Goal: Task Accomplishment & Management: Manage account settings

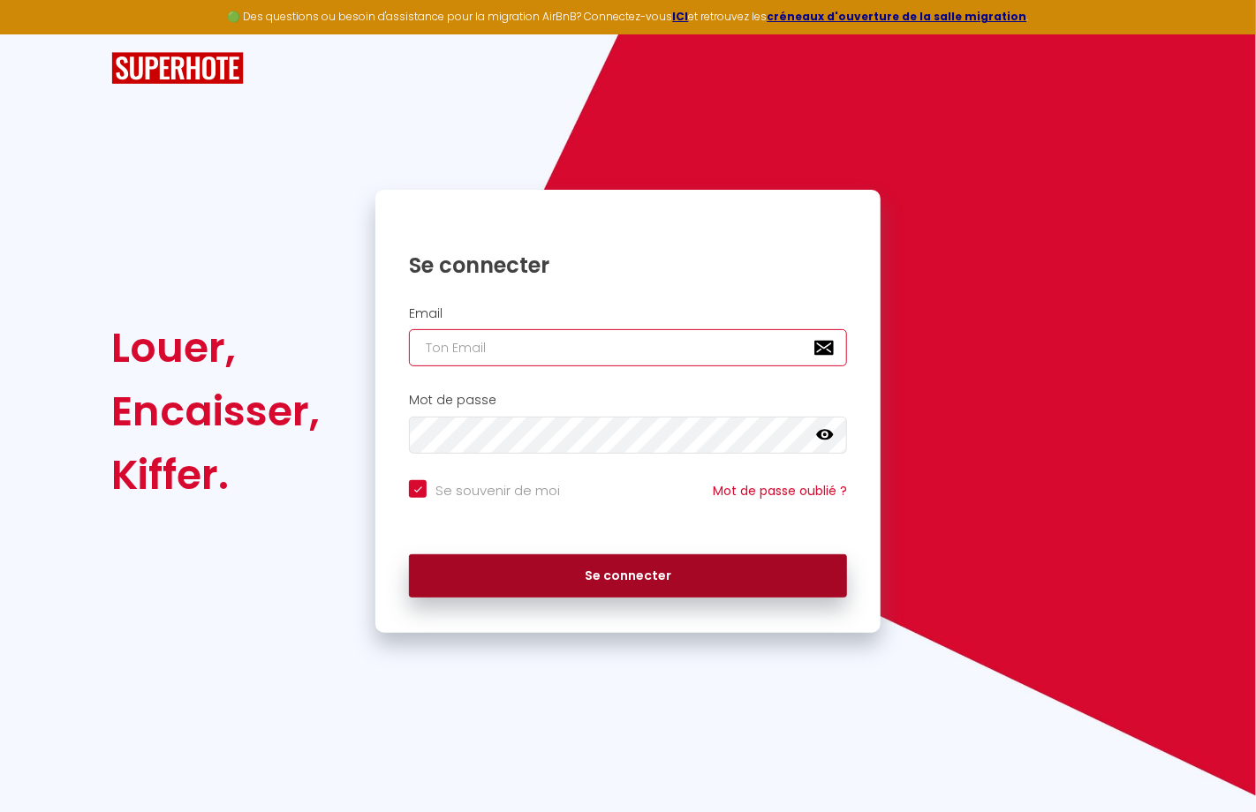
type input "[PERSON_NAME][EMAIL_ADDRESS][DOMAIN_NAME]"
click at [593, 582] on button "Se connecter" at bounding box center [628, 576] width 438 height 44
checkbox input "true"
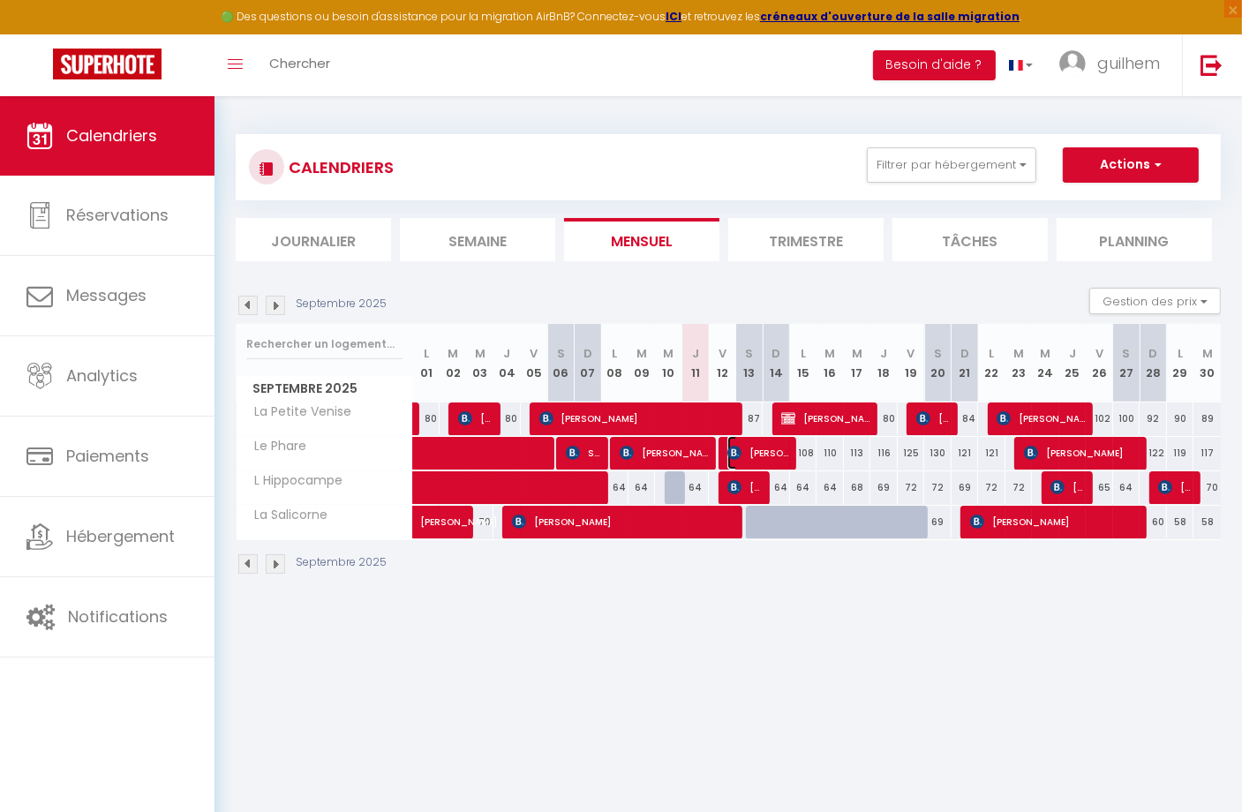
click at [773, 447] on span "[PERSON_NAME]" at bounding box center [760, 453] width 64 height 34
select select "OK"
select select "KO"
select select "0"
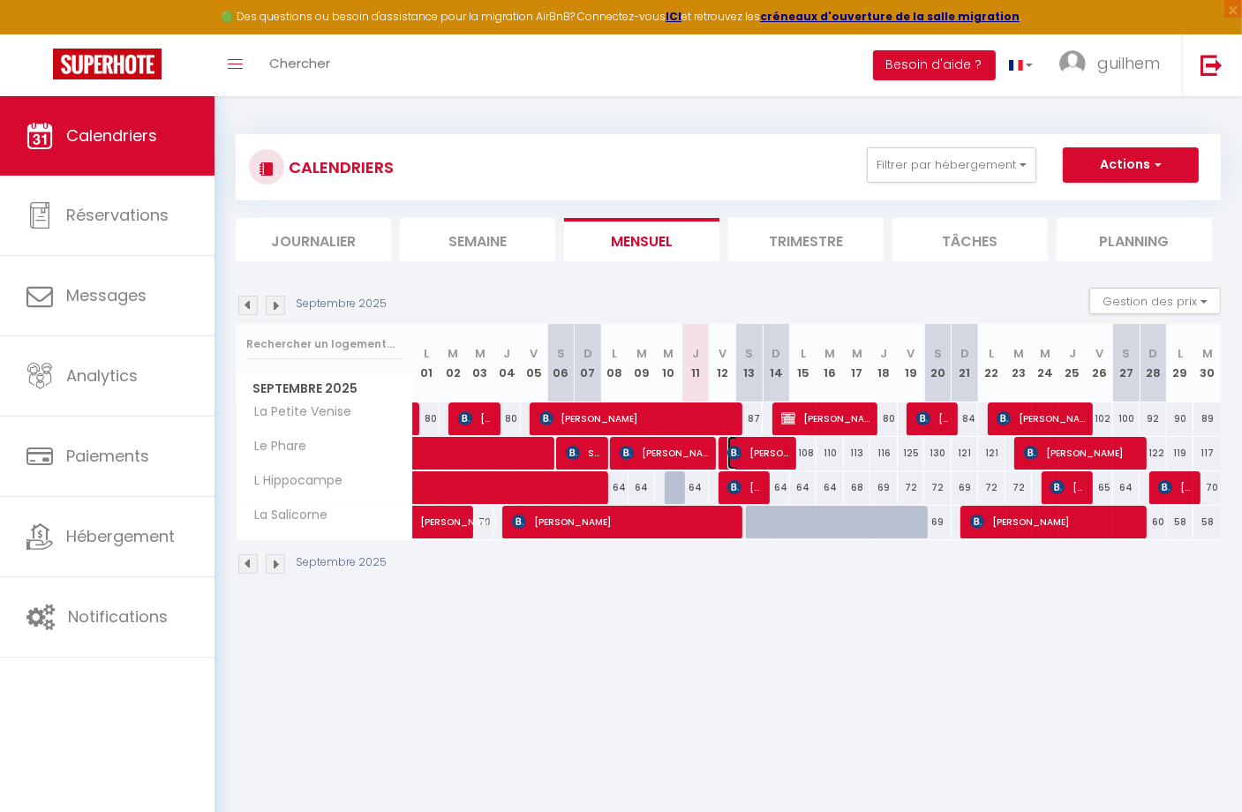
select select "1"
select select
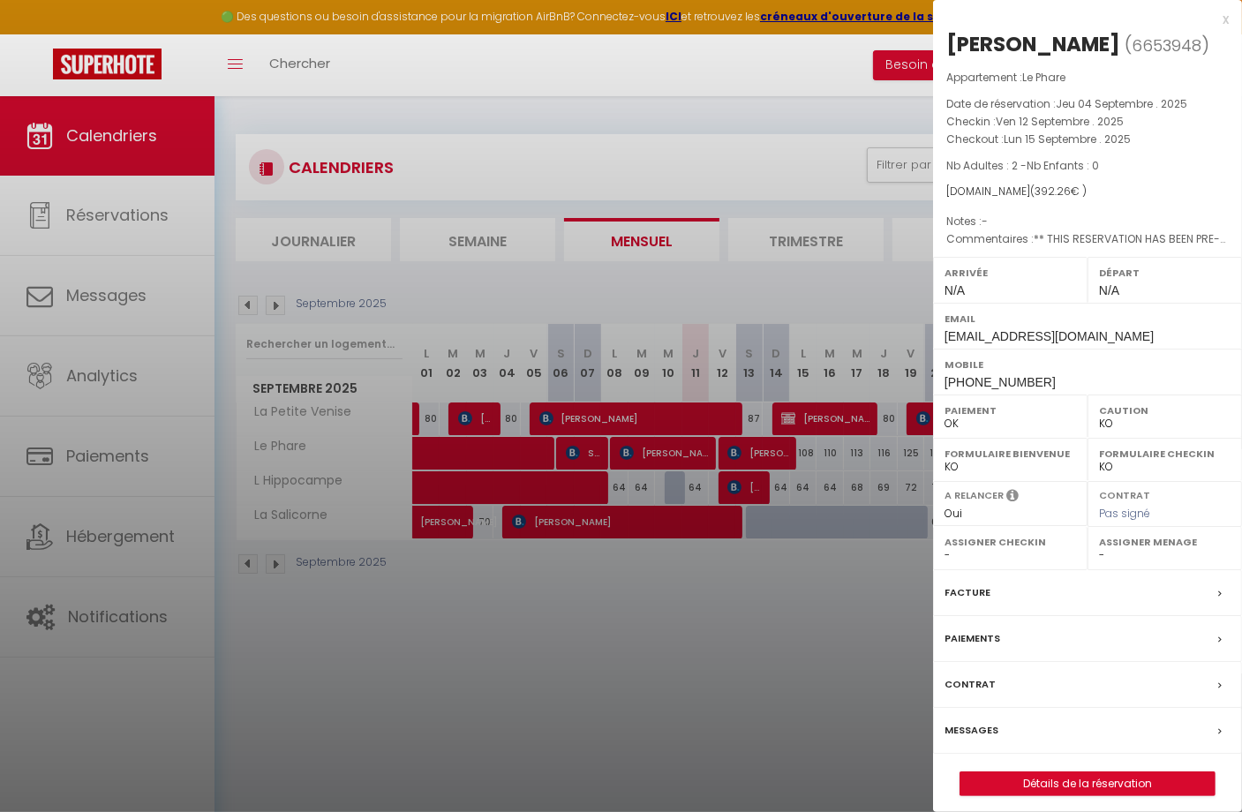
click at [969, 740] on label "Messages" at bounding box center [972, 730] width 54 height 19
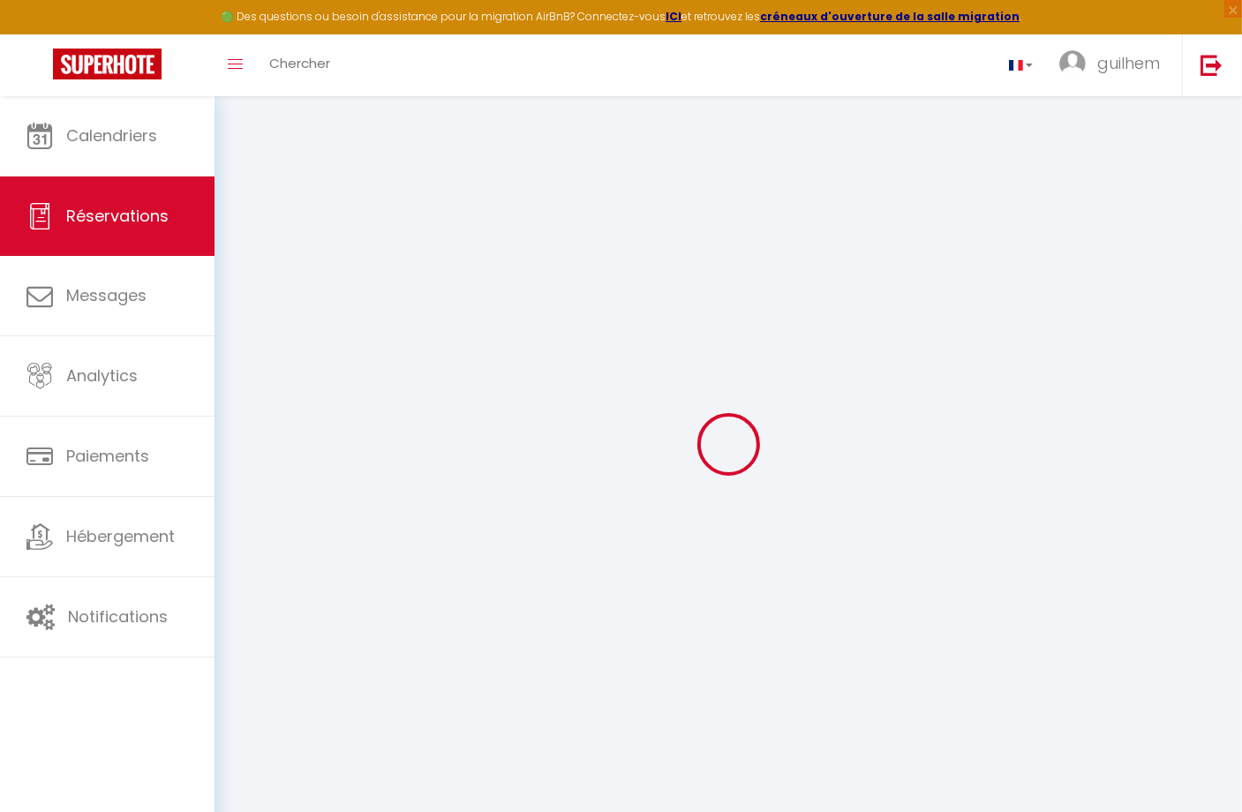
select select
checkbox input "false"
select select
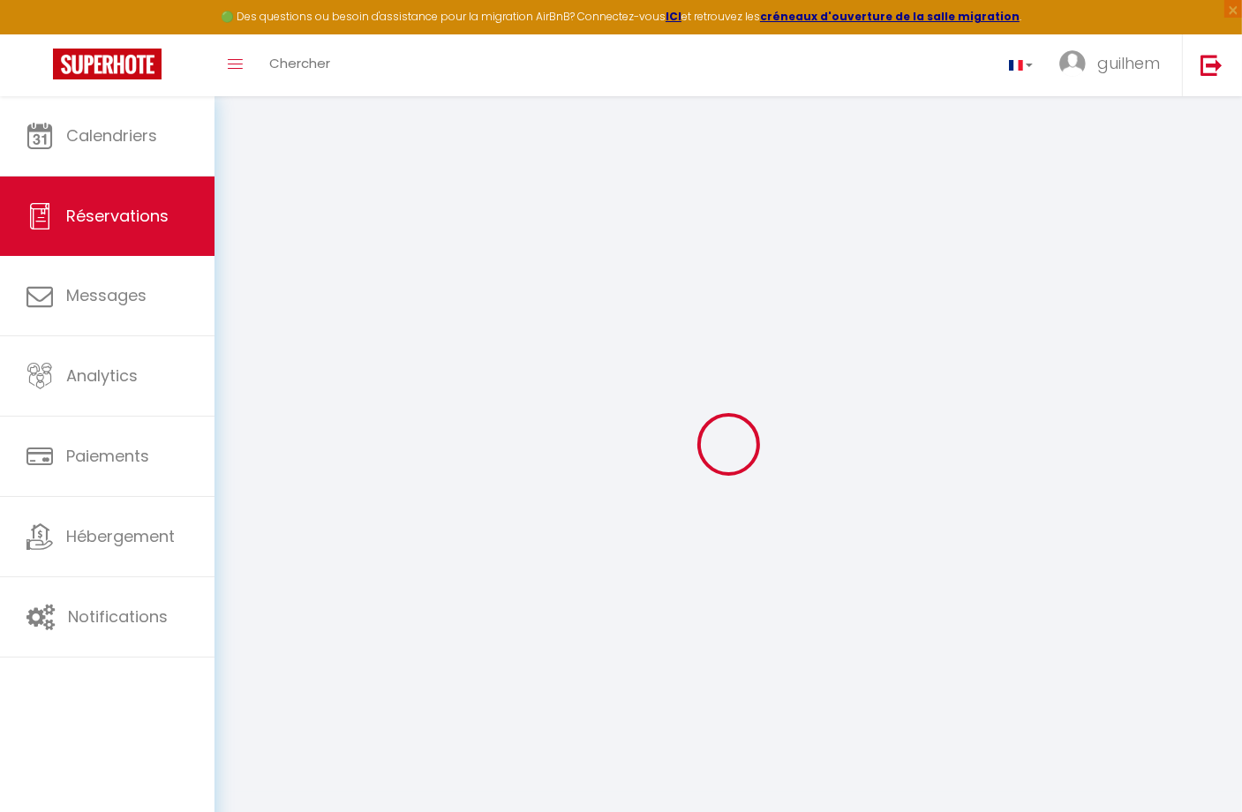
checkbox input "false"
type \?1 "** THIS RESERVATION HAS BEEN PRE-PAID ** BOOKING NOTE : Payment charge is EUR 5…"
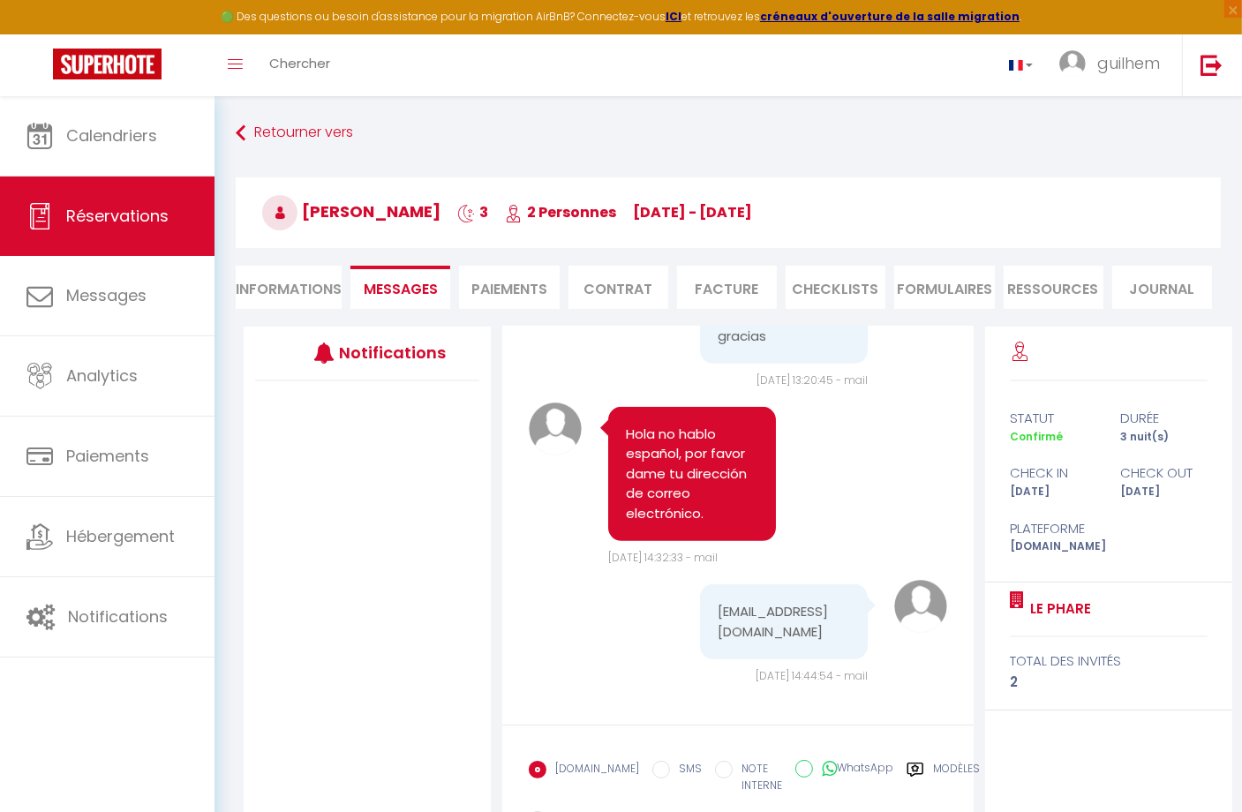
scroll to position [1053, 0]
drag, startPoint x: 793, startPoint y: 628, endPoint x: 710, endPoint y: 620, distance: 83.4
click at [718, 620] on pre "[EMAIL_ADDRESS][DOMAIN_NAME]" at bounding box center [784, 622] width 132 height 40
copy pre "[EMAIL_ADDRESS][DOMAIN_NAME]"
click at [427, 700] on div at bounding box center [367, 580] width 247 height 398
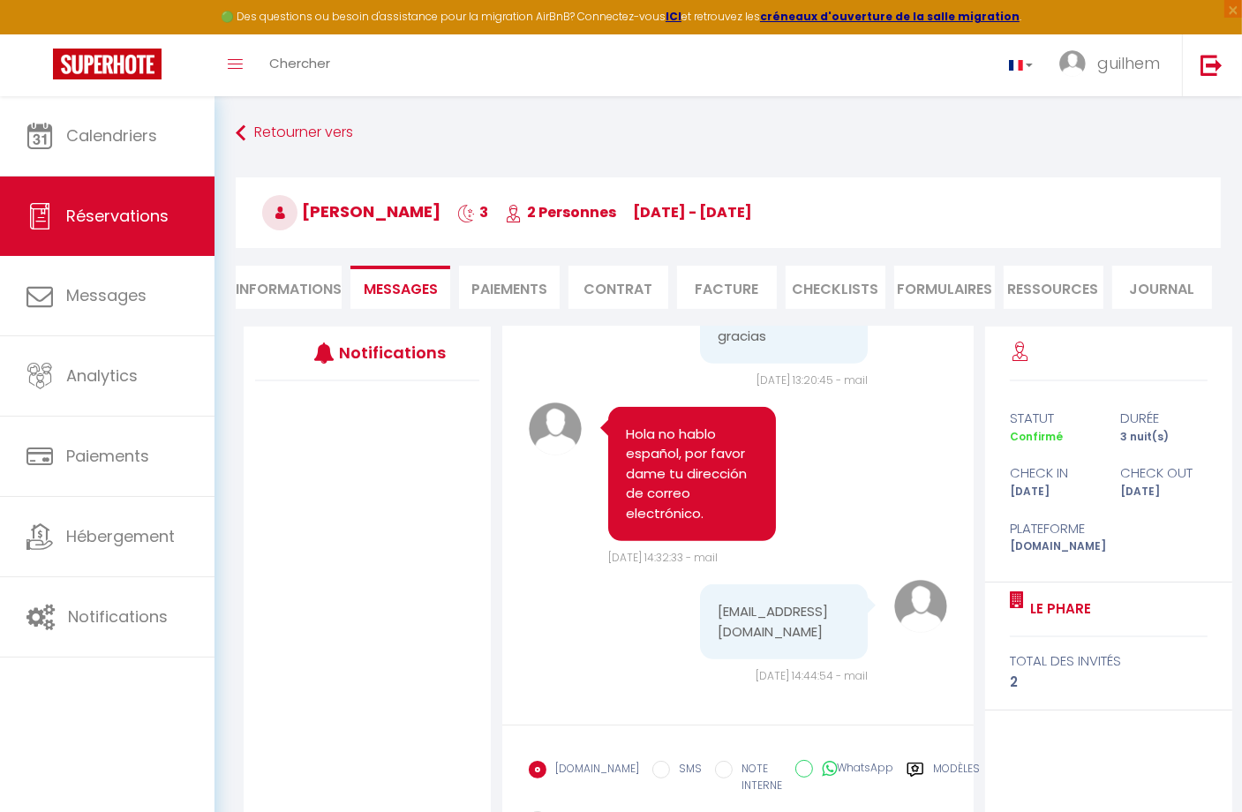
click at [64, 739] on div "Calendriers Réservations Messages Analytics Paiements Hébergement Notifications" at bounding box center [107, 473] width 215 height 754
click at [493, 331] on div "Note Sms Bonjour, nous sommes heureux de vous accueillir à l'appartement le pha…" at bounding box center [738, 630] width 494 height 606
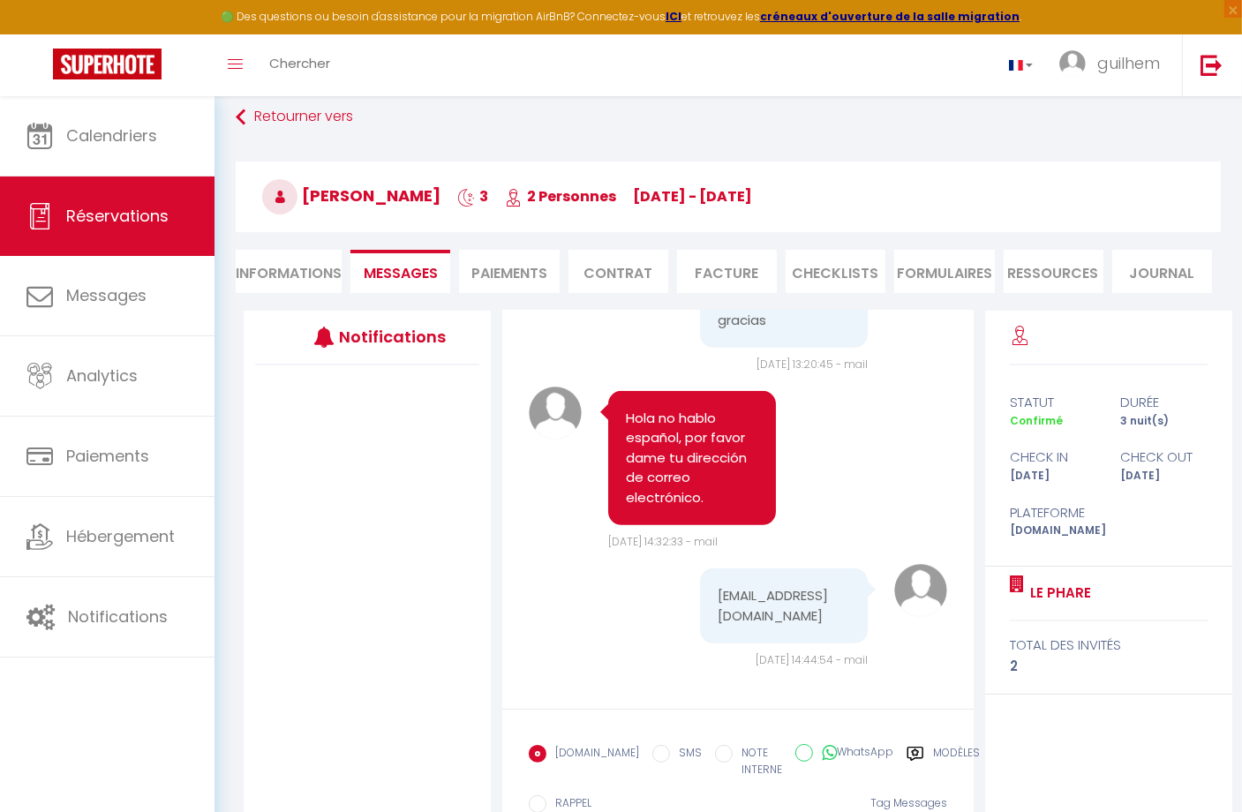
scroll to position [0, 0]
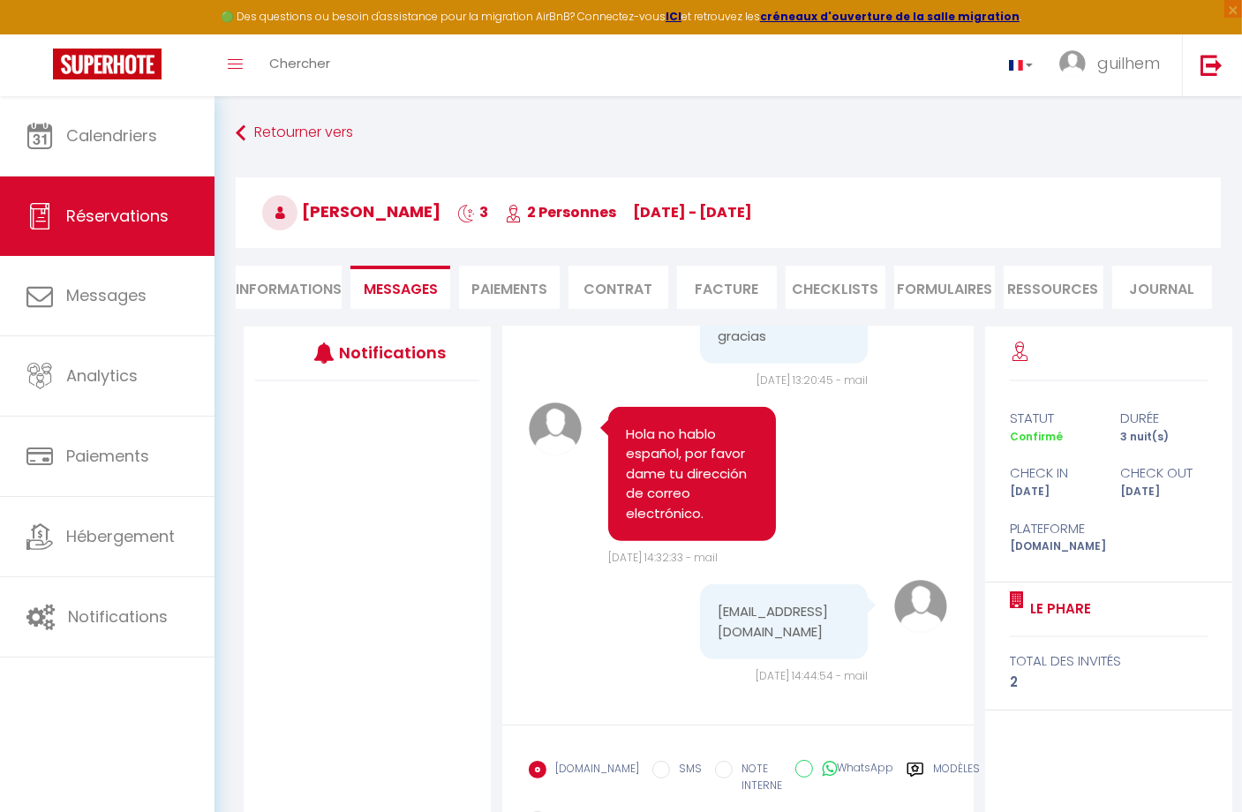
click at [285, 297] on li "Informations" at bounding box center [289, 287] width 106 height 43
select select
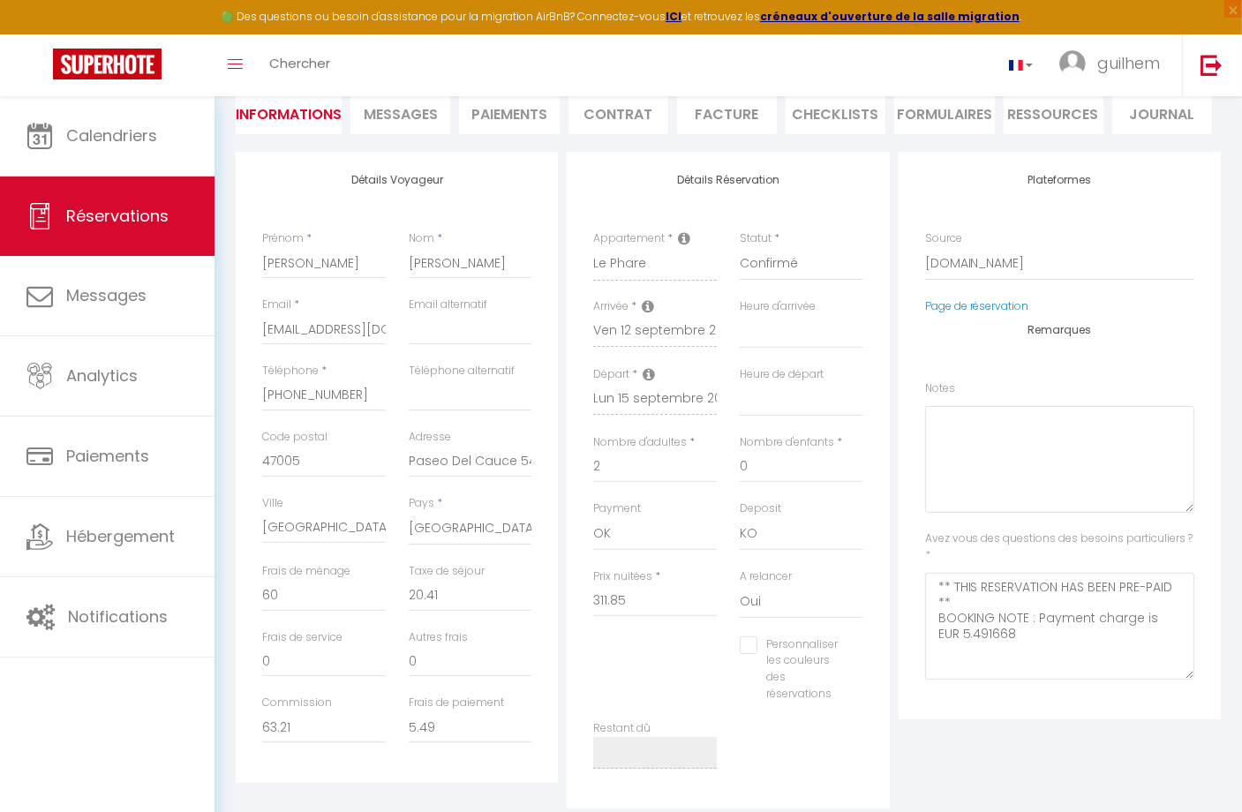
scroll to position [177, 0]
drag, startPoint x: 333, startPoint y: 529, endPoint x: 265, endPoint y: 530, distance: 68.0
click at [265, 530] on input "[GEOGRAPHIC_DATA]" at bounding box center [324, 526] width 124 height 32
select select
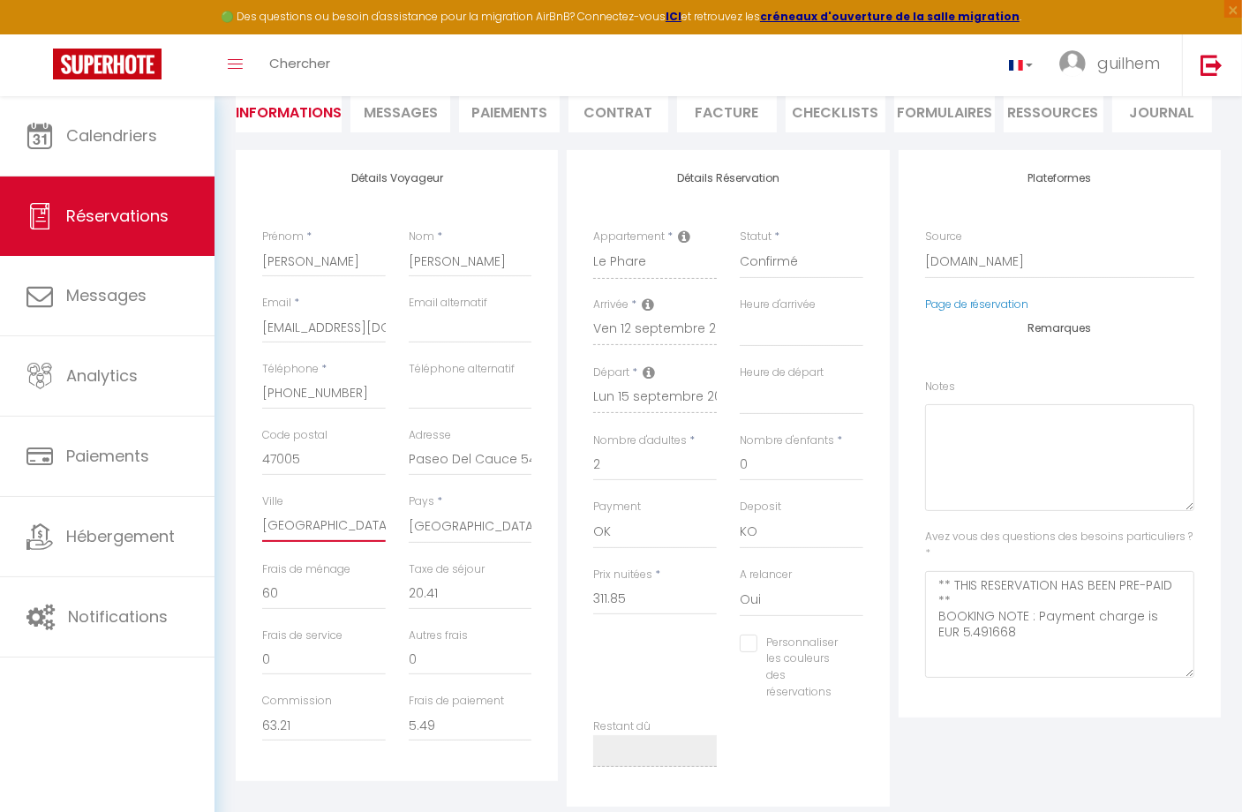
checkbox input "false"
select select
checkbox input "false"
select select
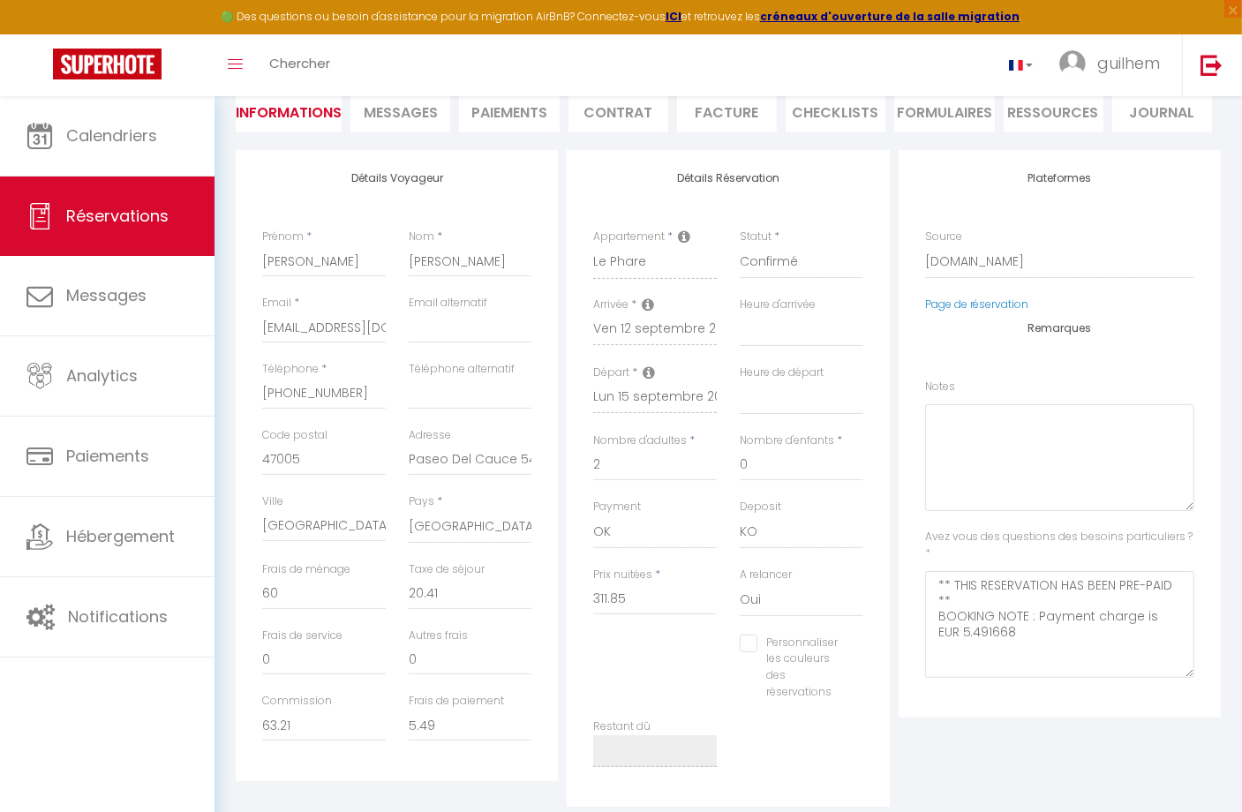
select select
checkbox input "false"
select select
checkbox input "false"
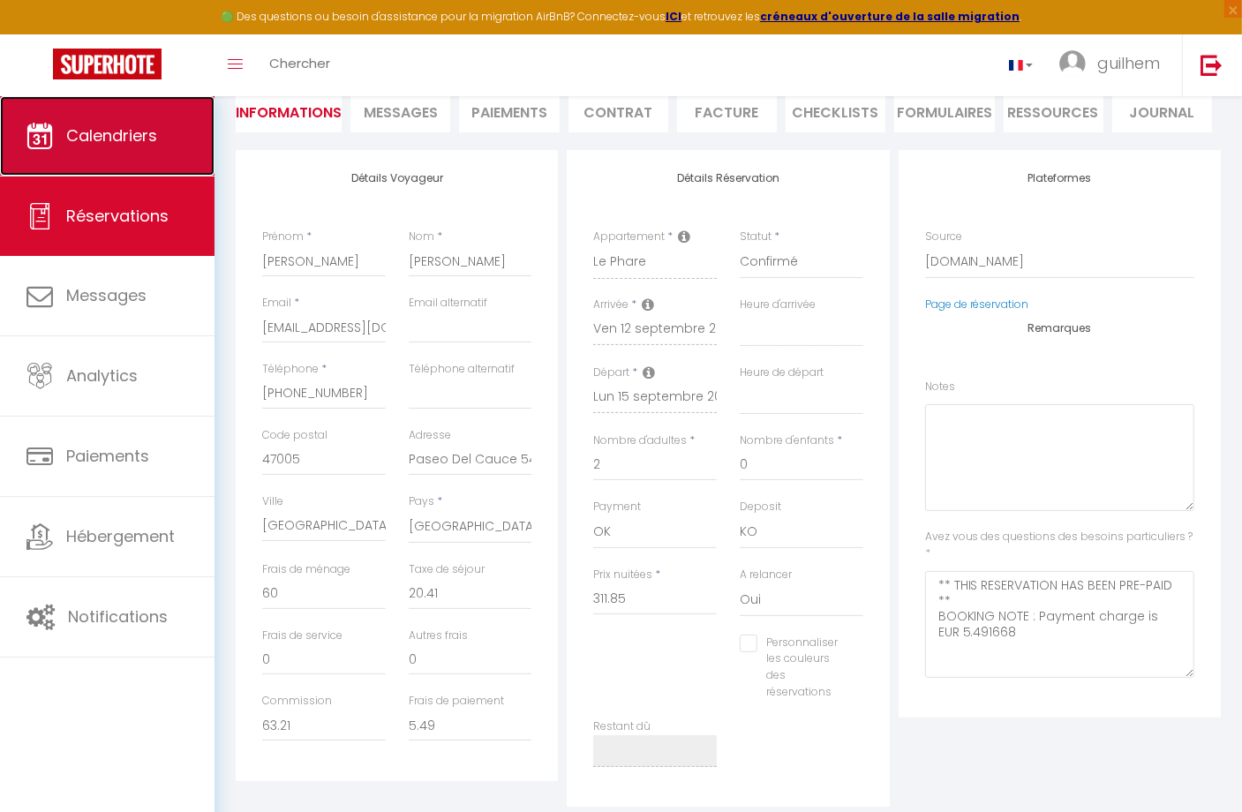
click at [105, 143] on span "Calendriers" at bounding box center [111, 135] width 91 height 22
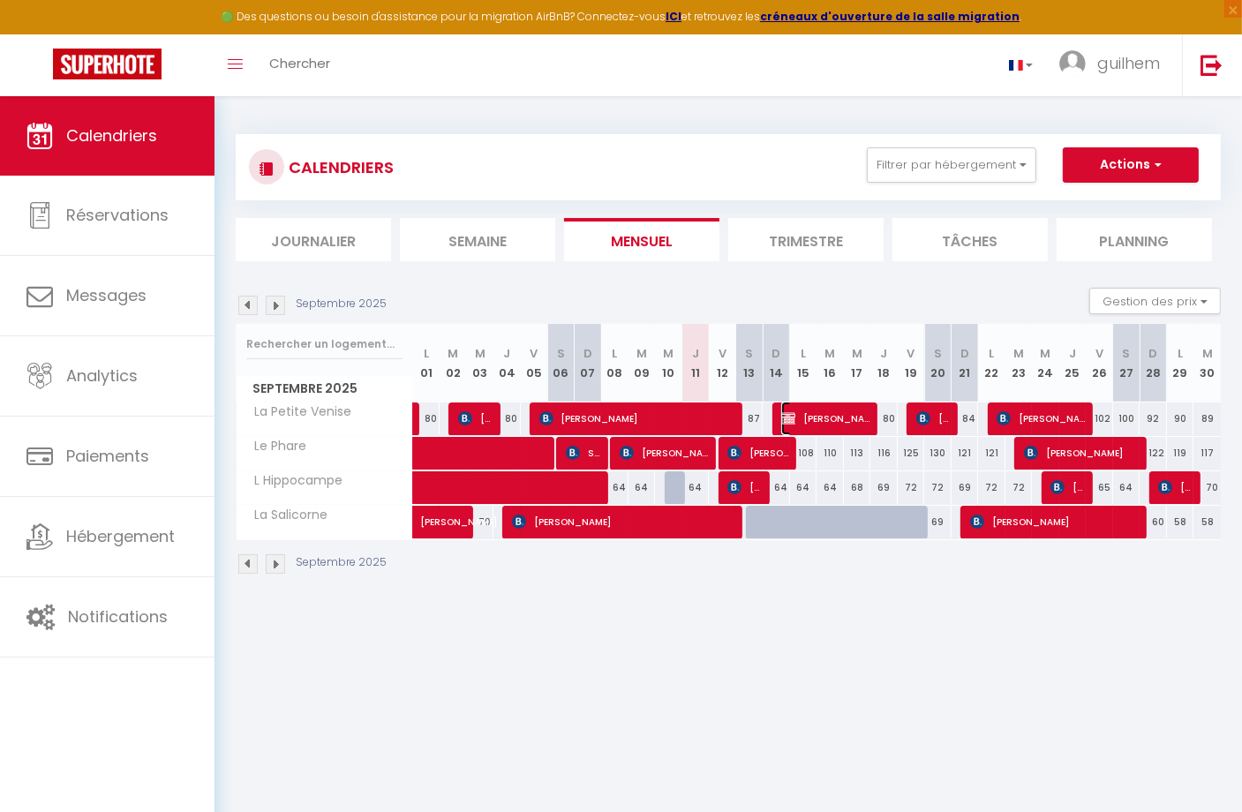
click at [837, 426] on span "[PERSON_NAME]" at bounding box center [826, 419] width 91 height 34
select select "OK"
select select "KO"
select select "0"
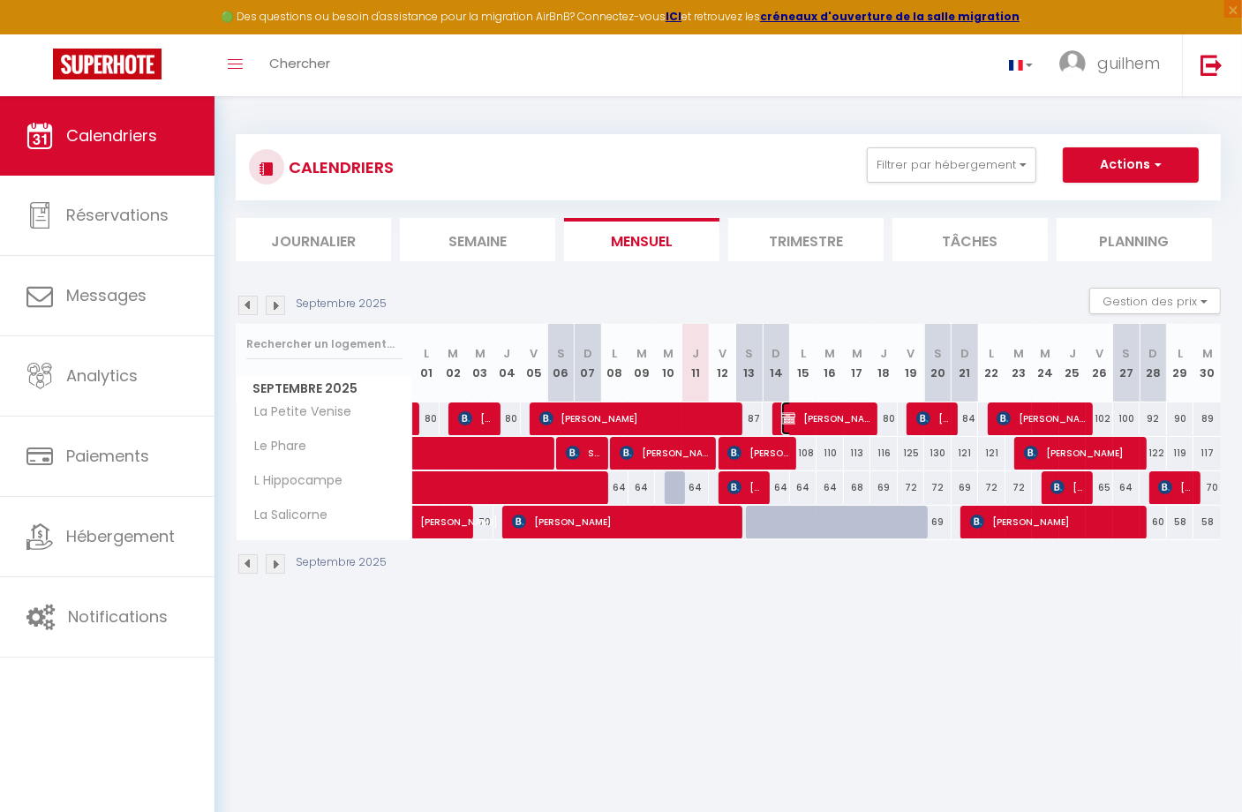
select select "1"
select select
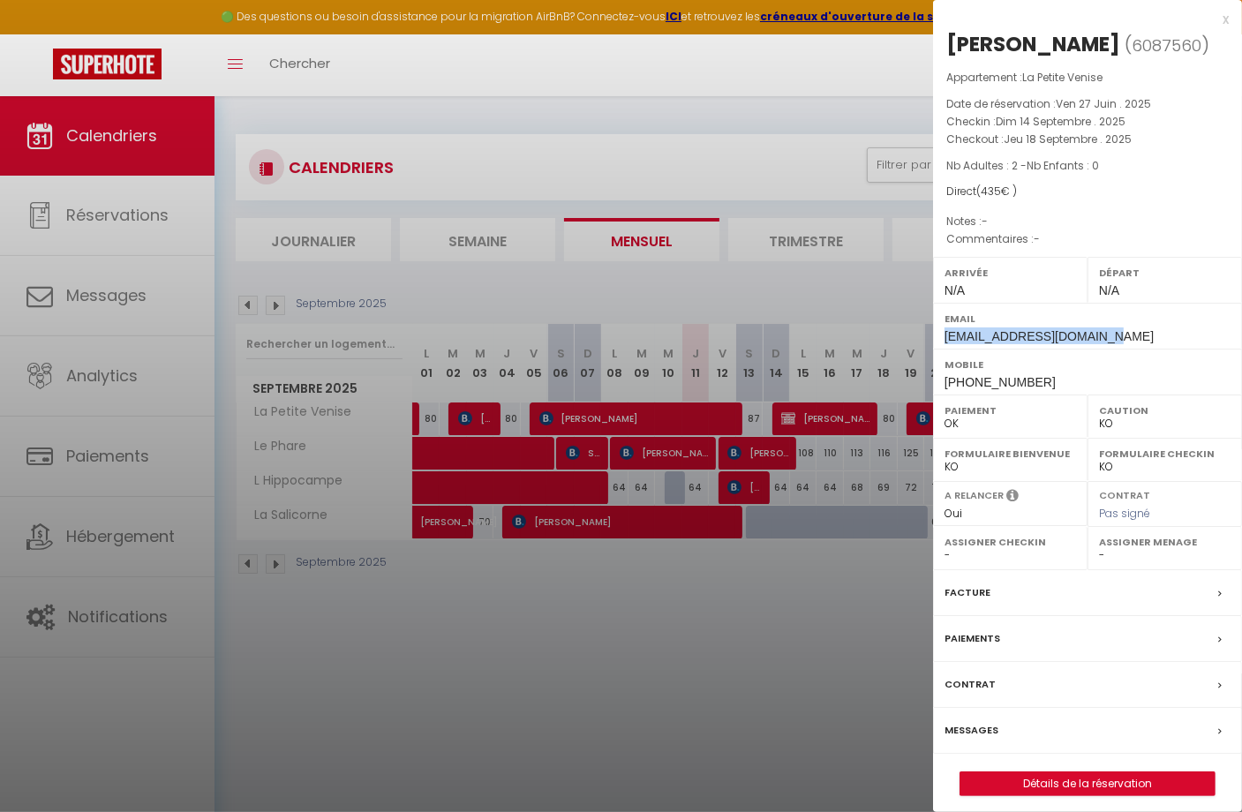
drag, startPoint x: 1116, startPoint y: 334, endPoint x: 939, endPoint y: 337, distance: 177.5
click at [939, 337] on div "Email [EMAIL_ADDRESS][DOMAIN_NAME]" at bounding box center [1087, 326] width 309 height 46
copy span "[EMAIL_ADDRESS][DOMAIN_NAME]"
click at [737, 585] on div at bounding box center [621, 406] width 1242 height 812
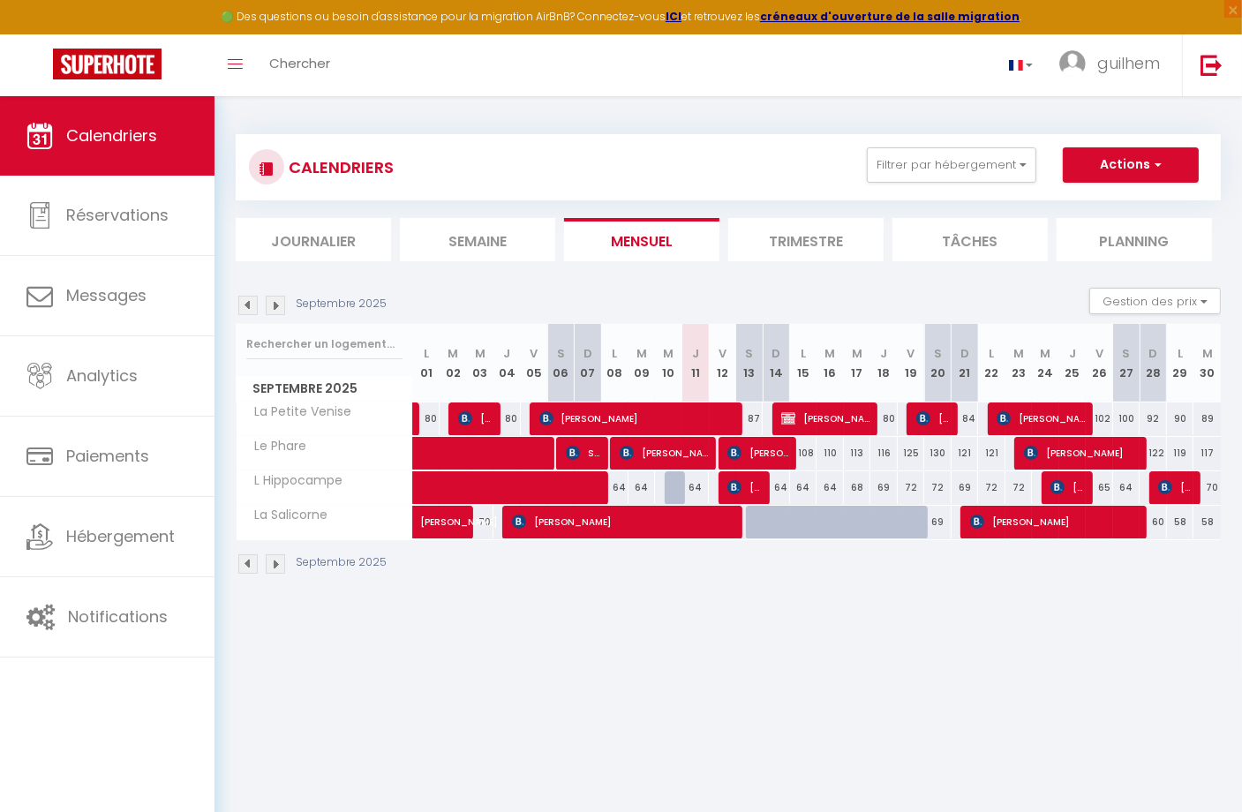
click at [532, 701] on body "🟢 Des questions ou besoin d'assistance pour la migration AirBnB? Connectez-vous…" at bounding box center [621, 502] width 1242 height 812
click at [698, 725] on body "🟢 Des questions ou besoin d'assistance pour la migration AirBnB? Connectez-vous…" at bounding box center [621, 502] width 1242 height 812
click at [349, 705] on body "🟢 Des questions ou besoin d'assistance pour la migration AirBnB? Connectez-vous…" at bounding box center [621, 502] width 1242 height 812
click at [937, 417] on span "[PERSON_NAME]" at bounding box center [935, 419] width 36 height 34
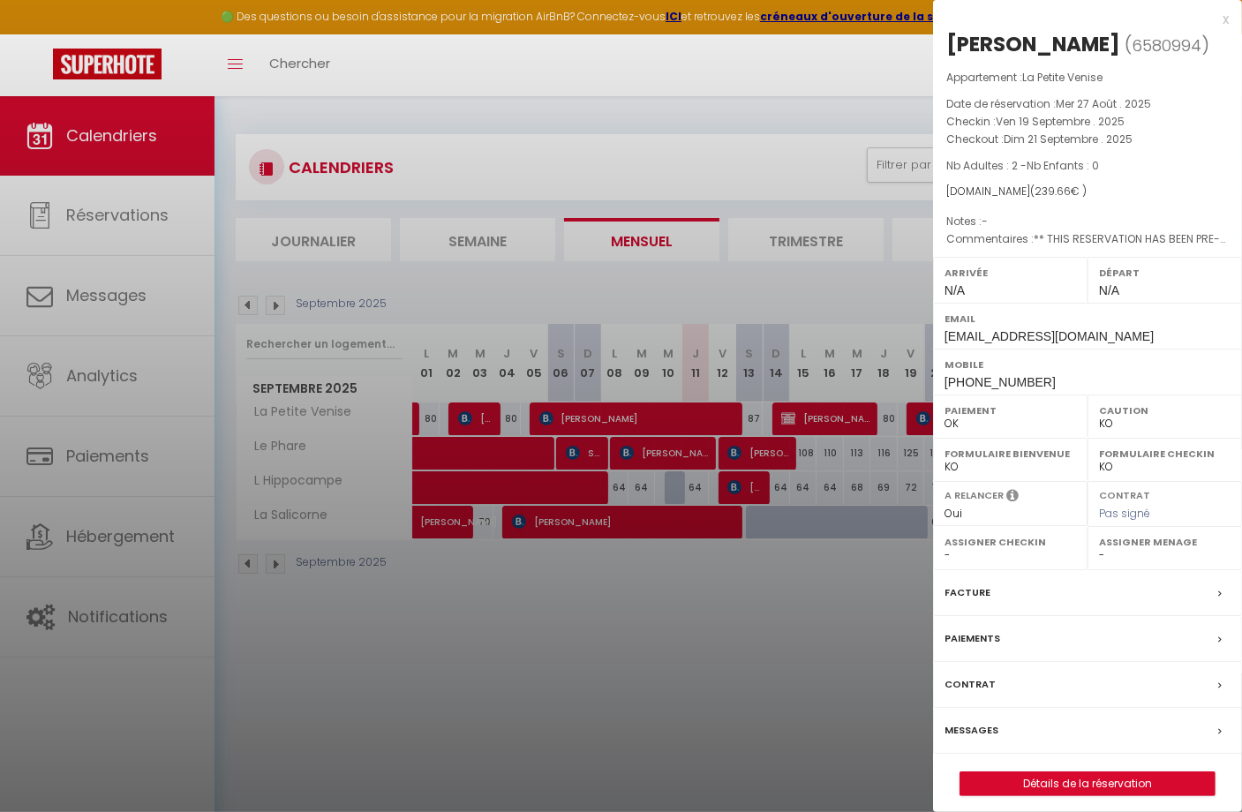
click at [972, 727] on label "Messages" at bounding box center [972, 730] width 54 height 19
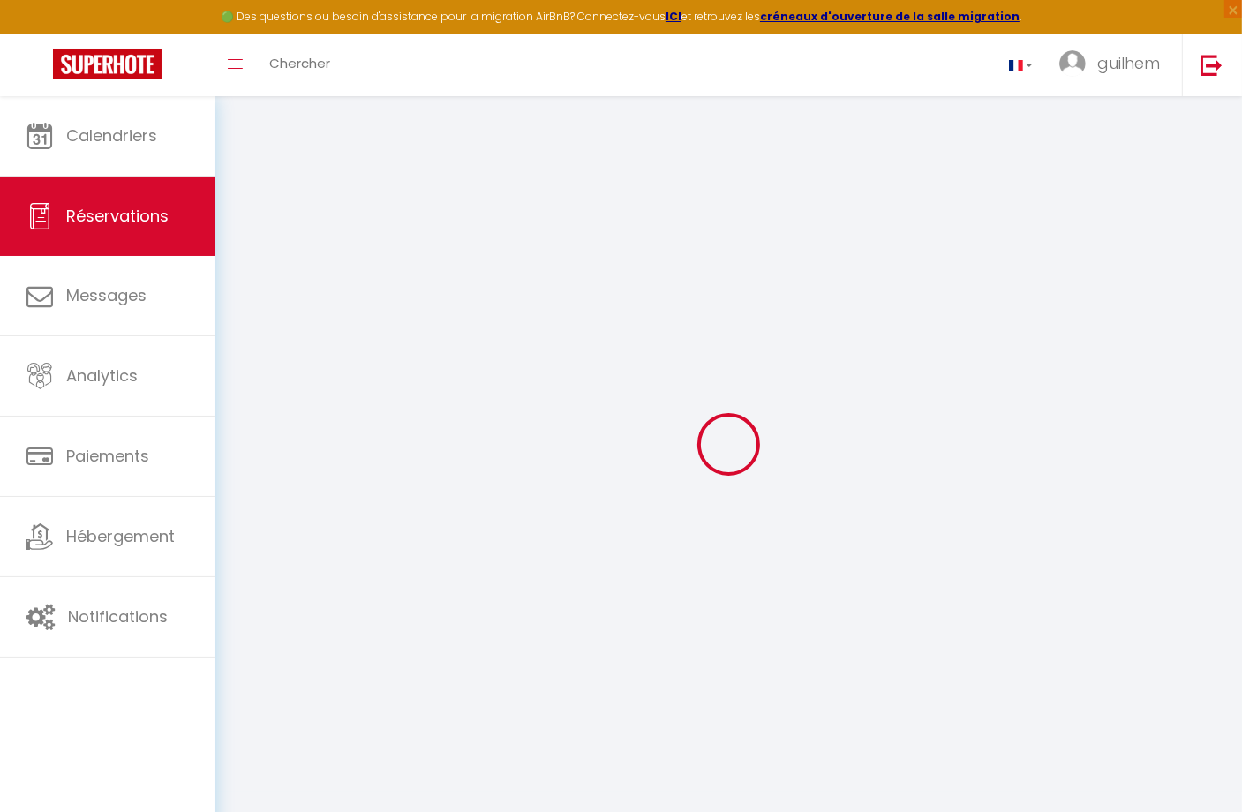
select select
checkbox input "false"
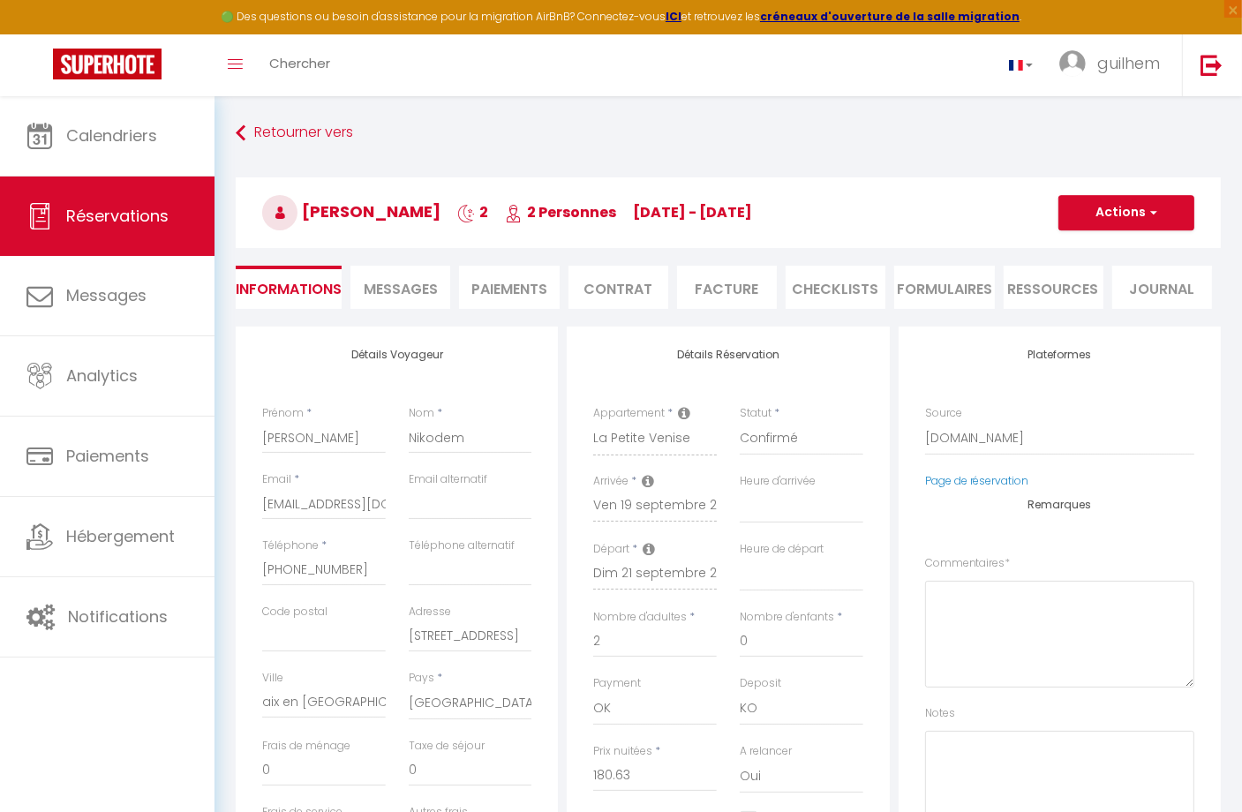
select select
checkbox input "false"
type textarea "** THIS RESERVATION HAS BEEN PRE-PAID ** Reservation has a cancellation grace p…"
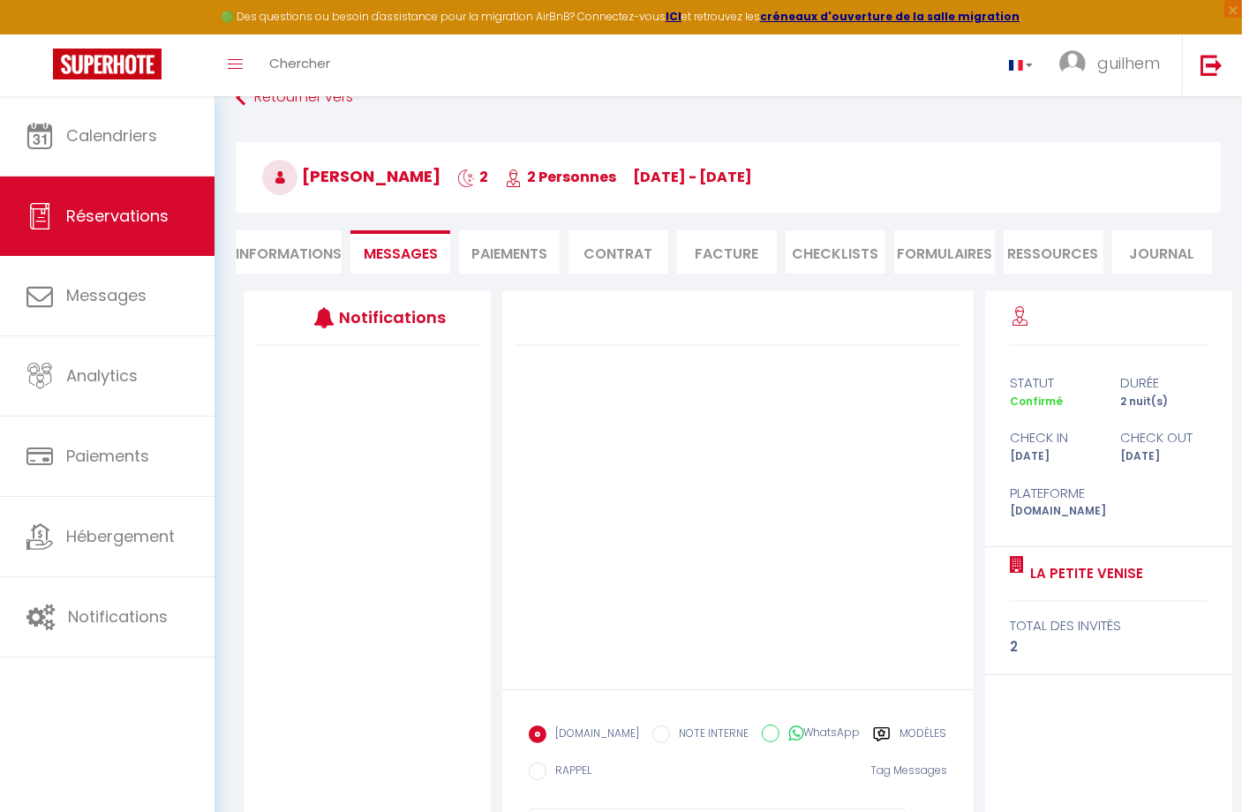
scroll to position [127, 0]
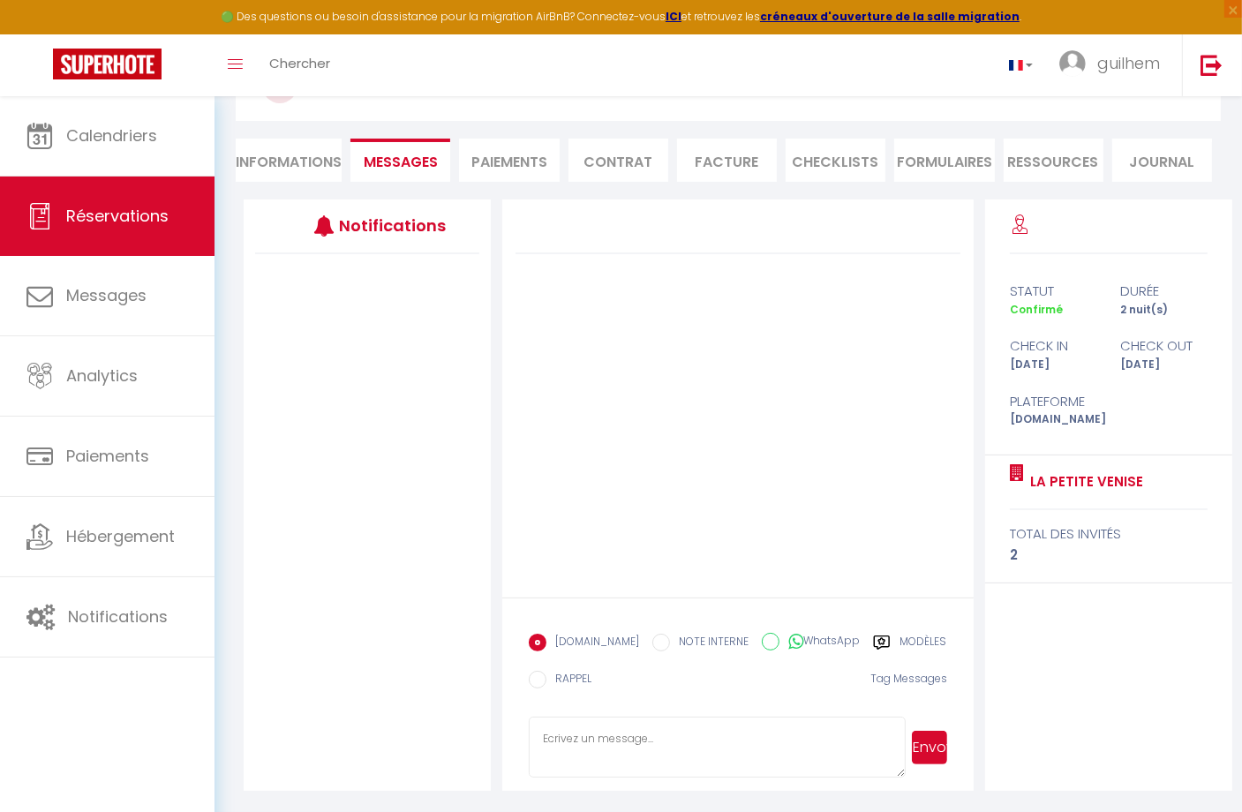
click at [901, 640] on label "Modèles" at bounding box center [923, 645] width 47 height 22
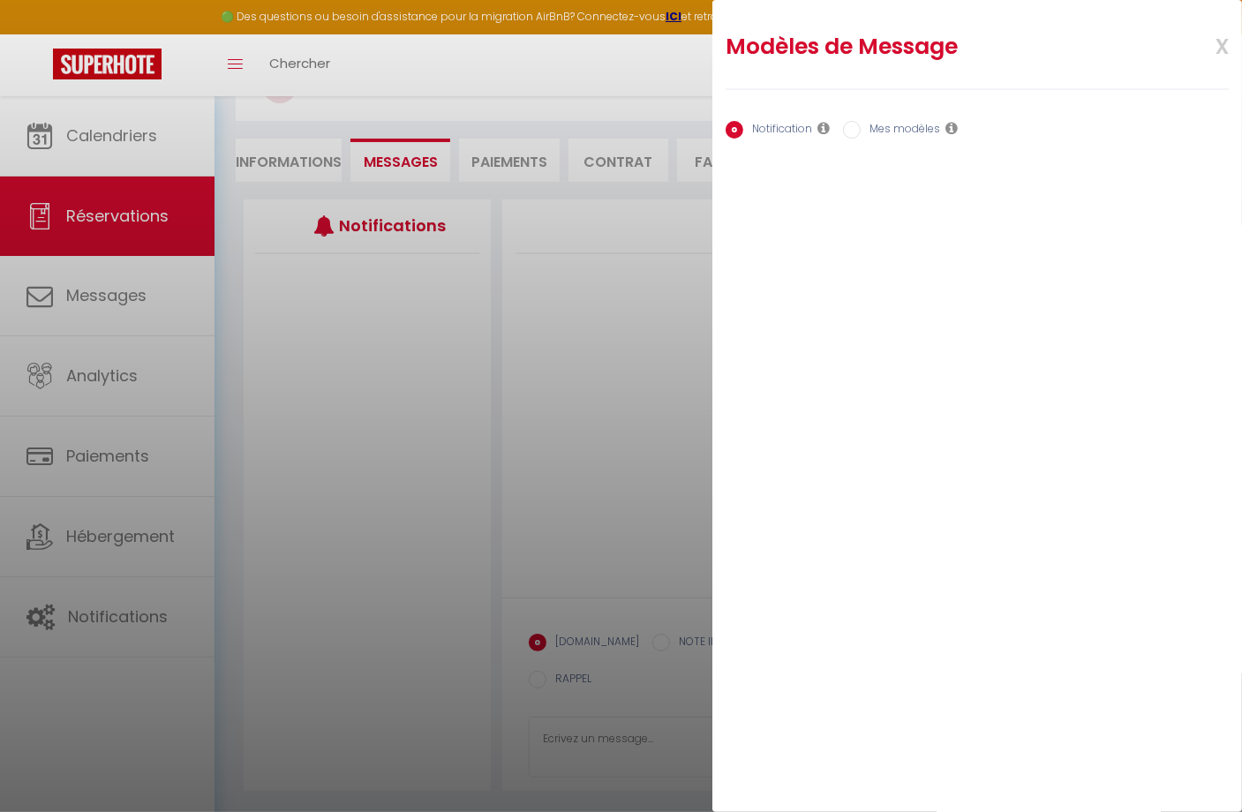
click at [886, 130] on label "Mes modèles" at bounding box center [900, 130] width 79 height 19
click at [861, 130] on input "Mes modèles" at bounding box center [852, 130] width 18 height 18
radio input "true"
radio input "false"
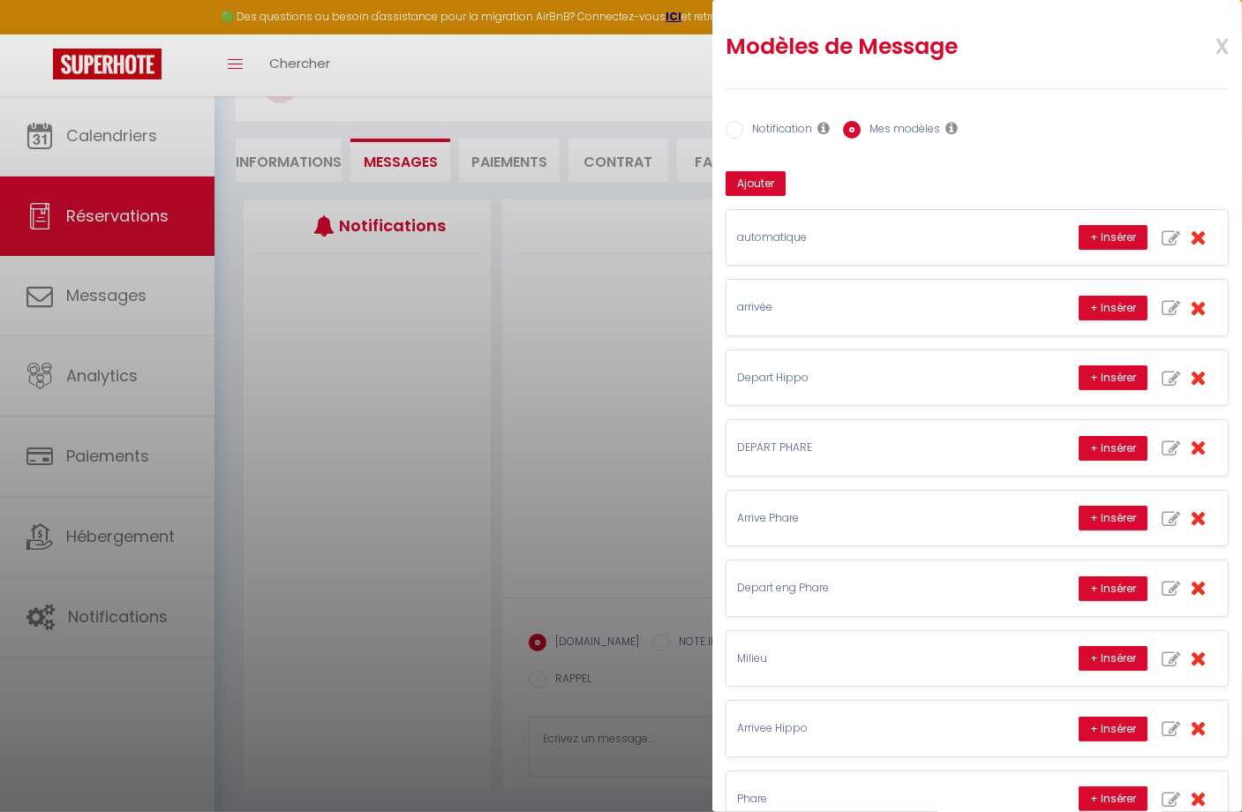
scroll to position [381, 0]
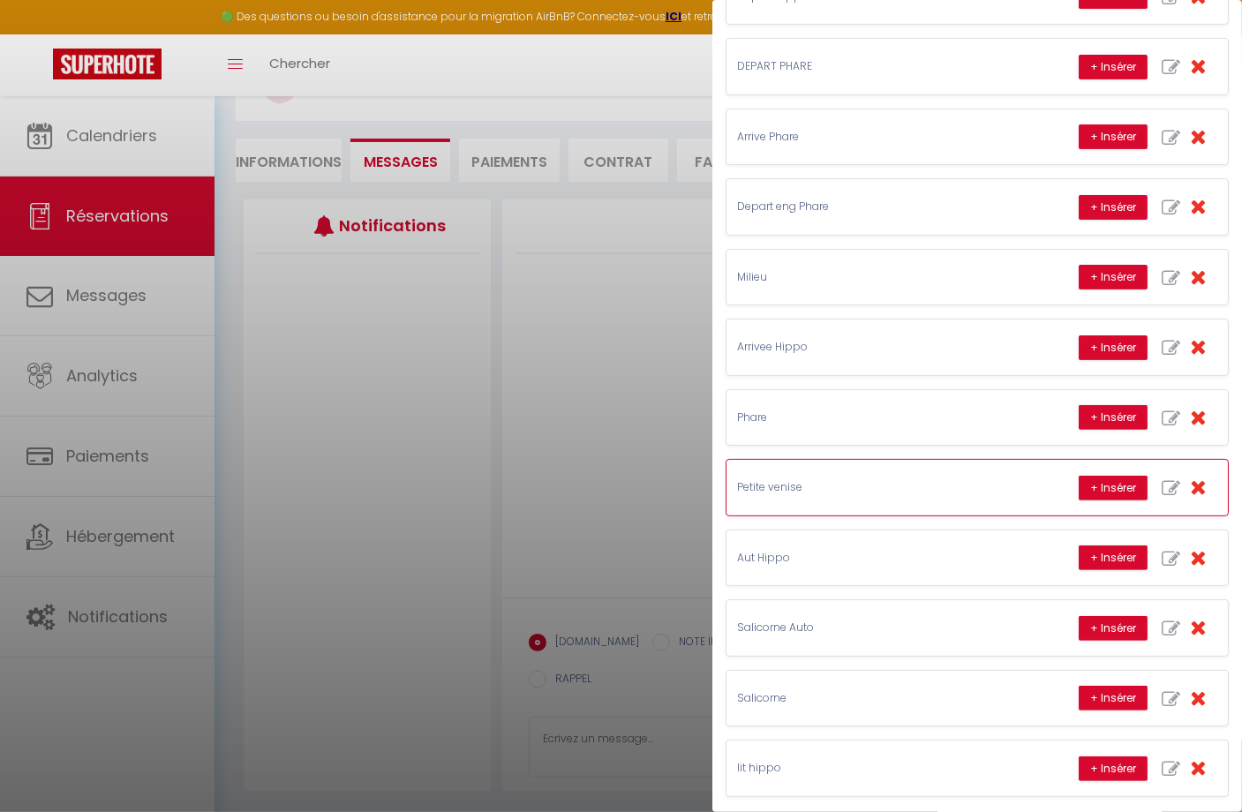
click at [875, 479] on p "Petite venise" at bounding box center [869, 487] width 265 height 17
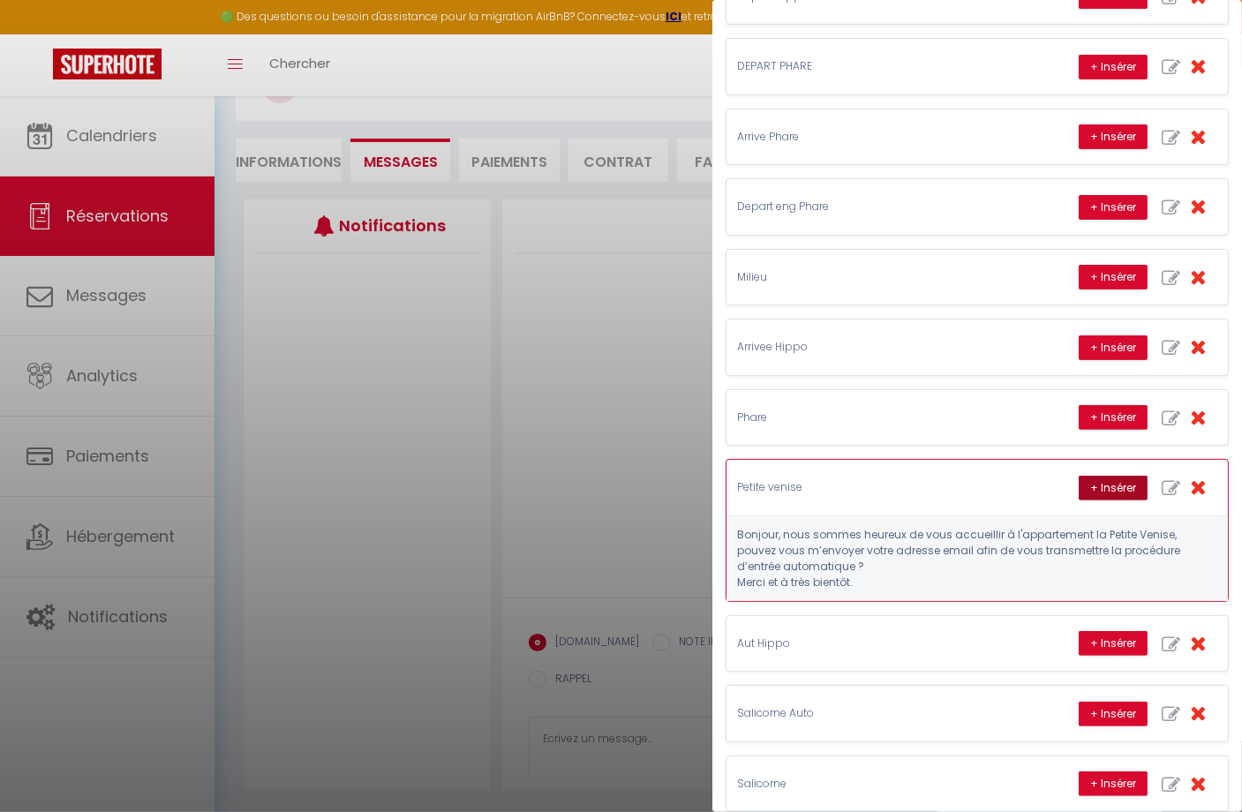
click at [1090, 483] on button "+ Insérer" at bounding box center [1113, 488] width 69 height 25
type textarea "Bonjour, nous sommes heureux de vous accueillir à l'appartement la Petite Venis…"
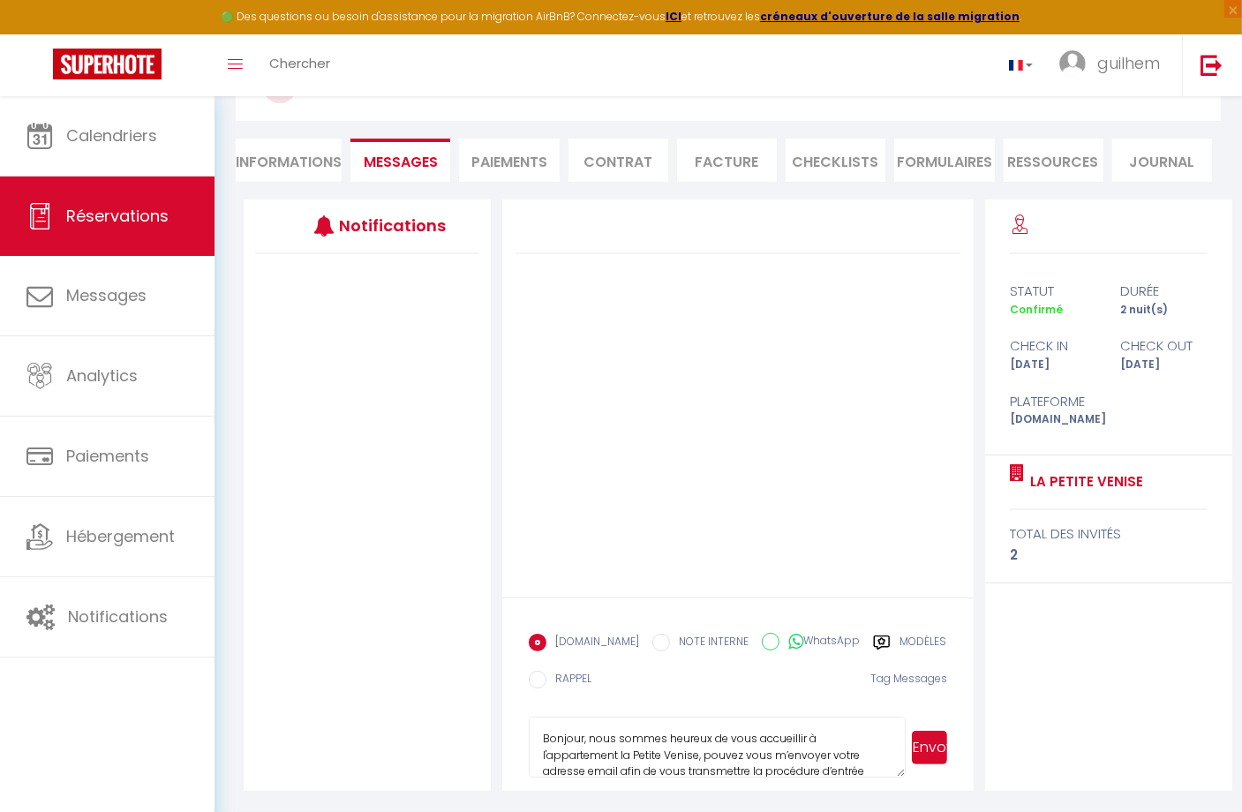
click at [922, 744] on button "Envoyer" at bounding box center [929, 748] width 35 height 34
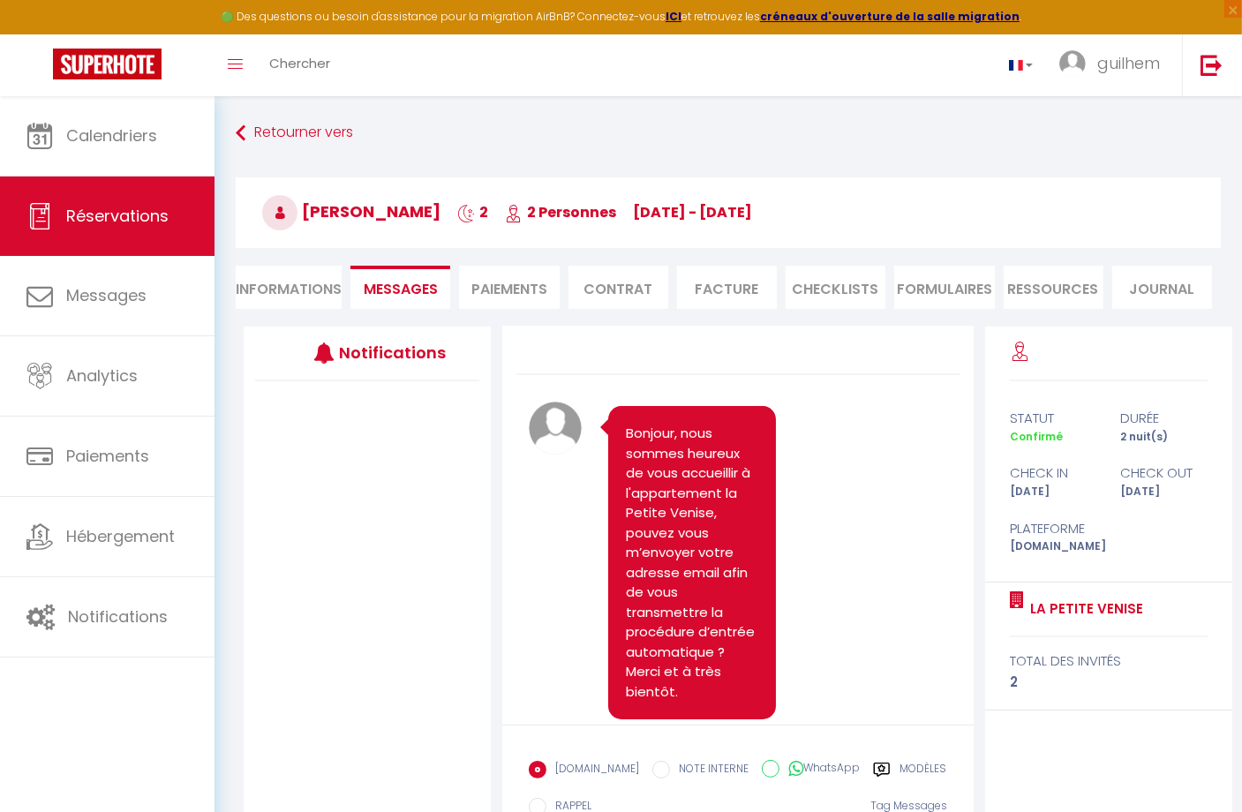
scroll to position [0, 0]
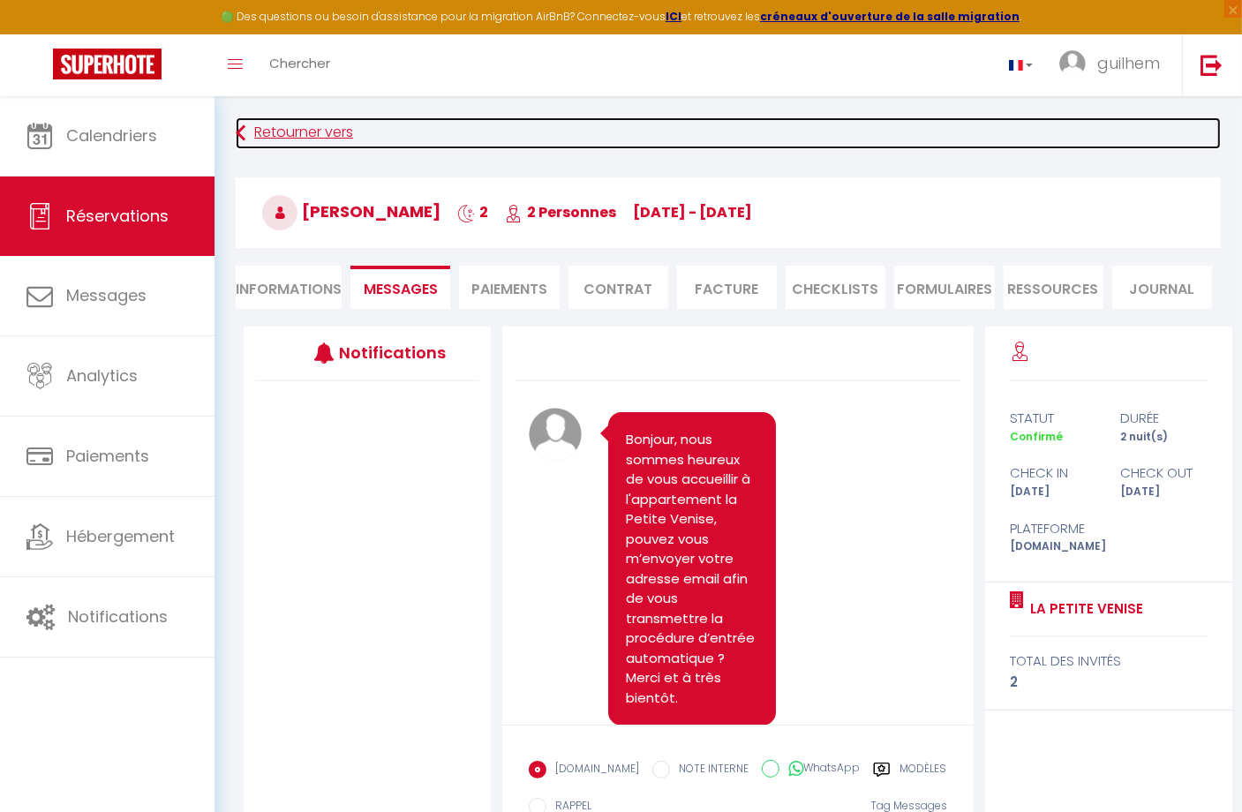
click at [268, 137] on link "Retourner vers" at bounding box center [728, 133] width 985 height 32
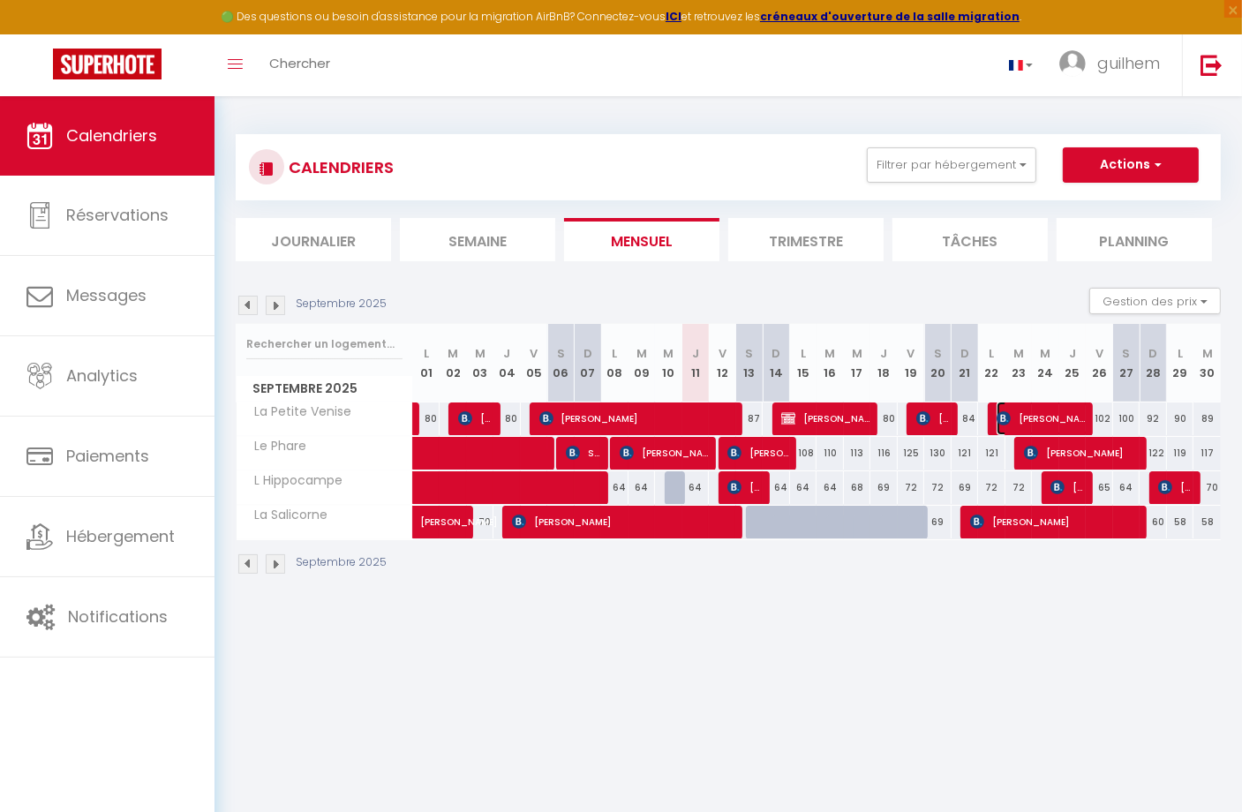
click at [1048, 412] on span "[PERSON_NAME]" at bounding box center [1042, 419] width 91 height 34
select select "OK"
select select "KO"
select select "0"
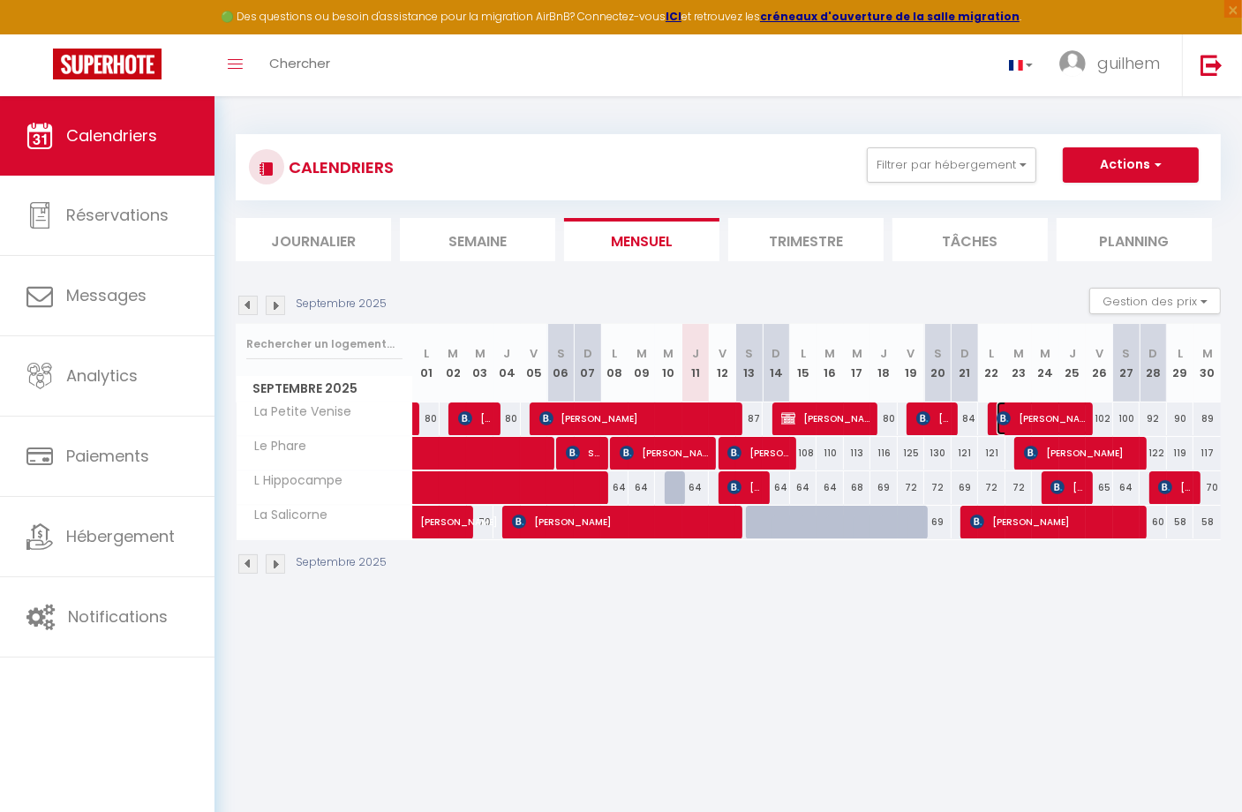
select select "1"
select select
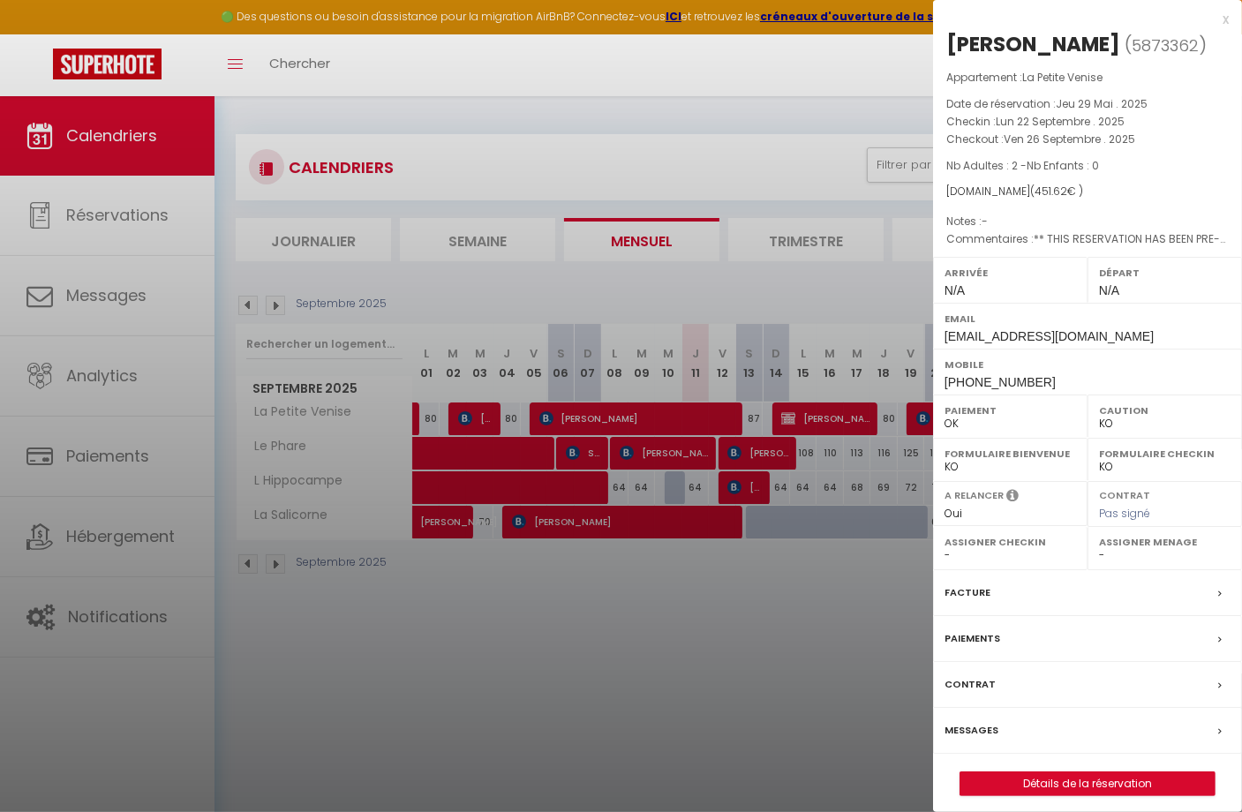
click at [985, 723] on label "Messages" at bounding box center [972, 730] width 54 height 19
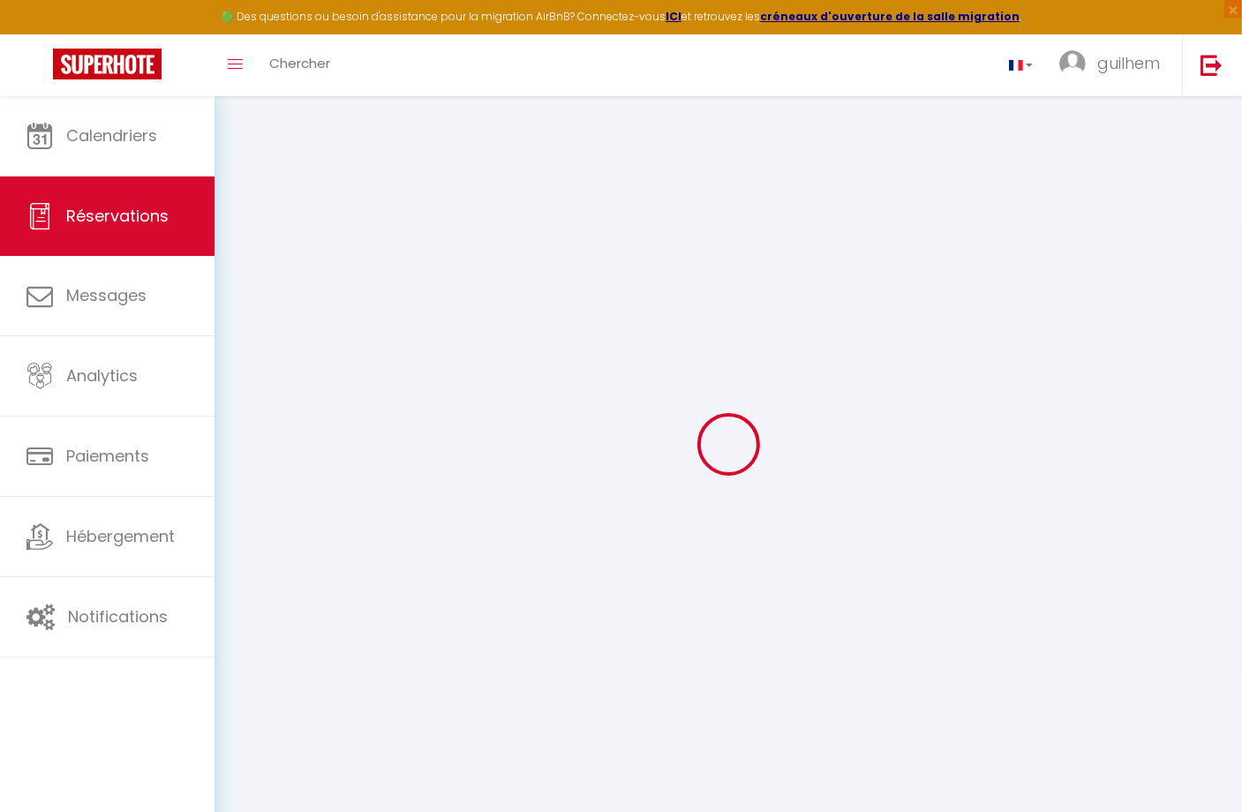
select select
checkbox input "false"
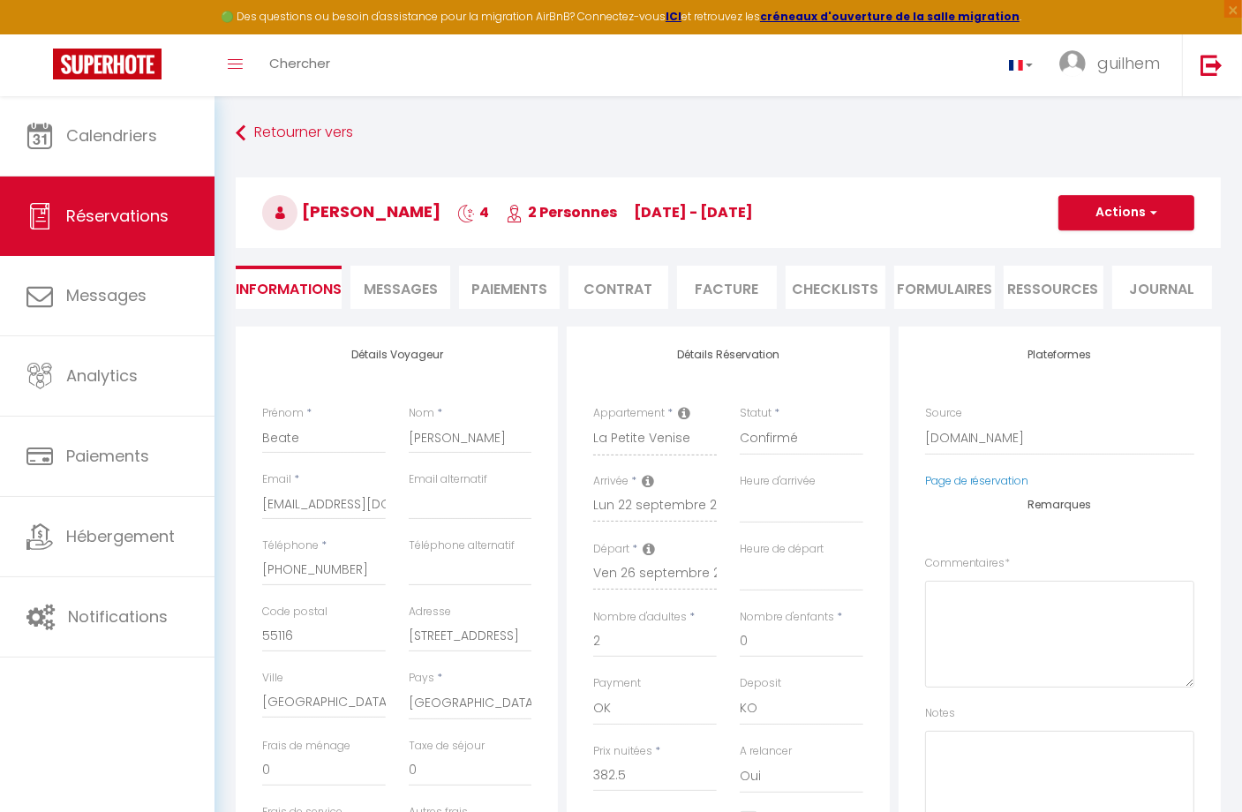
select select
checkbox input "false"
type textarea "** THIS RESERVATION HAS BEEN PRE-PAID ** Reservation has a cancellation grace p…"
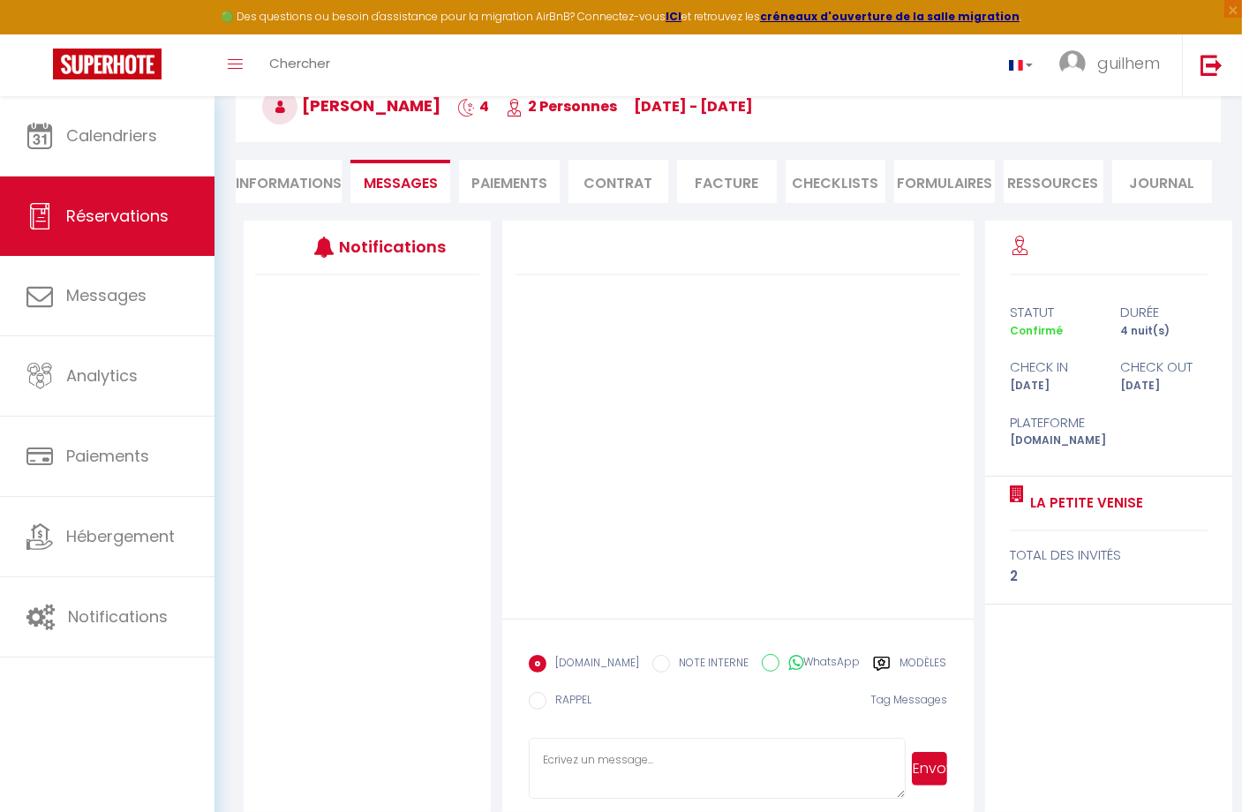
scroll to position [127, 0]
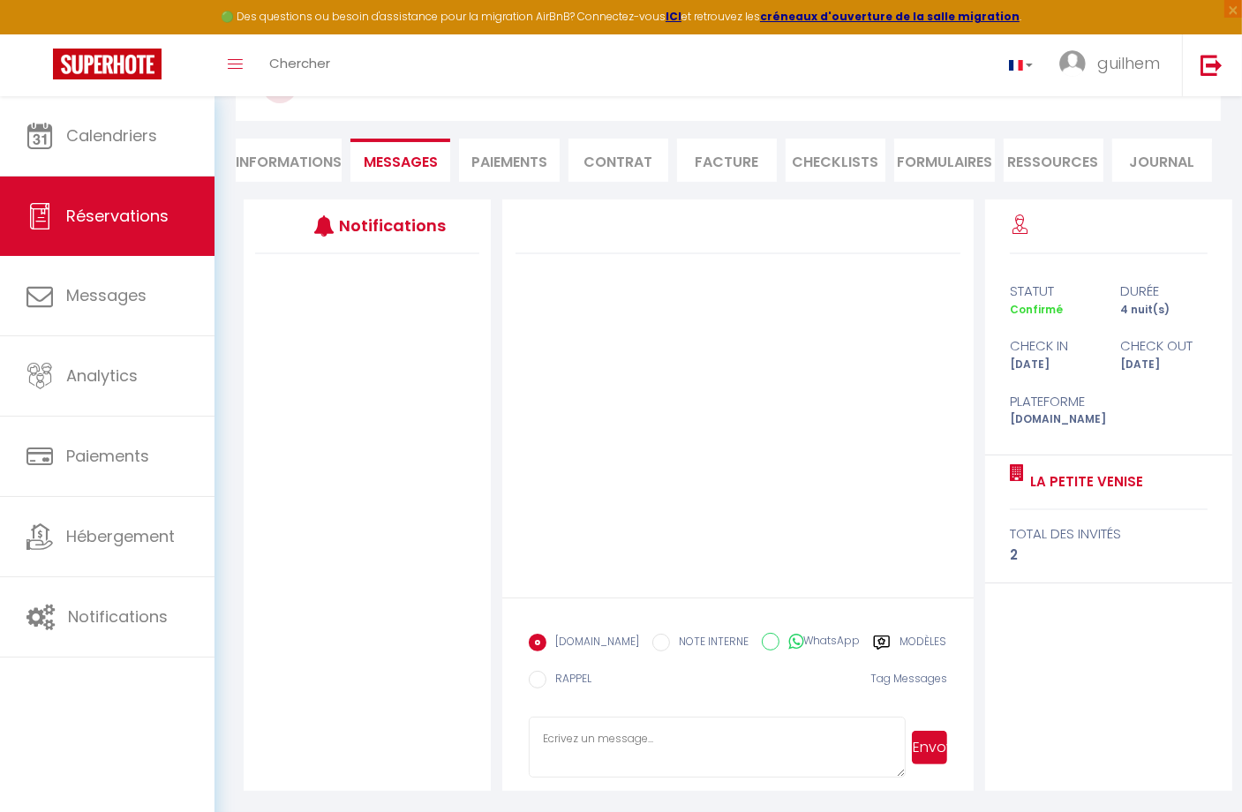
drag, startPoint x: 910, startPoint y: 638, endPoint x: 938, endPoint y: 639, distance: 27.4
click at [910, 637] on label "Modèles" at bounding box center [923, 645] width 47 height 22
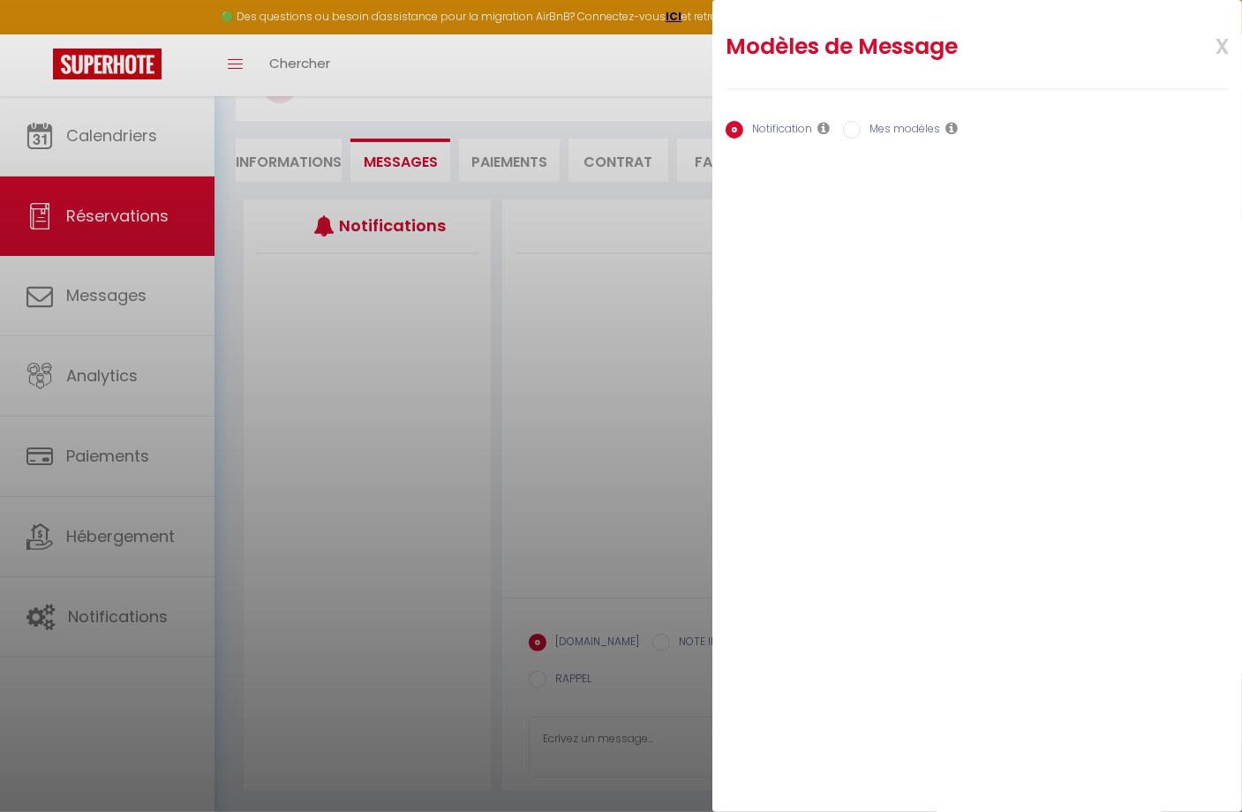
click at [898, 135] on label "Mes modèles" at bounding box center [900, 130] width 79 height 19
click at [861, 135] on input "Mes modèles" at bounding box center [852, 130] width 18 height 18
radio input "true"
radio input "false"
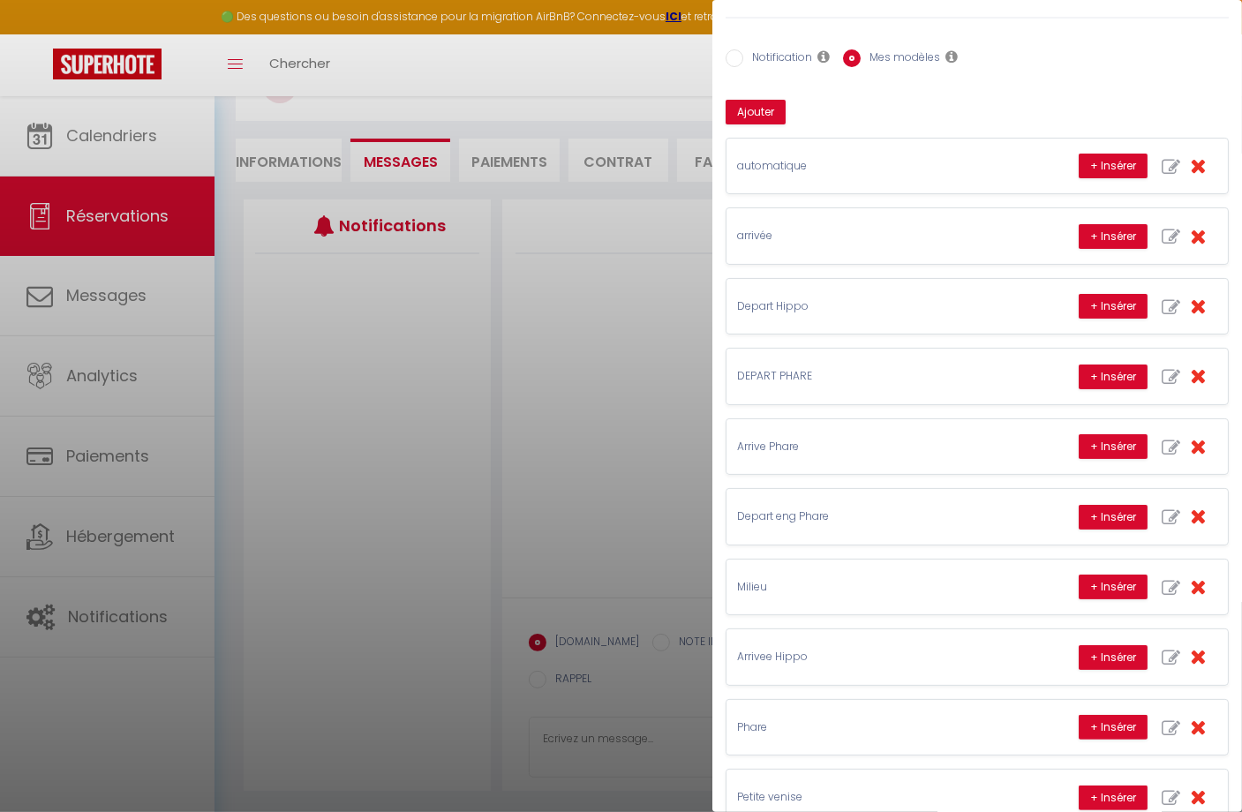
scroll to position [381, 0]
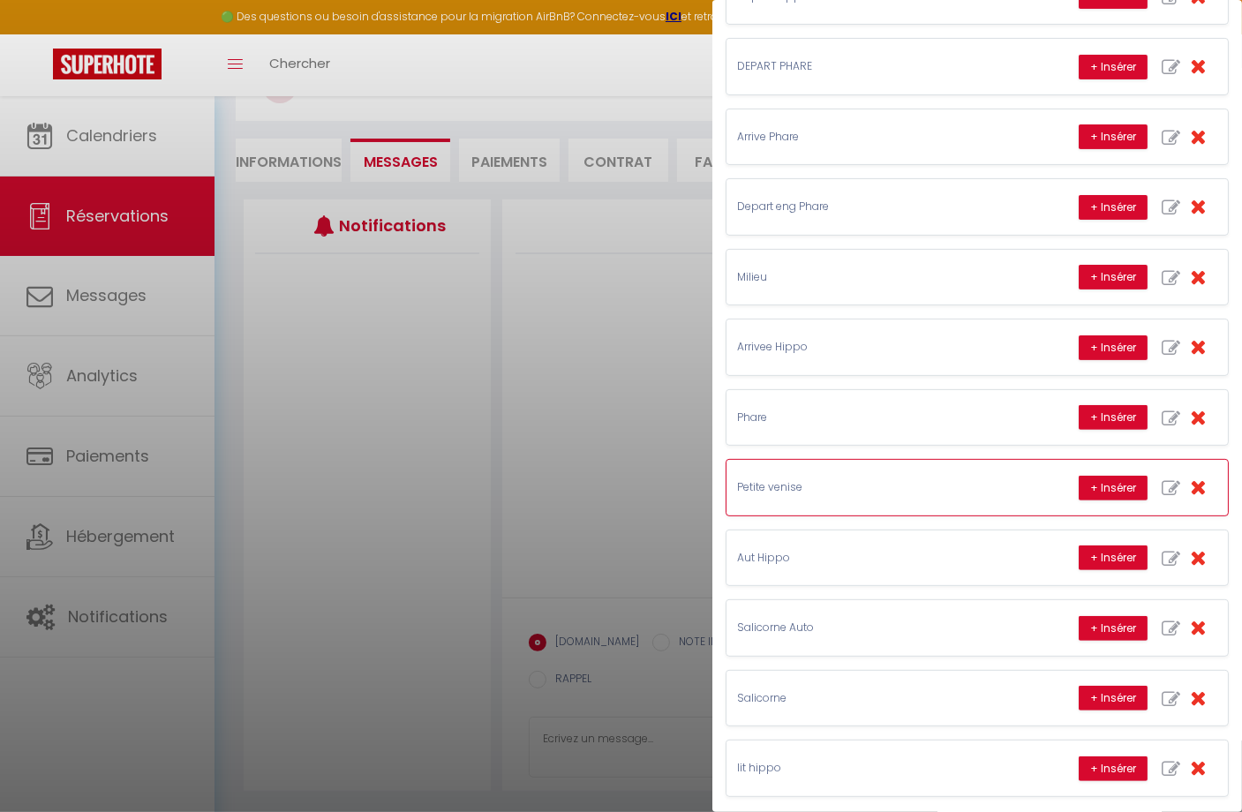
click at [820, 479] on p "Petite venise" at bounding box center [869, 487] width 265 height 17
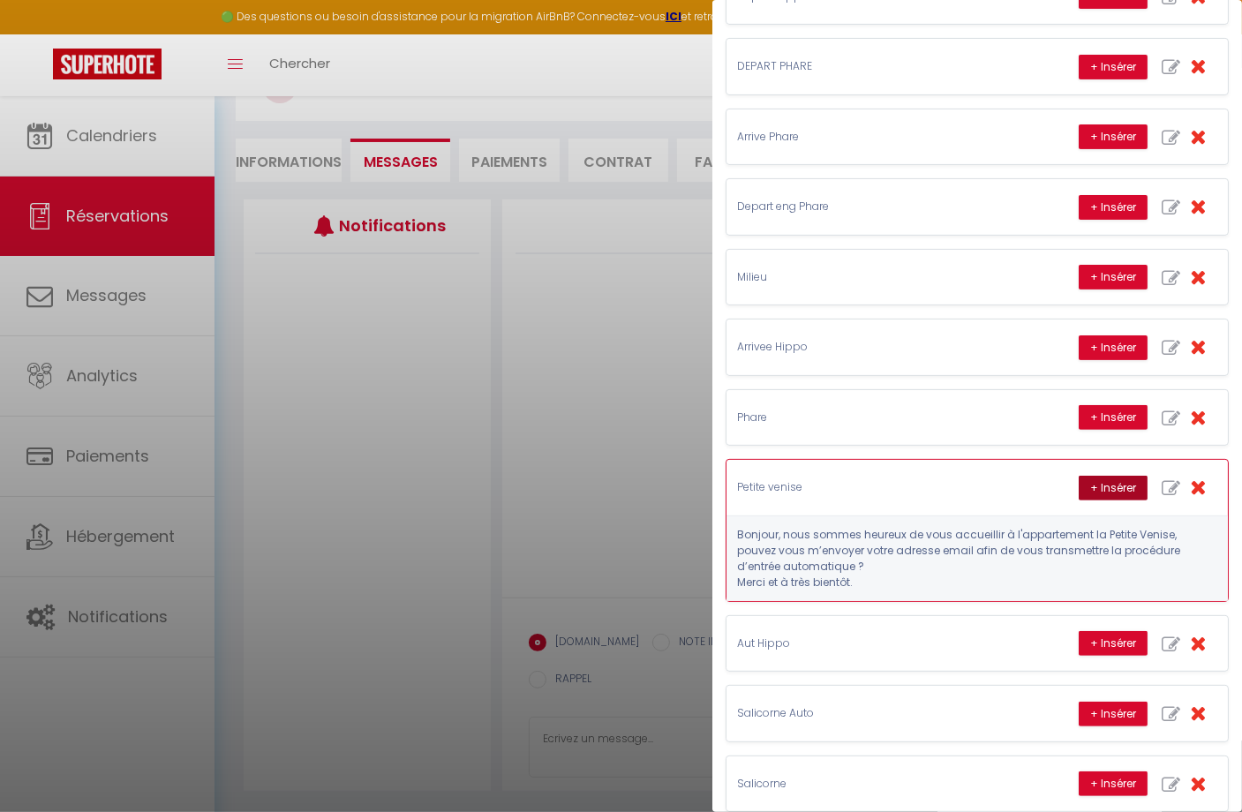
click at [1095, 478] on button "+ Insérer" at bounding box center [1113, 488] width 69 height 25
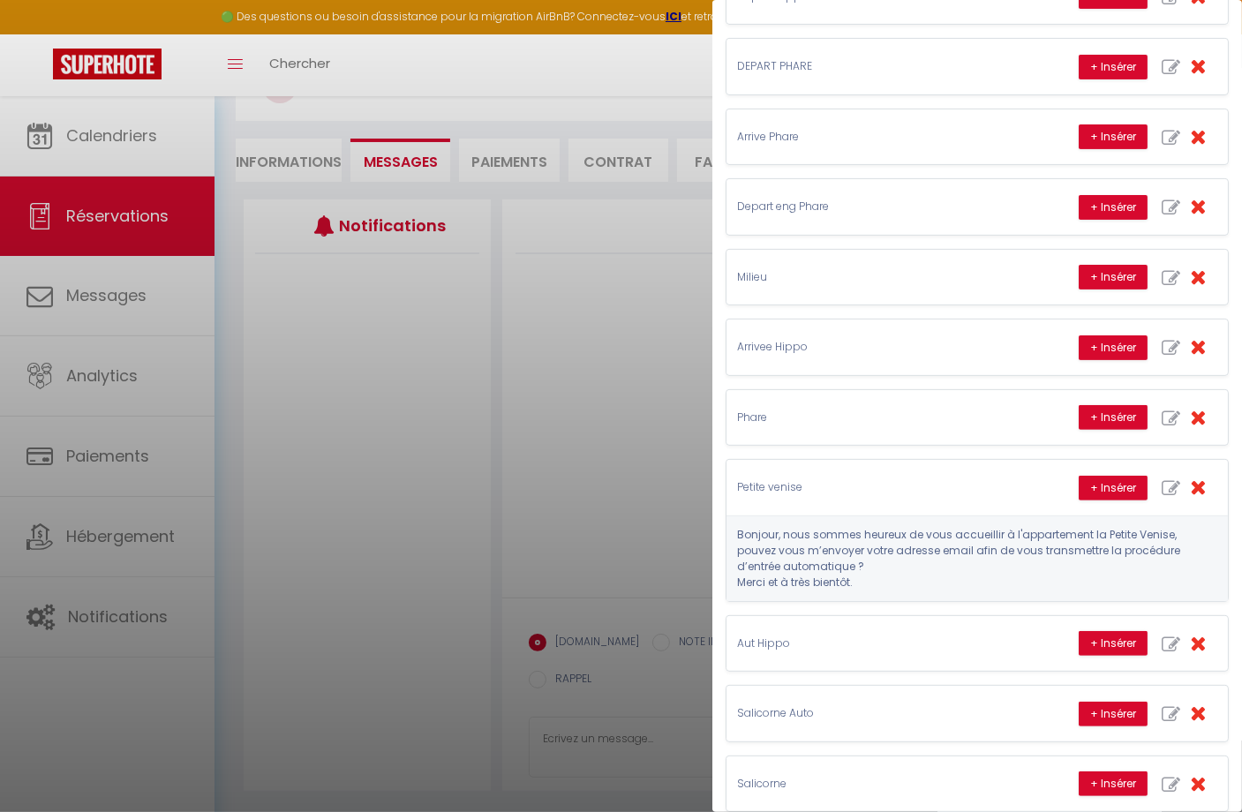
type textarea "Bonjour, nous sommes heureux de vous accueillir à l'appartement la Petite Venis…"
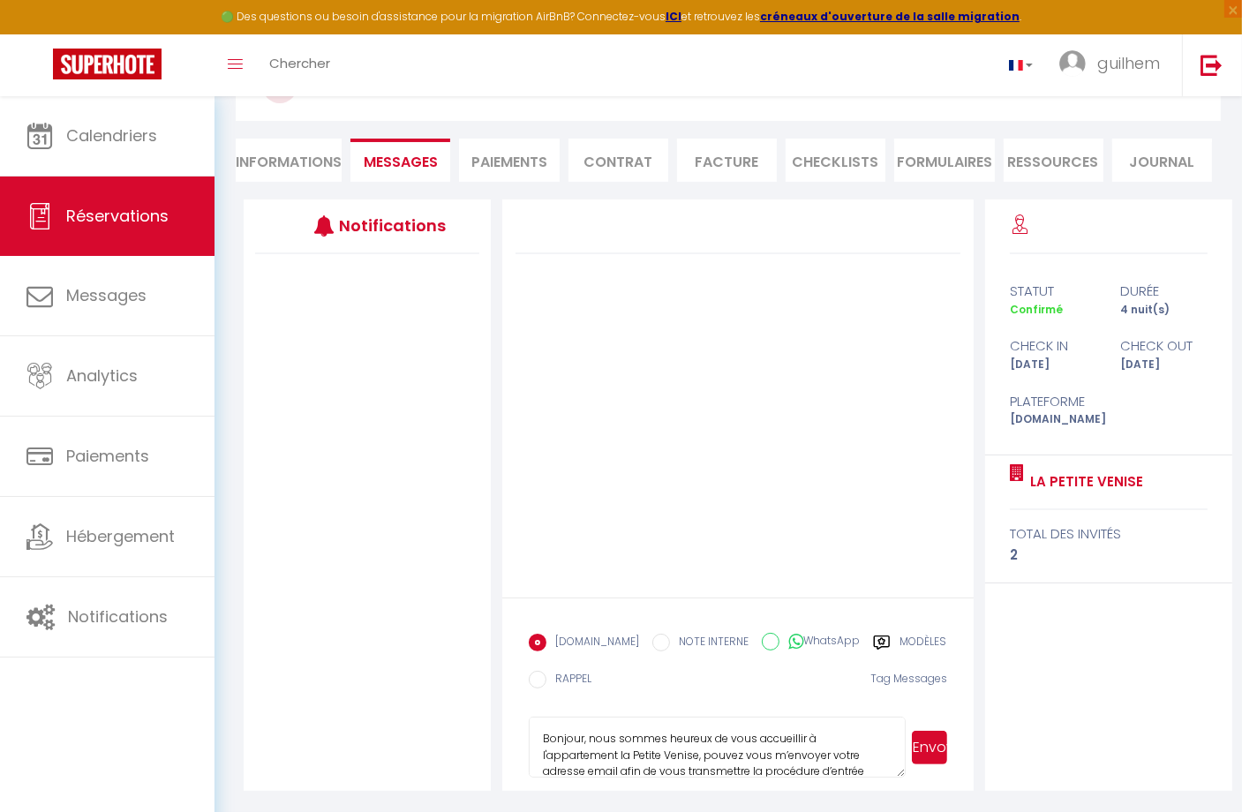
click at [932, 742] on button "Envoyer" at bounding box center [929, 748] width 35 height 34
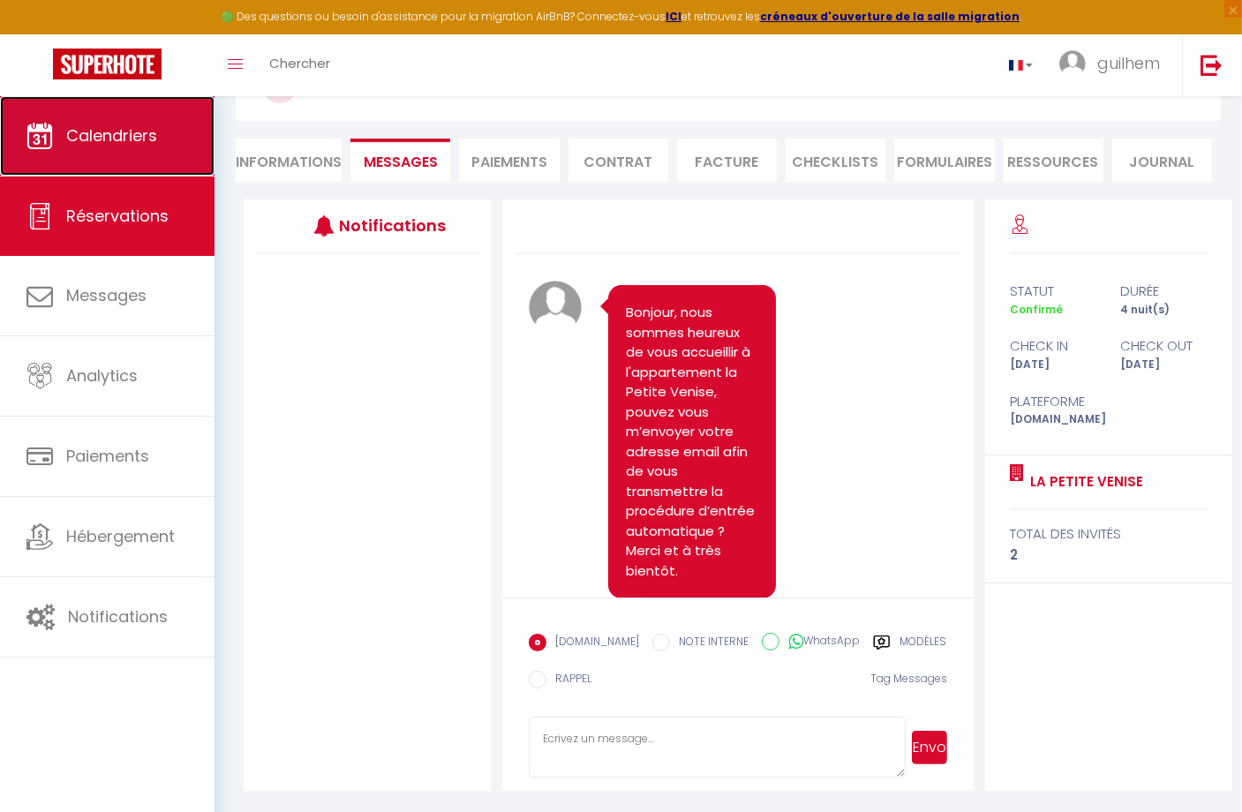
click at [87, 134] on span "Calendriers" at bounding box center [111, 135] width 91 height 22
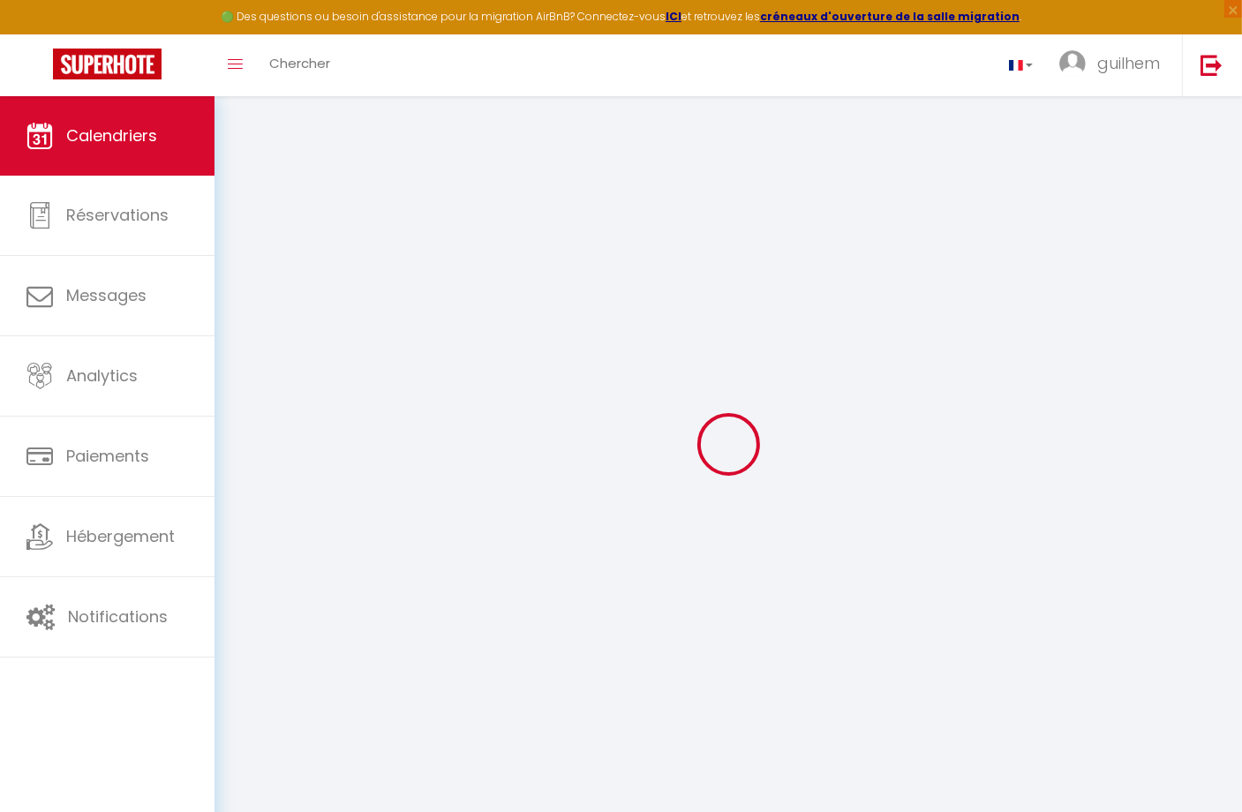
select select
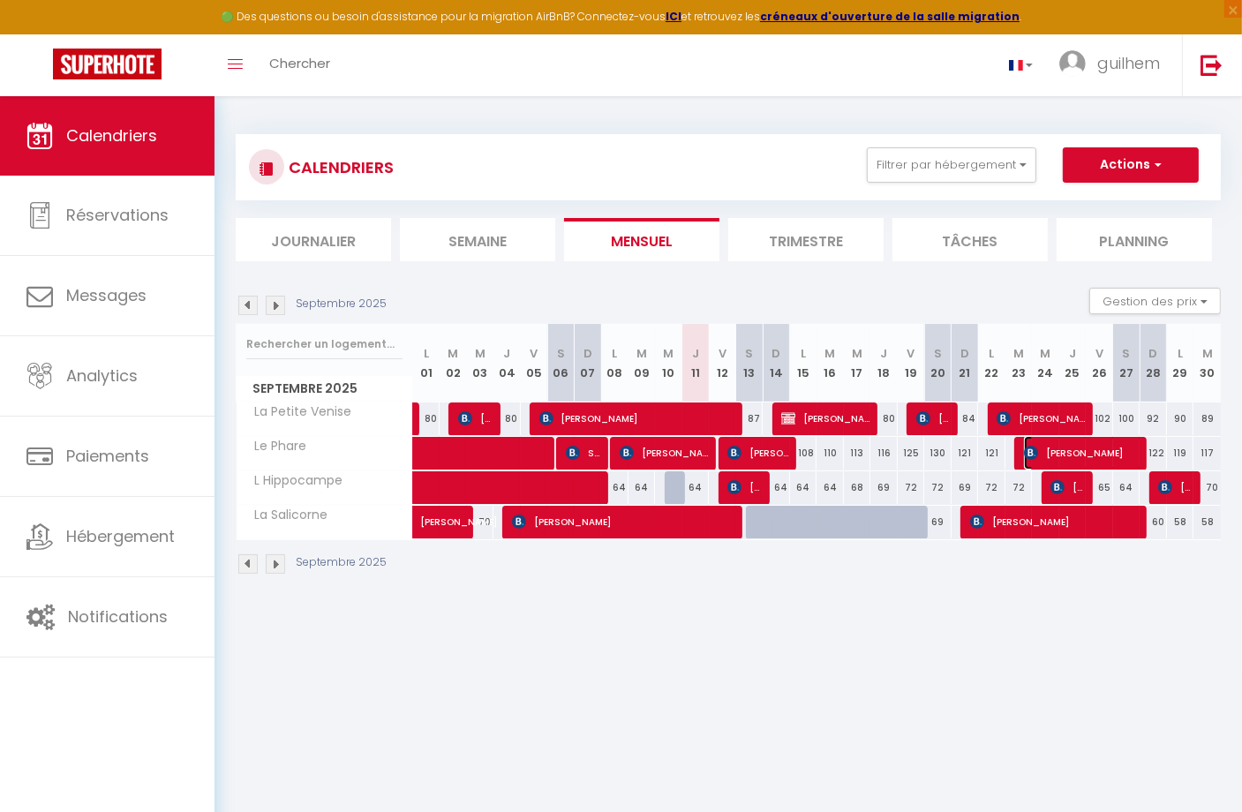
click at [1086, 449] on span "[PERSON_NAME]" at bounding box center [1083, 453] width 118 height 34
select select "KO"
select select "0"
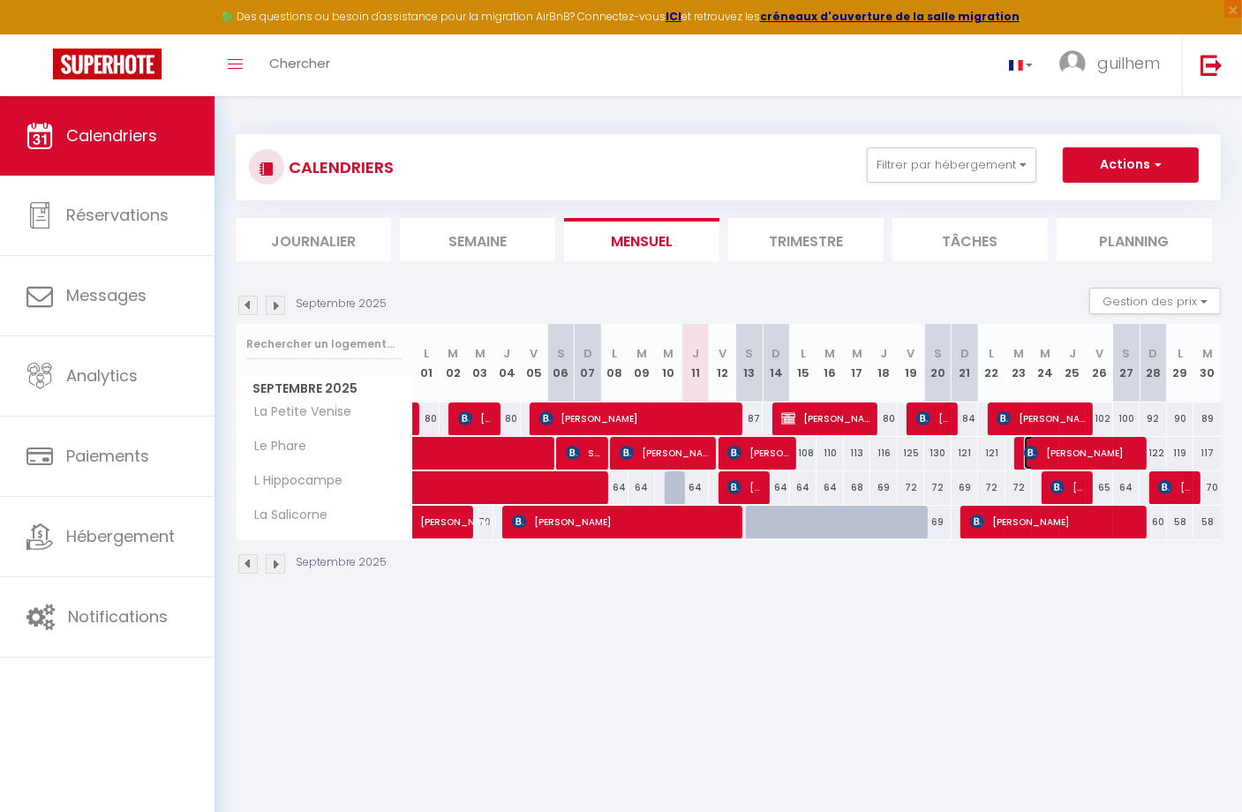
select select "1"
select select
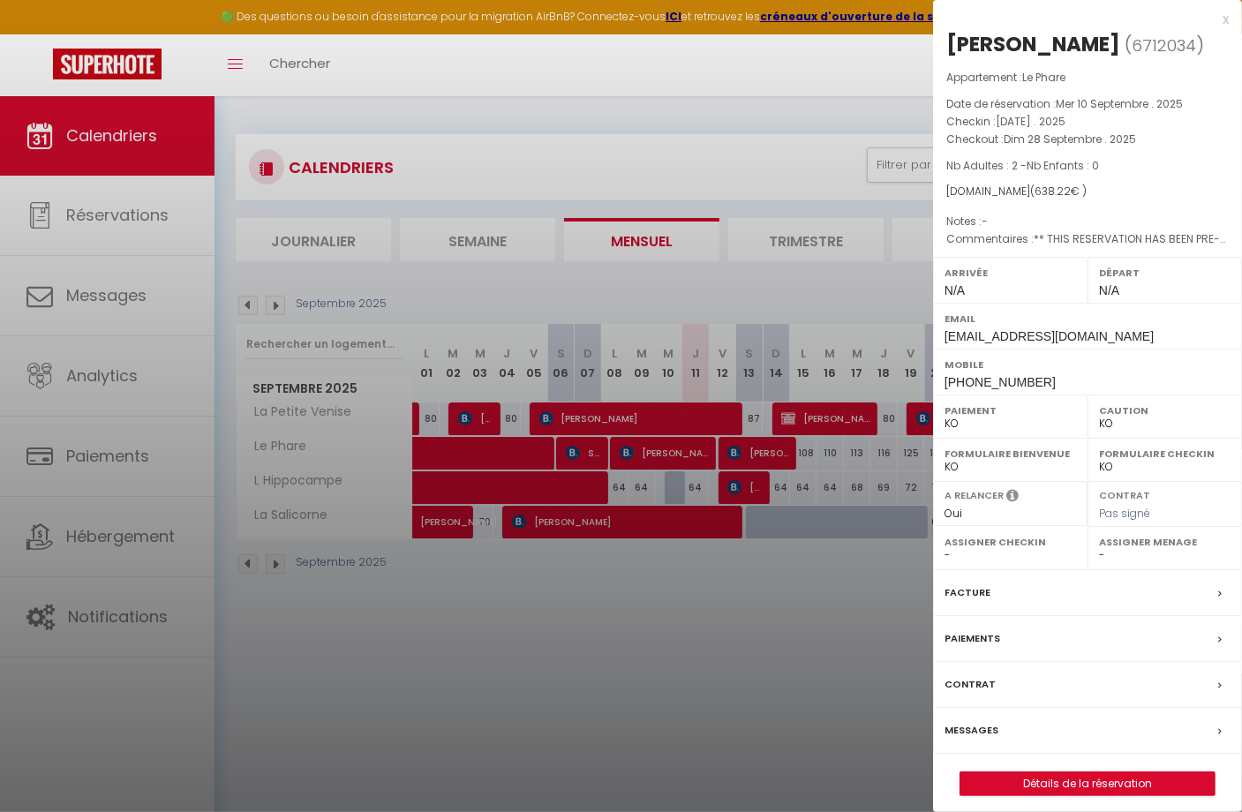
click at [981, 729] on label "Messages" at bounding box center [972, 730] width 54 height 19
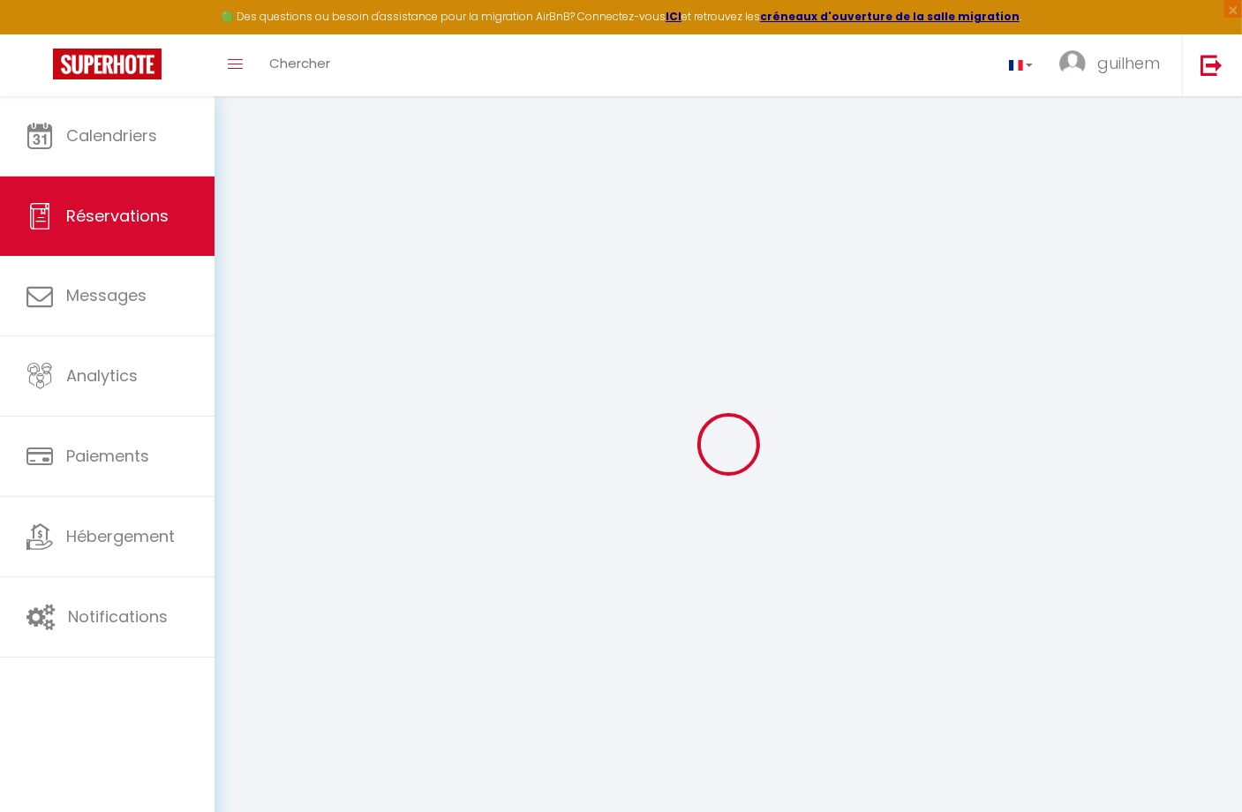
select select
checkbox input "false"
select select
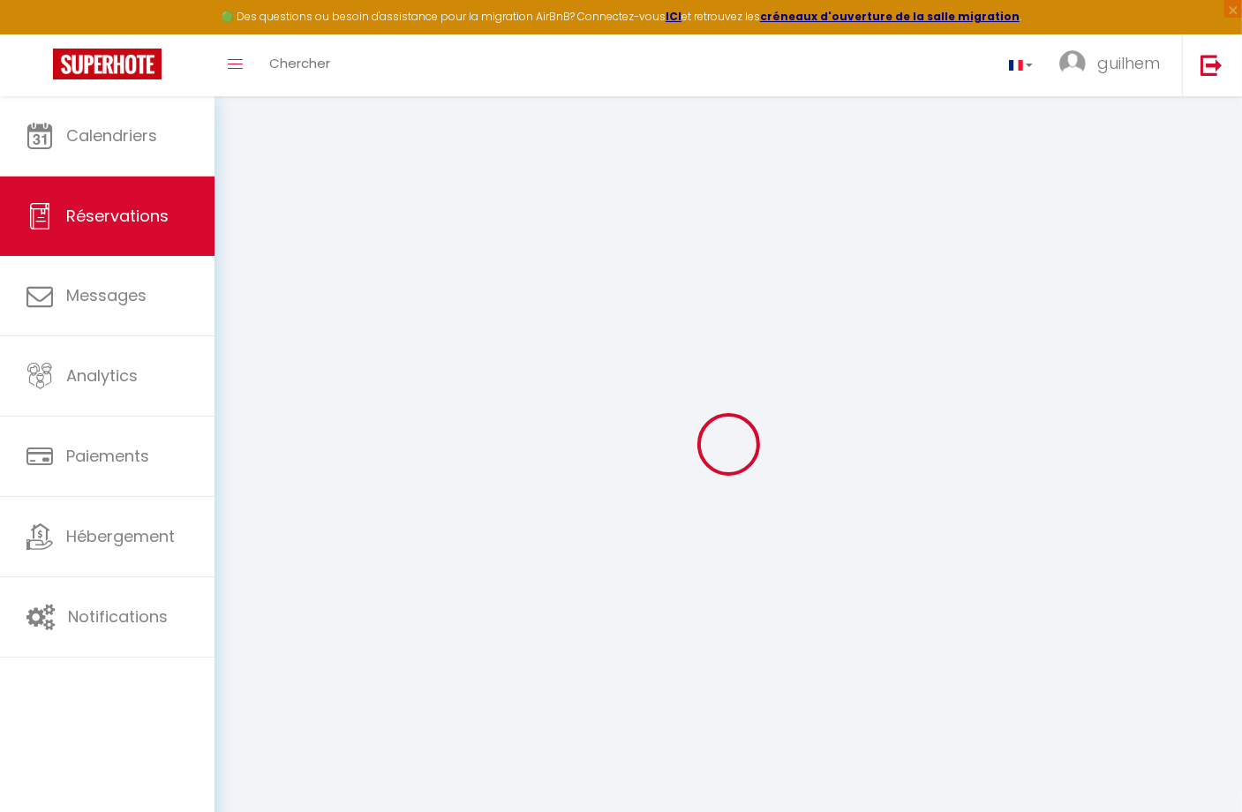
checkbox input "false"
type \?1 "** THIS RESERVATION HAS BEEN PRE-PAID ** BOOKING NOTE : Payment charge is EUR 8…"
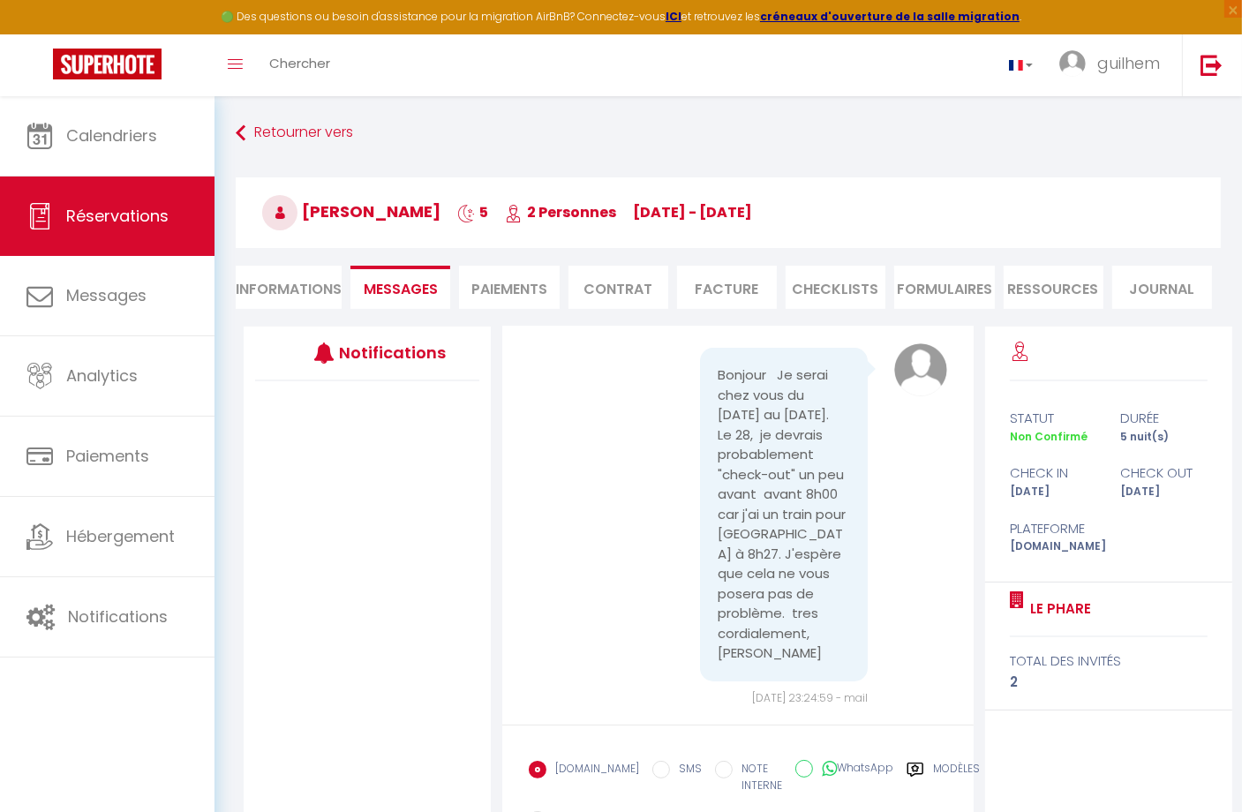
scroll to position [65, 0]
click at [933, 764] on label "Modèles" at bounding box center [956, 779] width 47 height 36
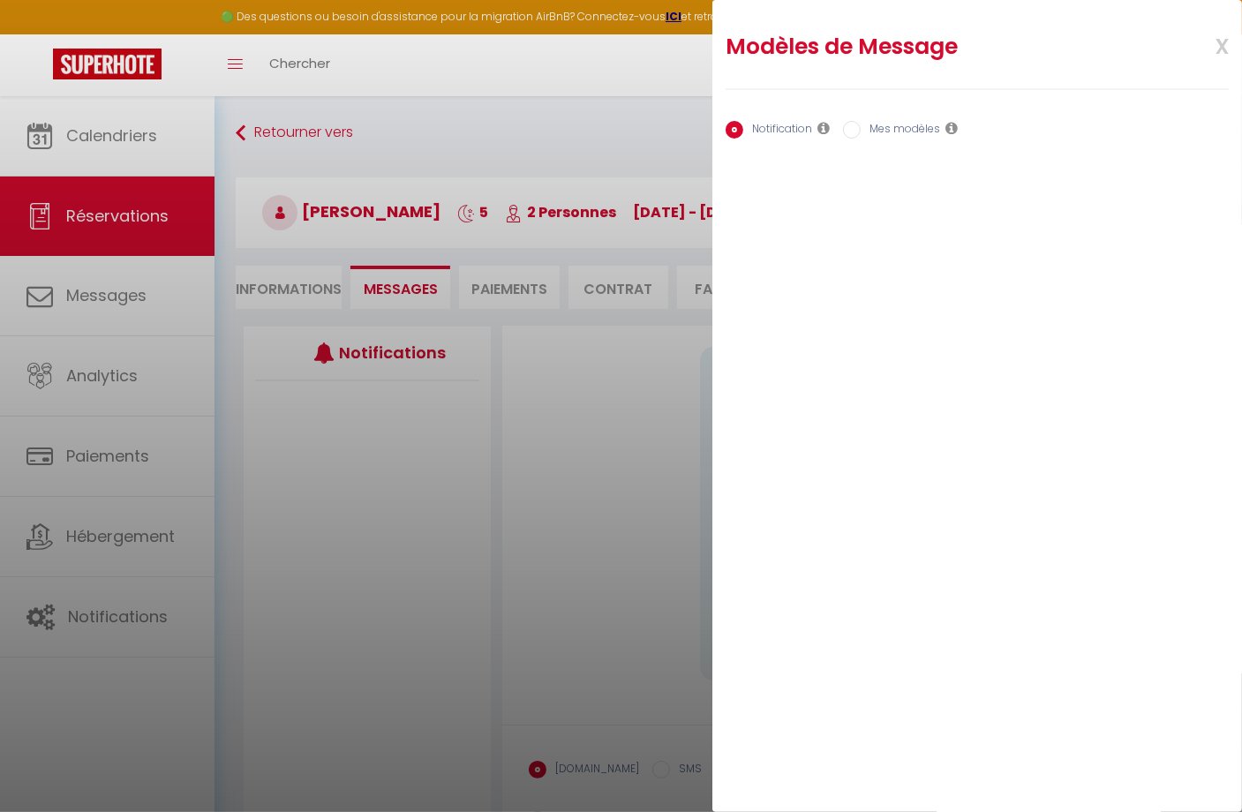
click at [883, 126] on label "Mes modèles" at bounding box center [900, 130] width 79 height 19
click at [861, 126] on input "Mes modèles" at bounding box center [852, 130] width 18 height 18
radio input "true"
radio input "false"
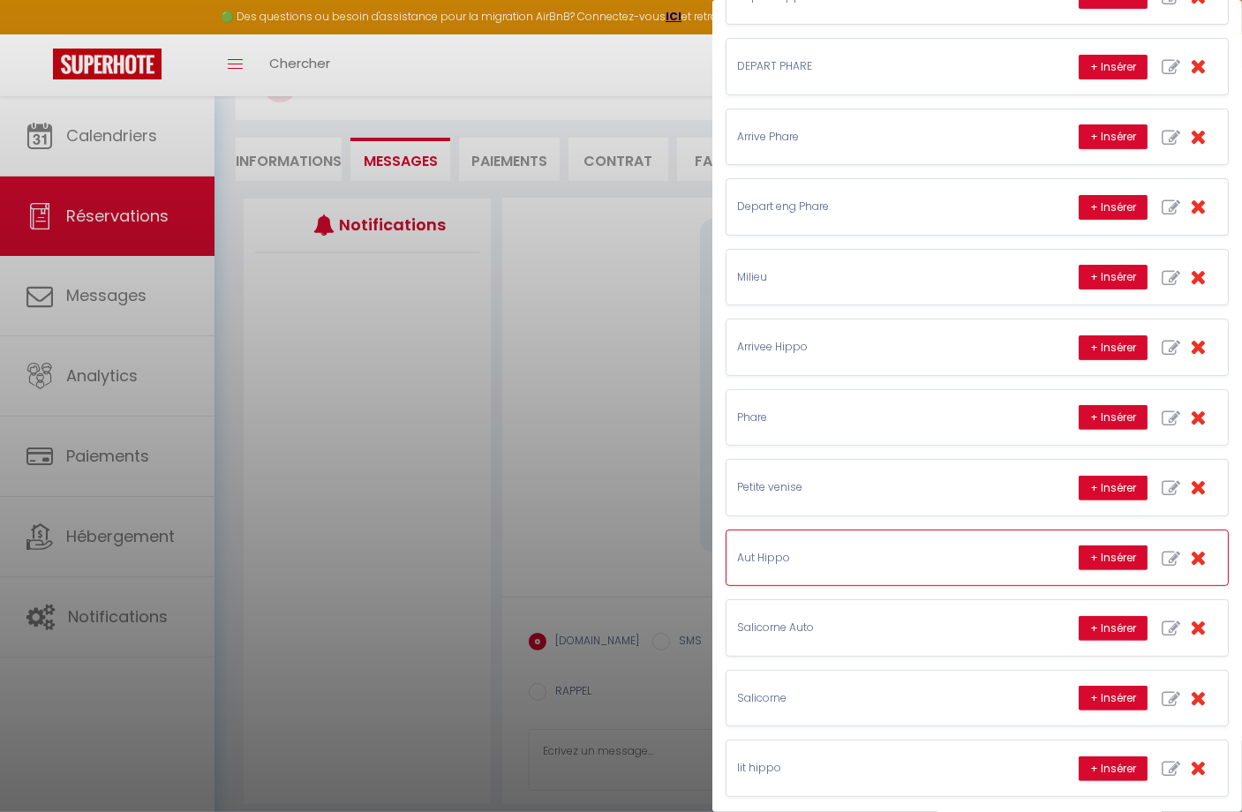
scroll to position [141, 0]
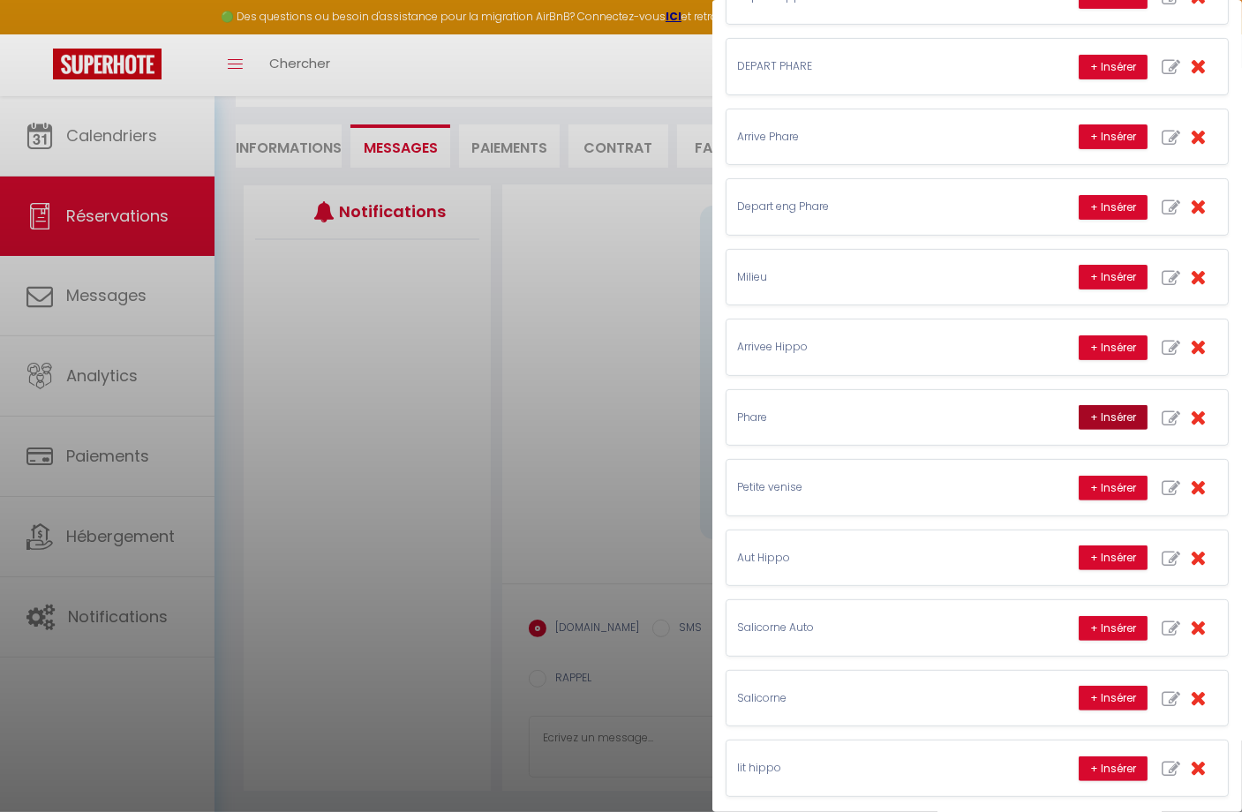
drag, startPoint x: 1120, startPoint y: 410, endPoint x: 1145, endPoint y: 426, distance: 30.1
click at [1120, 411] on button "+ Insérer" at bounding box center [1113, 417] width 69 height 25
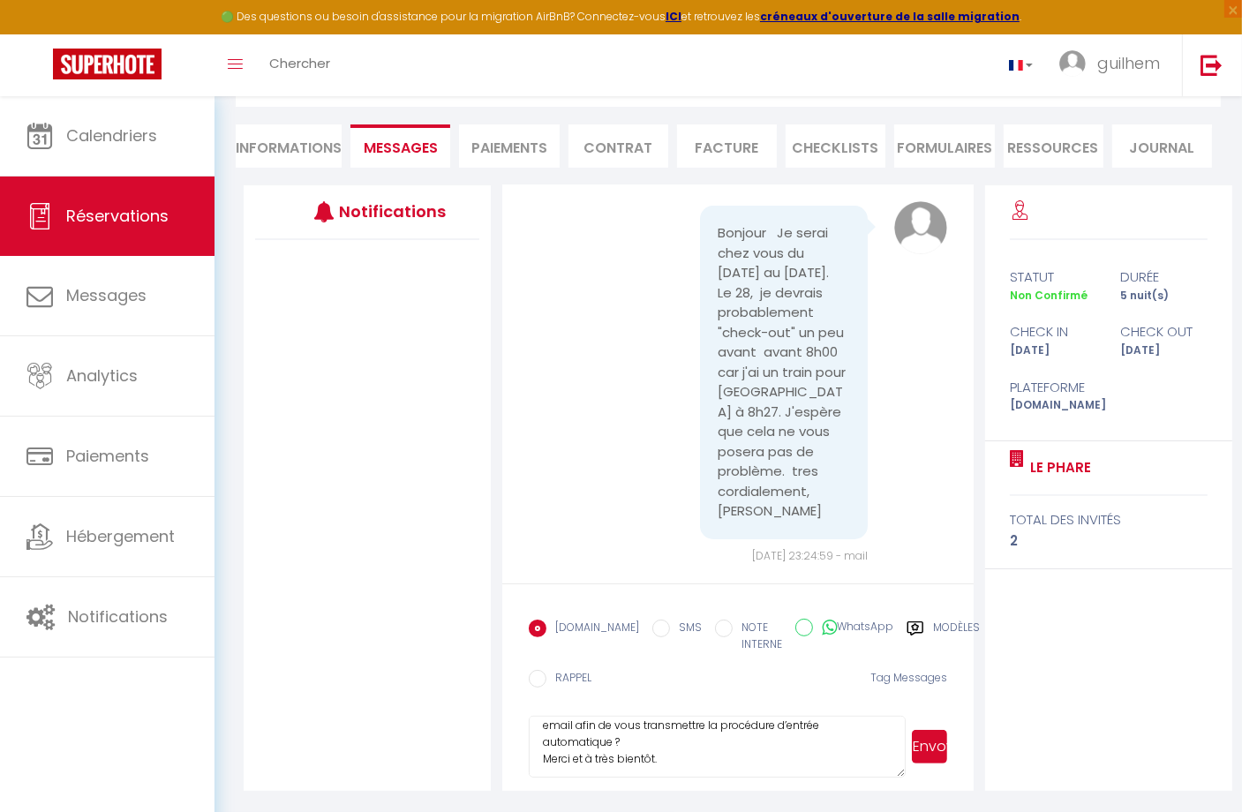
scroll to position [49, 0]
click at [636, 734] on textarea "Bonjour, nous sommes heureux de vous accueillir à l'appartement le phare, pouve…" at bounding box center [717, 747] width 376 height 62
type textarea "Bonjour, nous sommes heureux de vous accueillir à l'appartement le phare, pouve…"
click at [930, 743] on button "Envoyer" at bounding box center [929, 747] width 35 height 34
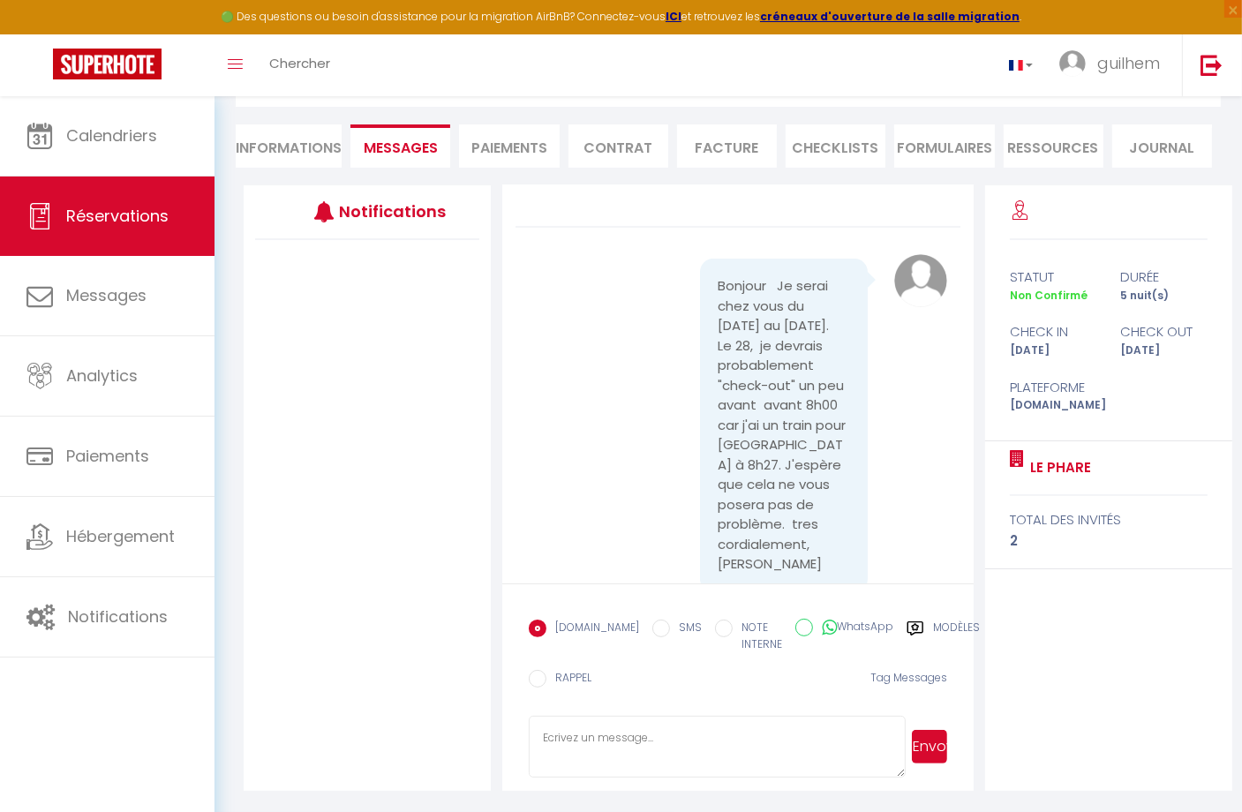
scroll to position [0, 0]
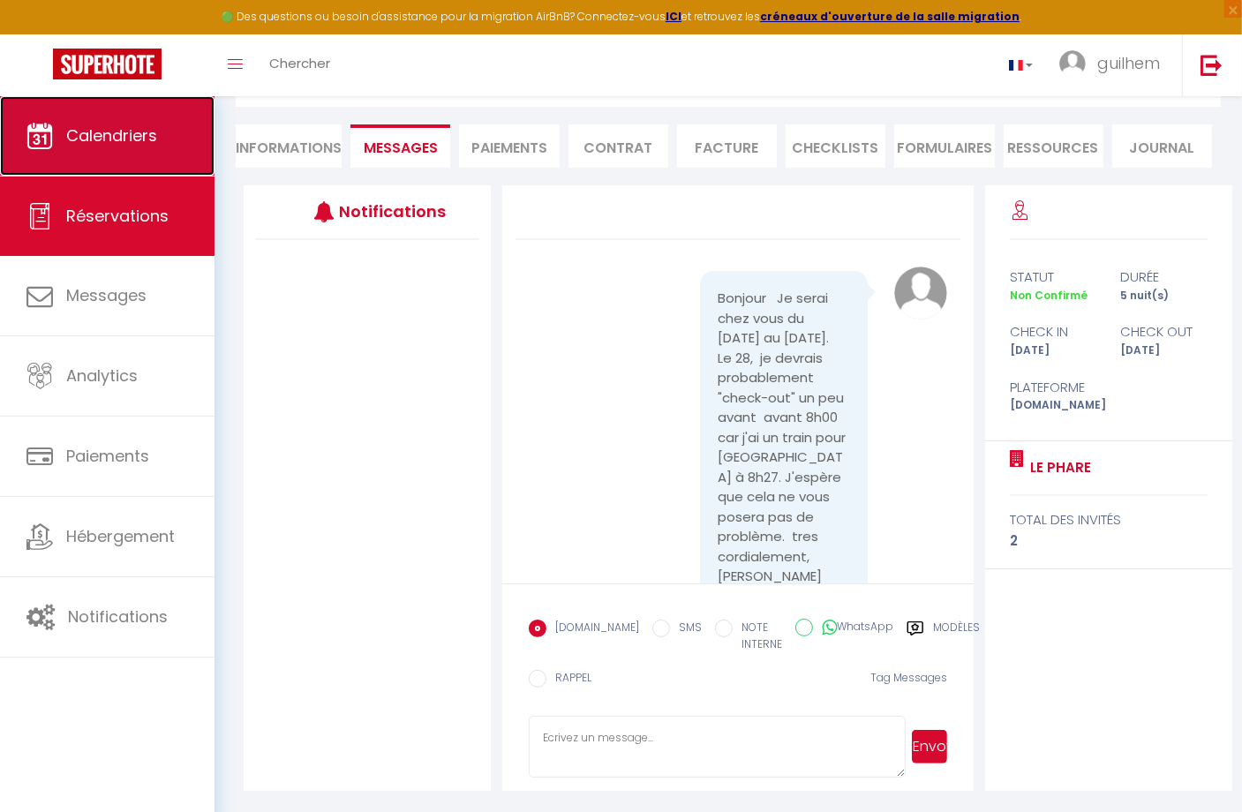
click at [140, 147] on link "Calendriers" at bounding box center [107, 135] width 215 height 79
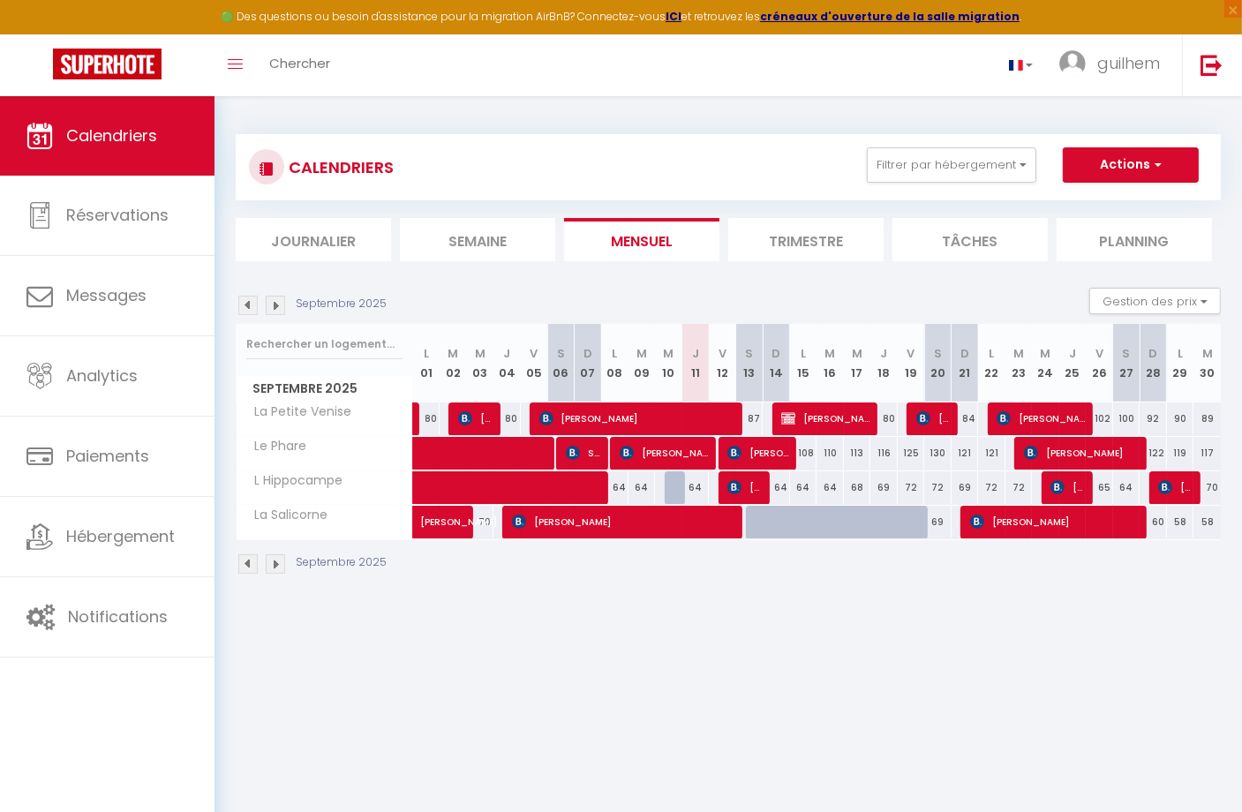
click at [282, 558] on img at bounding box center [275, 563] width 19 height 19
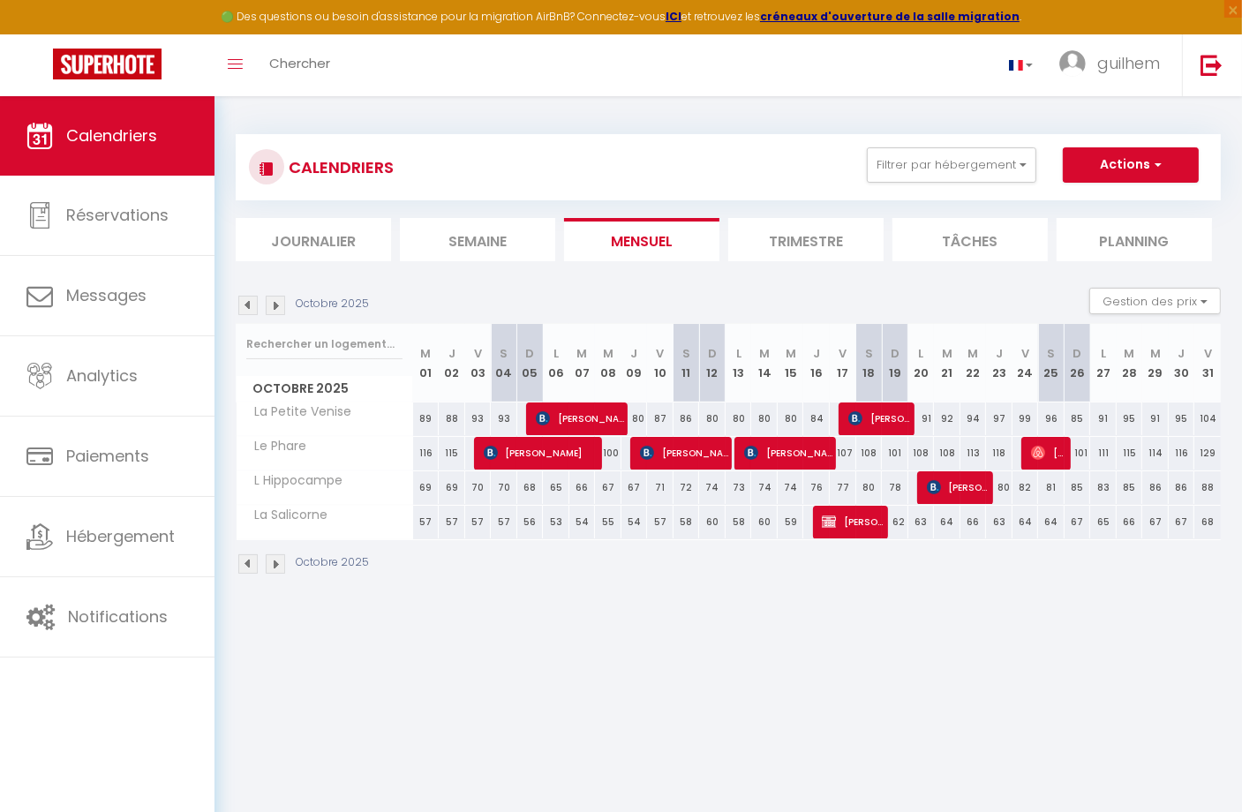
click at [282, 559] on img at bounding box center [275, 563] width 19 height 19
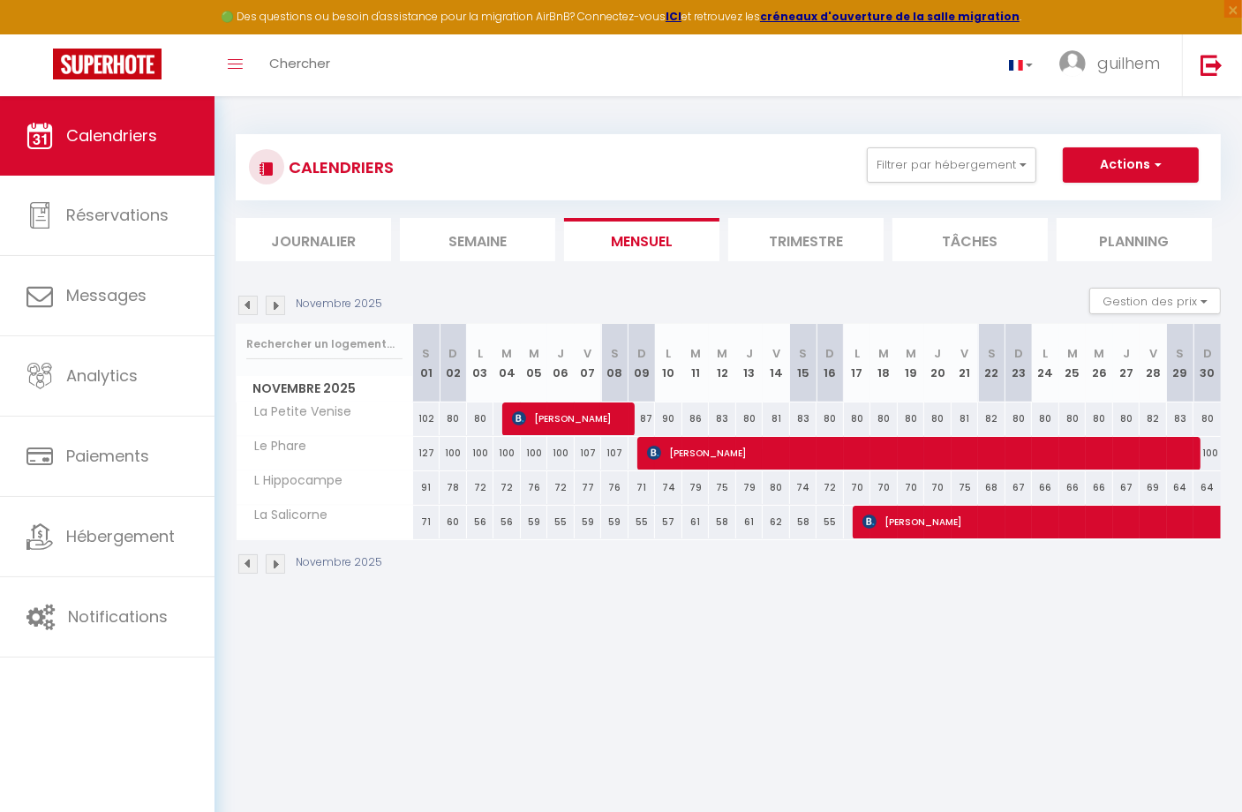
click at [282, 559] on img at bounding box center [275, 563] width 19 height 19
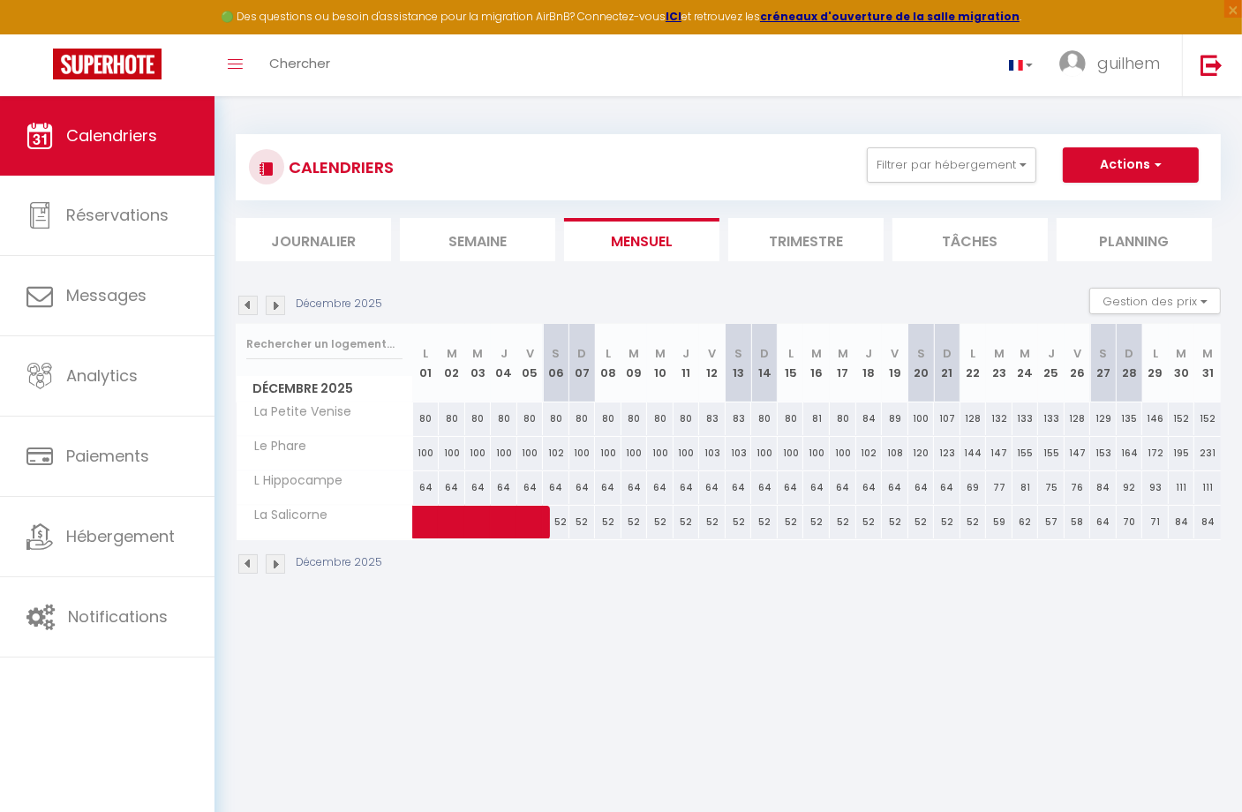
click at [247, 561] on img at bounding box center [247, 563] width 19 height 19
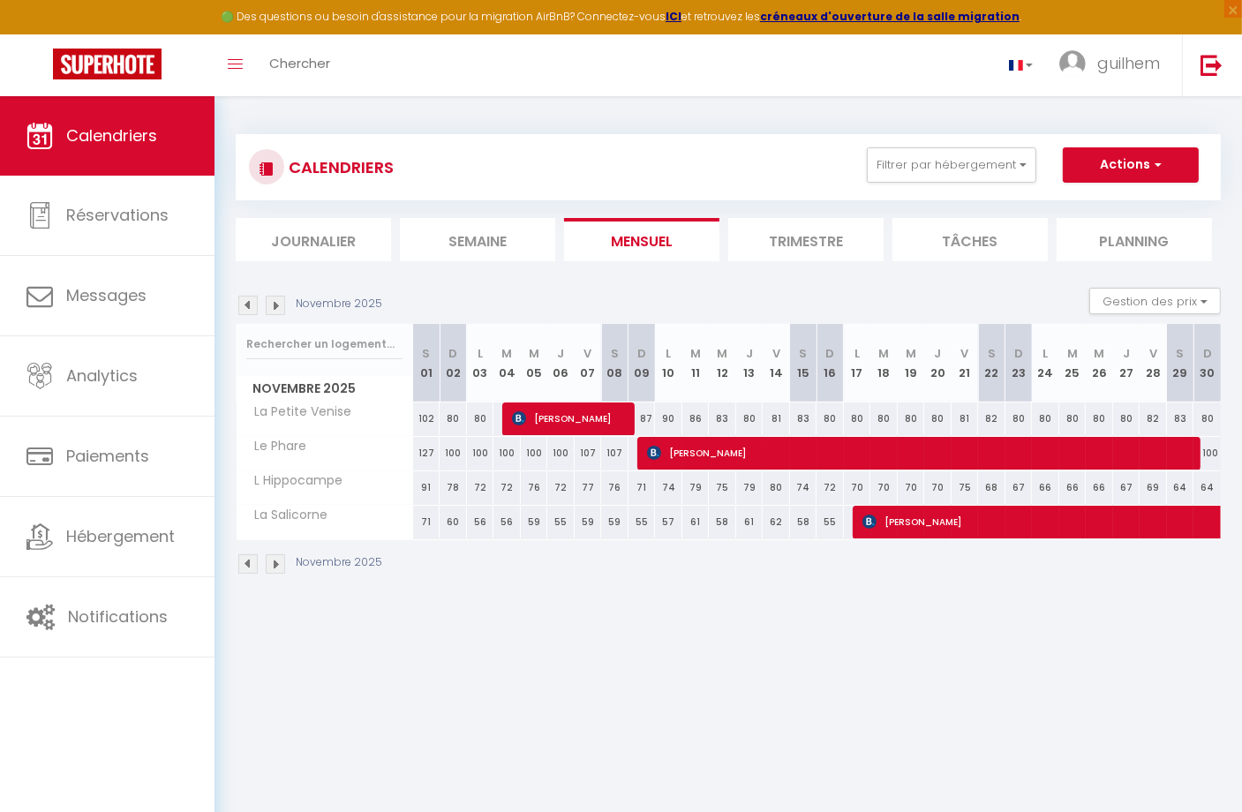
click at [282, 304] on img at bounding box center [275, 305] width 19 height 19
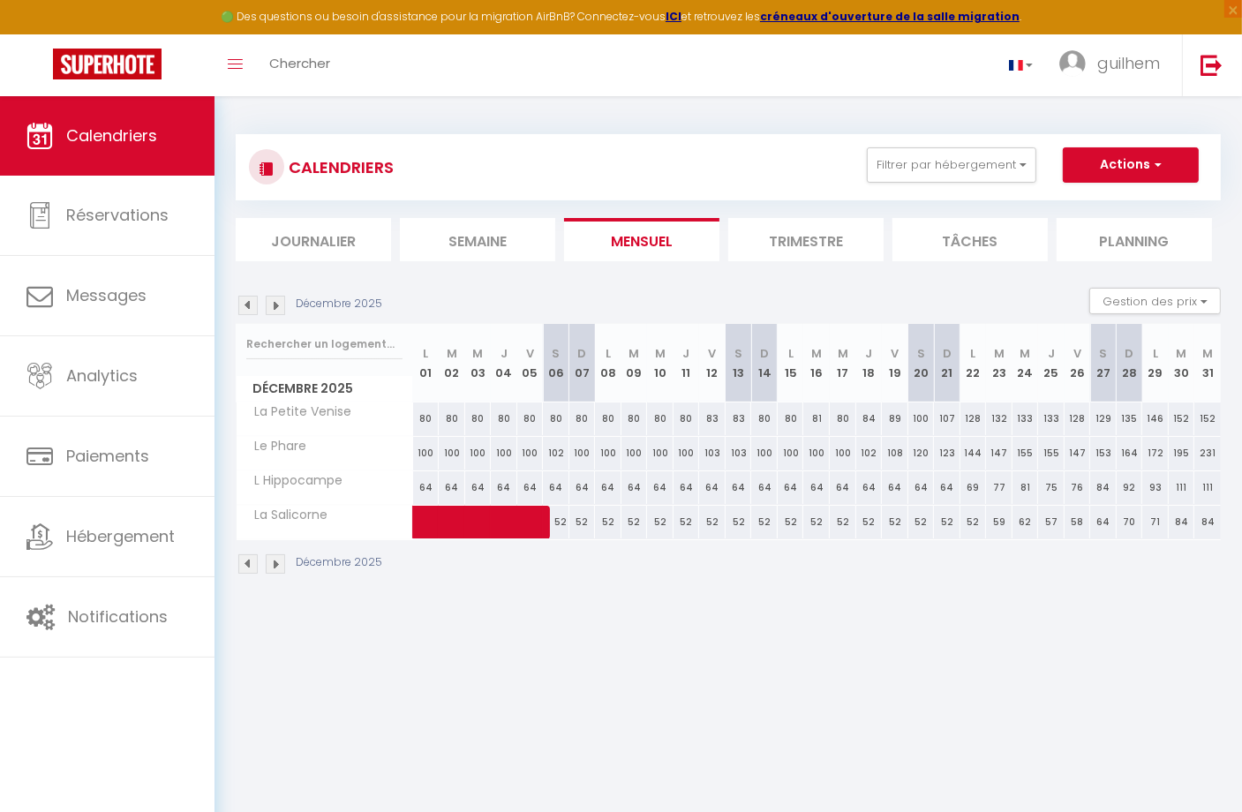
click at [281, 304] on img at bounding box center [275, 305] width 19 height 19
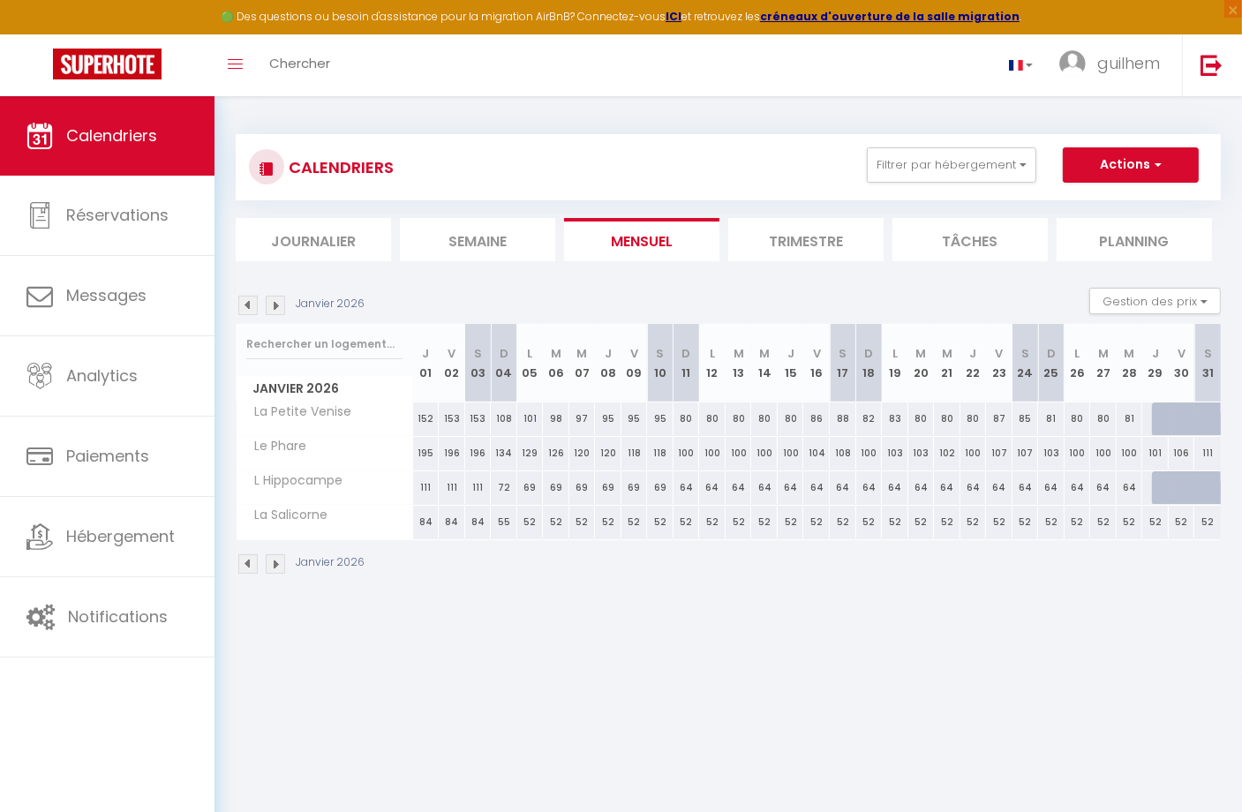
click at [281, 304] on img at bounding box center [275, 305] width 19 height 19
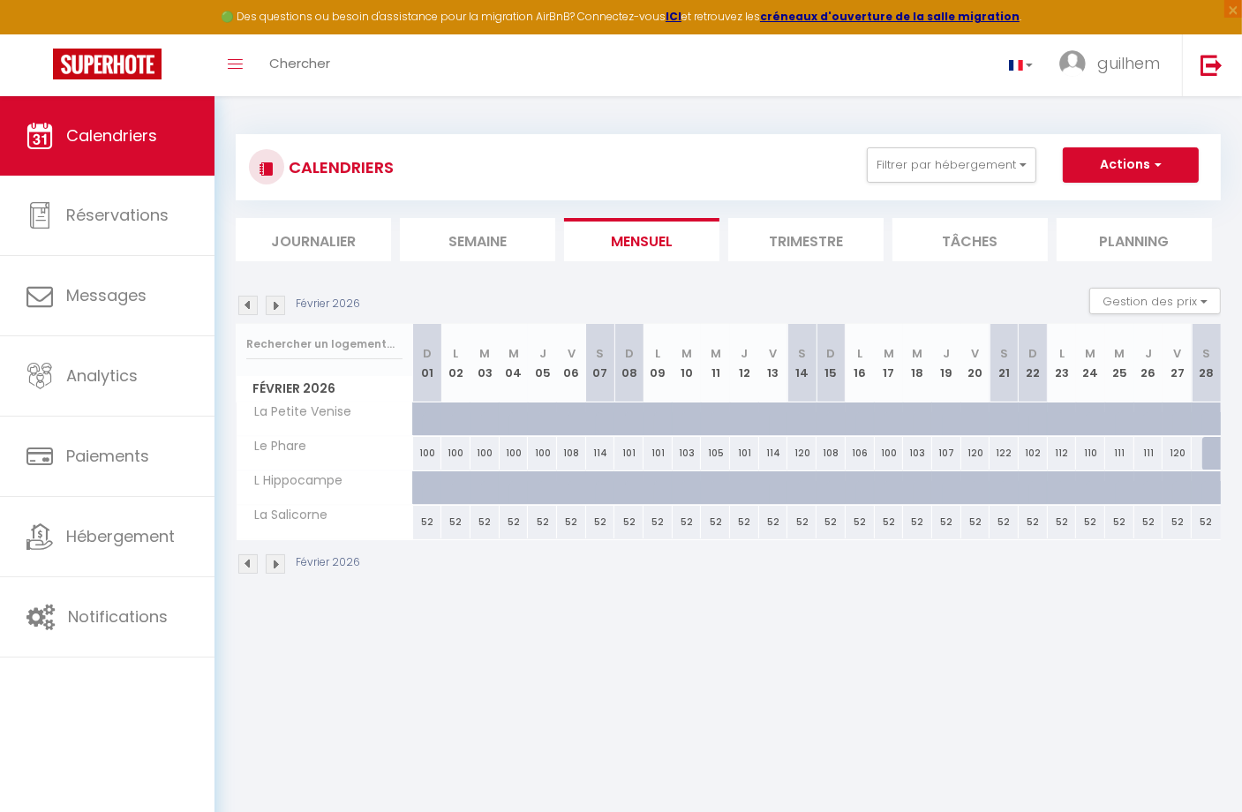
click at [279, 304] on img at bounding box center [275, 305] width 19 height 19
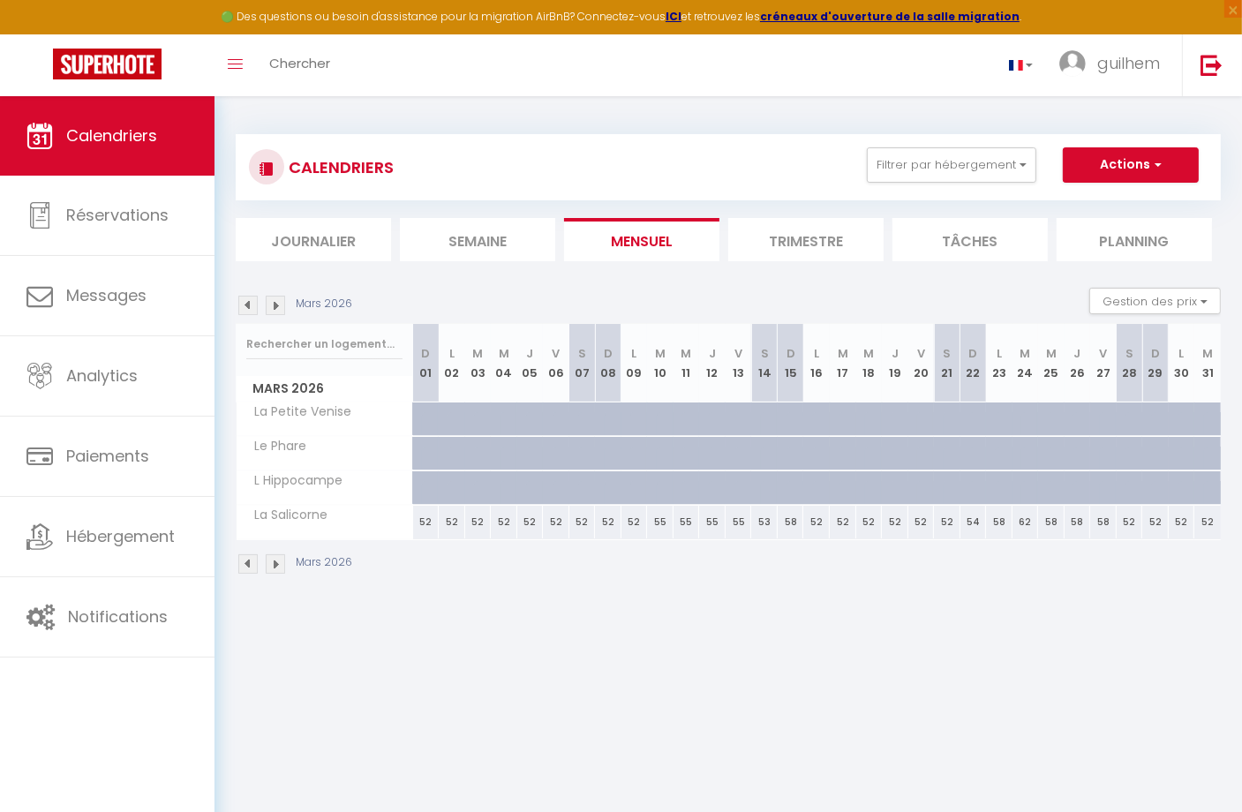
click at [279, 304] on img at bounding box center [275, 305] width 19 height 19
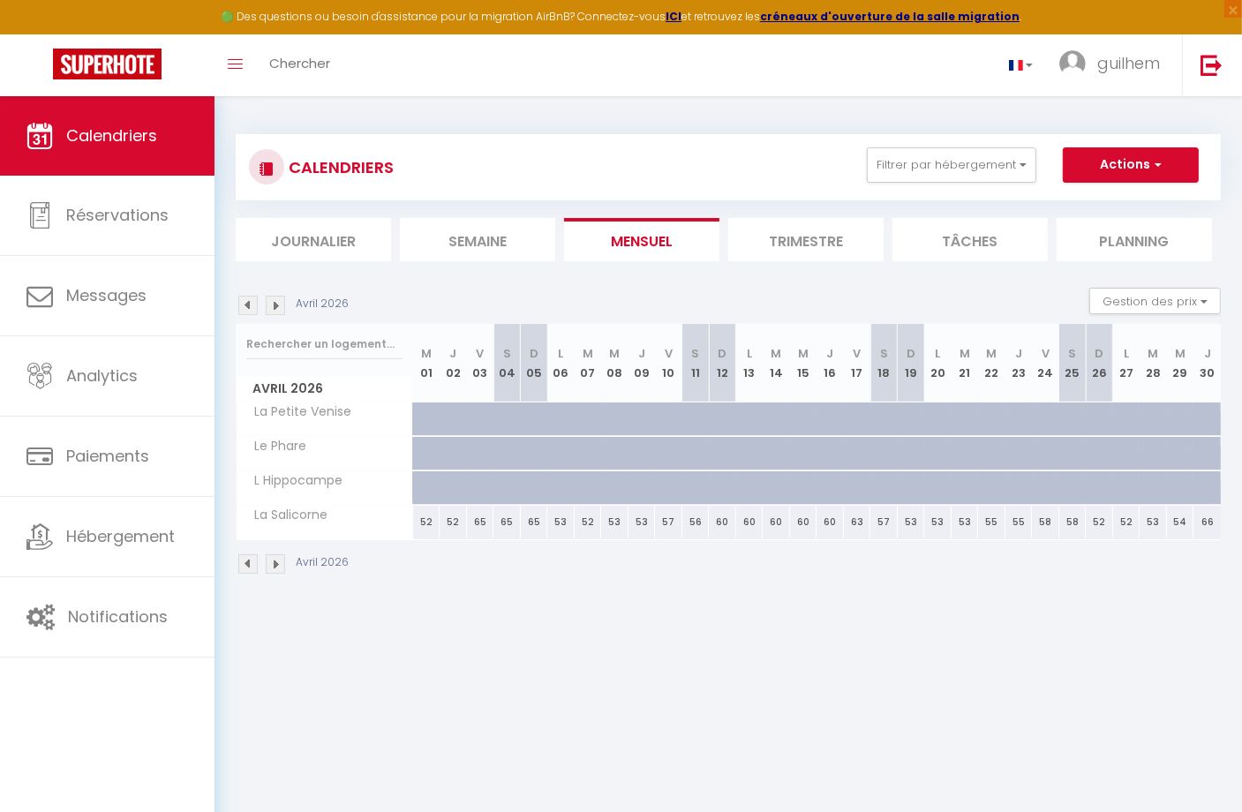
click at [279, 304] on img at bounding box center [275, 305] width 19 height 19
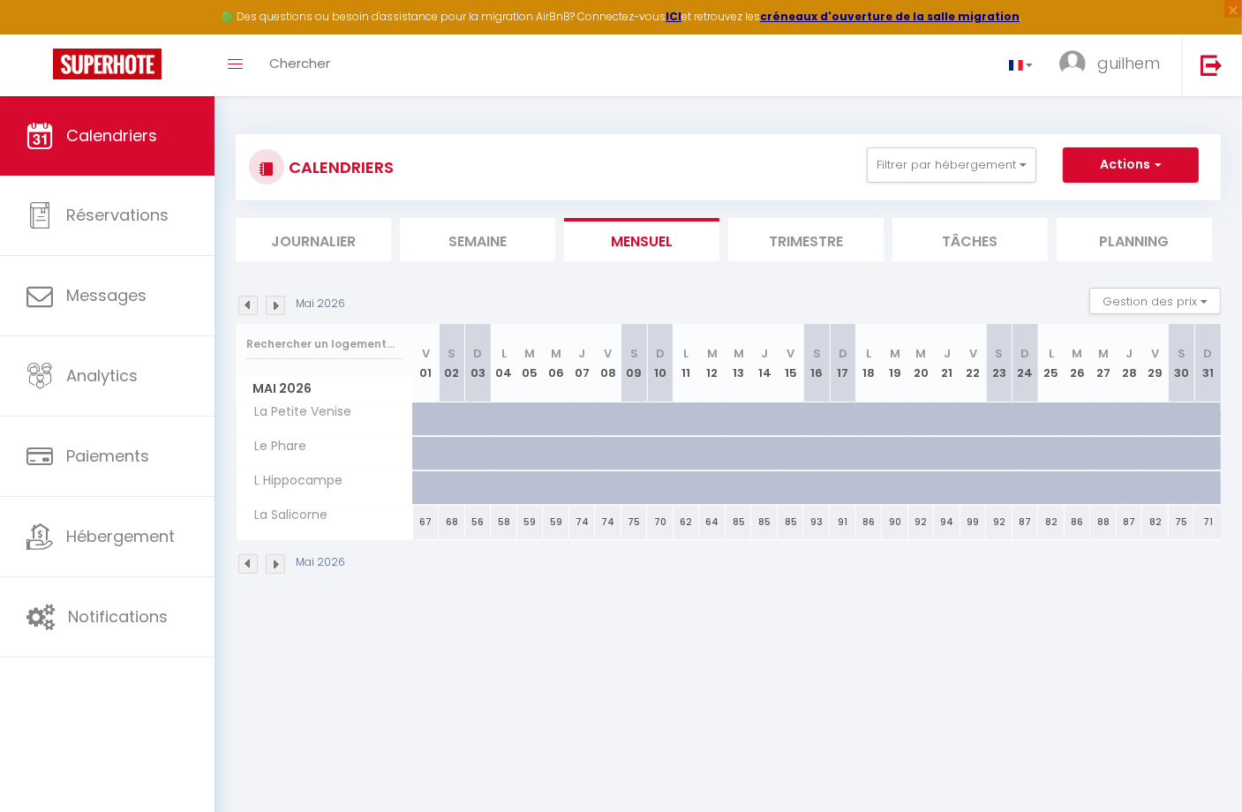
click at [270, 298] on img at bounding box center [275, 305] width 19 height 19
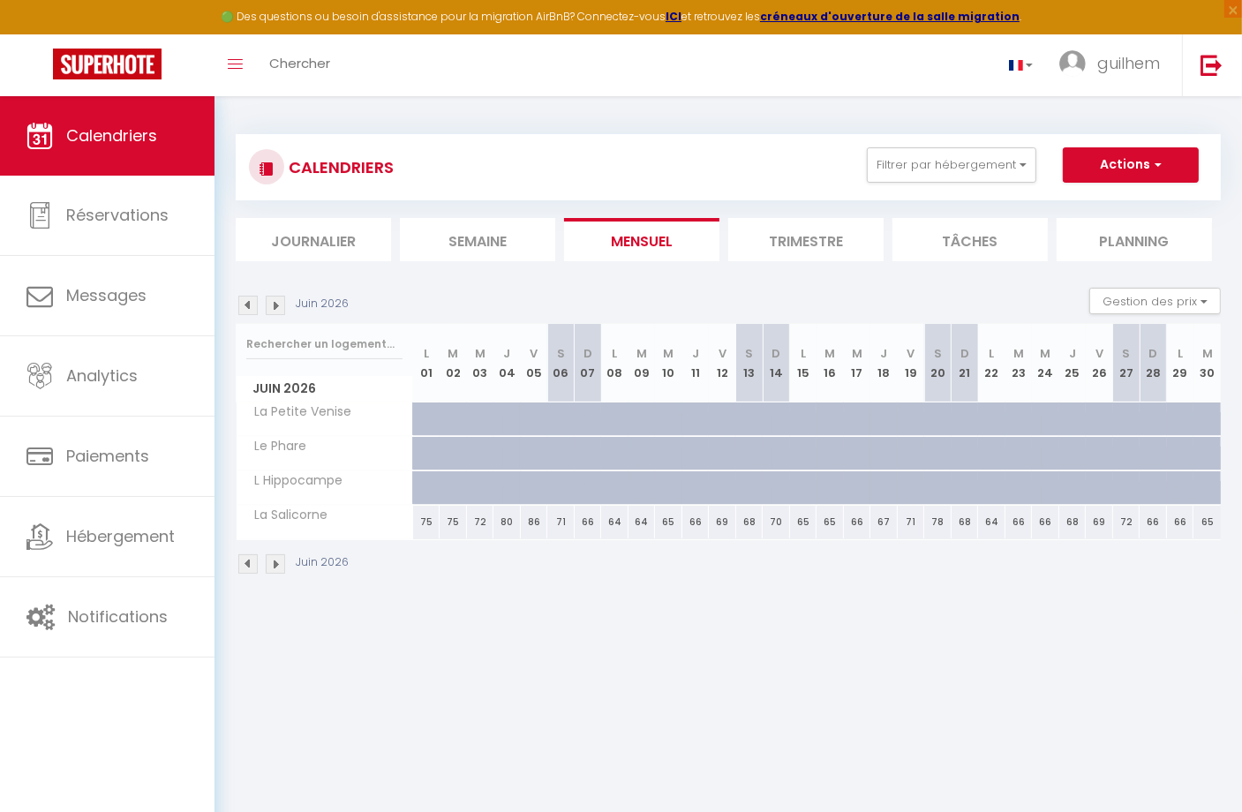
click at [270, 298] on img at bounding box center [275, 305] width 19 height 19
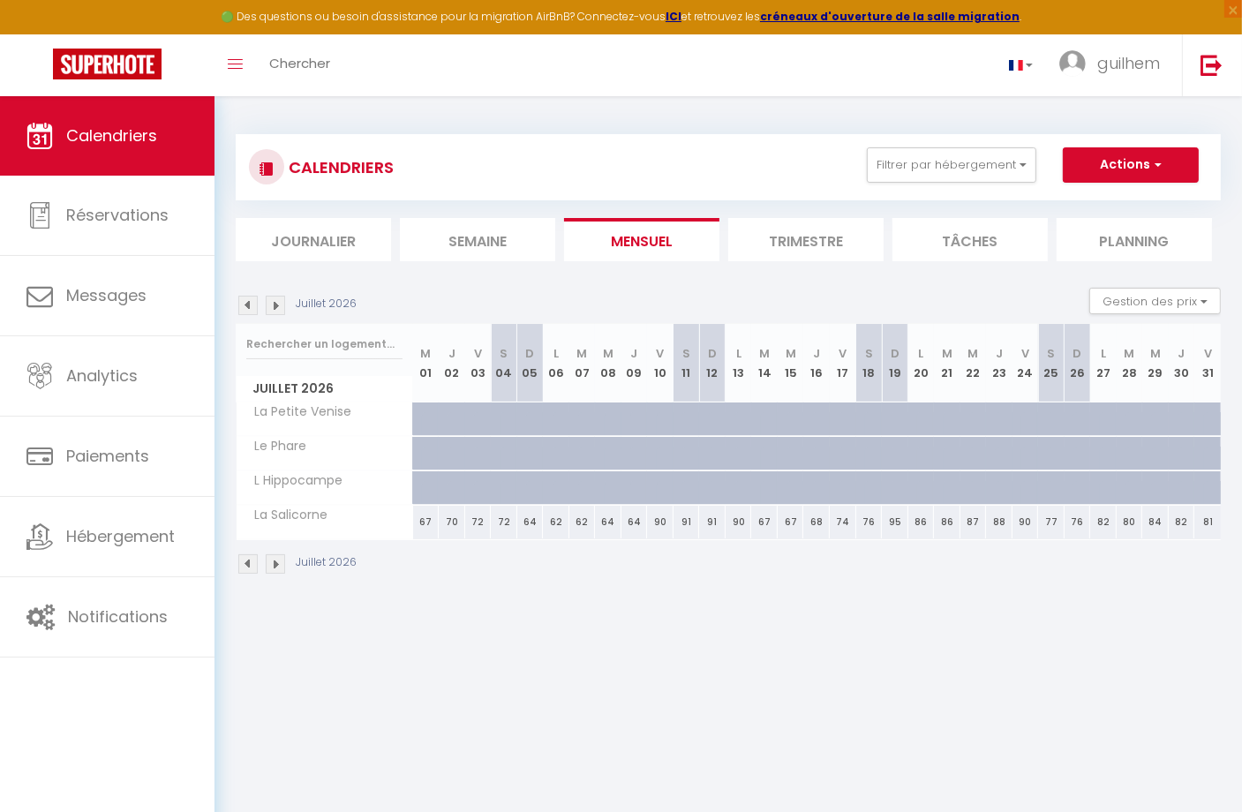
click at [252, 306] on img at bounding box center [247, 305] width 19 height 19
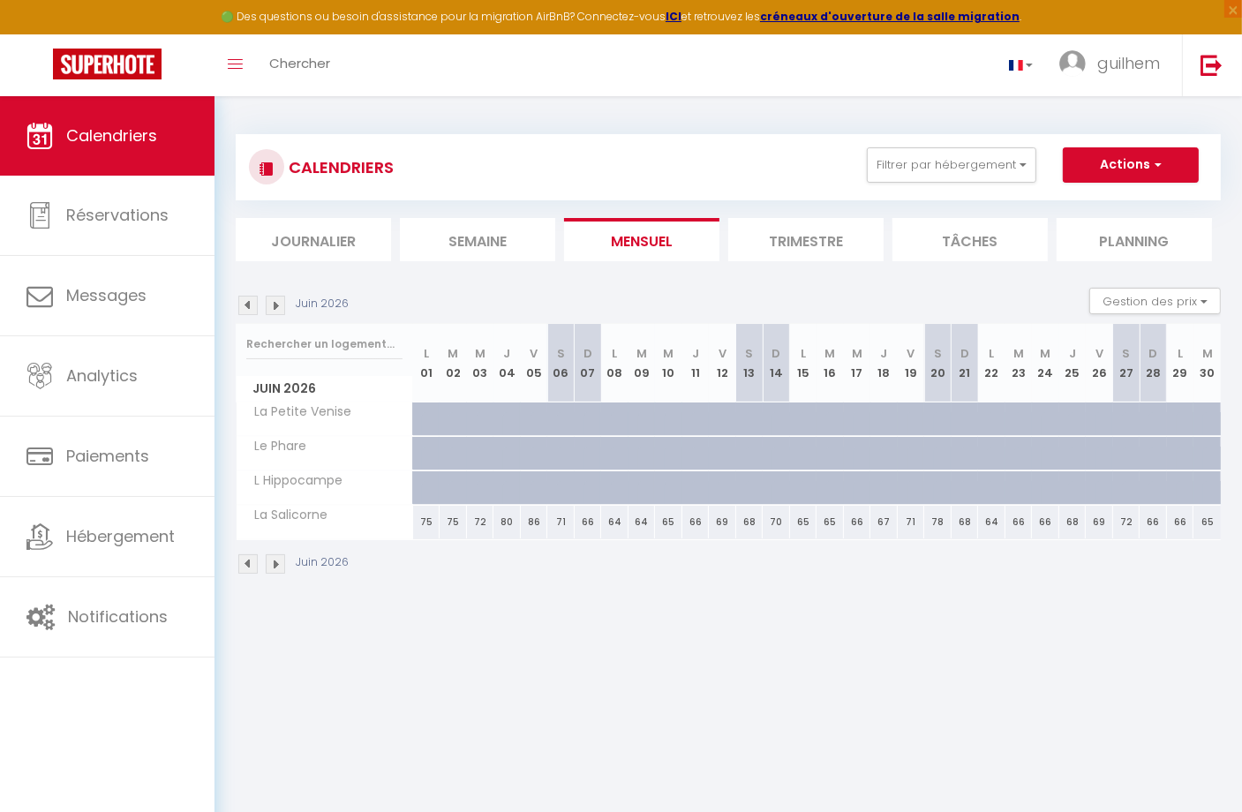
click at [1180, 449] on div at bounding box center [1190, 464] width 27 height 34
type input "234"
type input "Lun 29 Juin 2026"
type input "[DATE]"
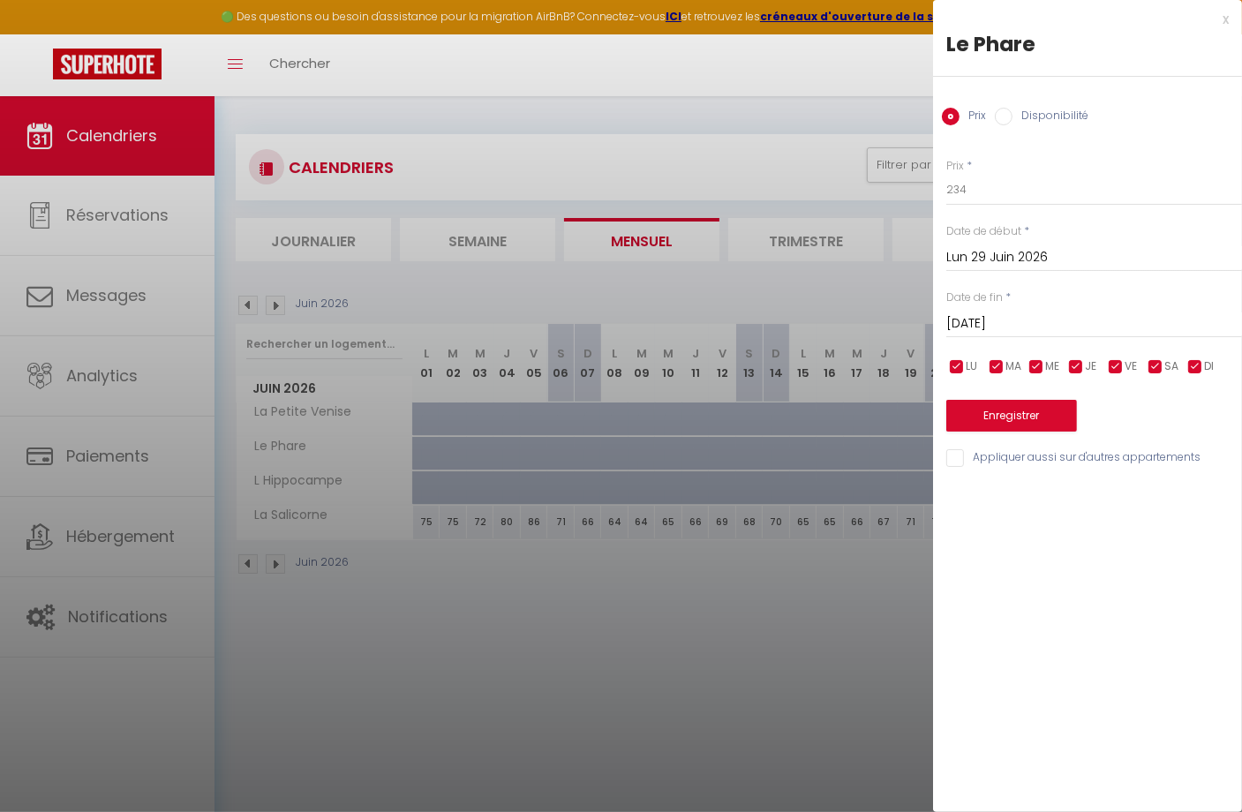
click at [1024, 119] on label "Disponibilité" at bounding box center [1051, 117] width 76 height 19
click at [1013, 119] on input "Disponibilité" at bounding box center [1004, 117] width 18 height 18
radio input "true"
radio input "false"
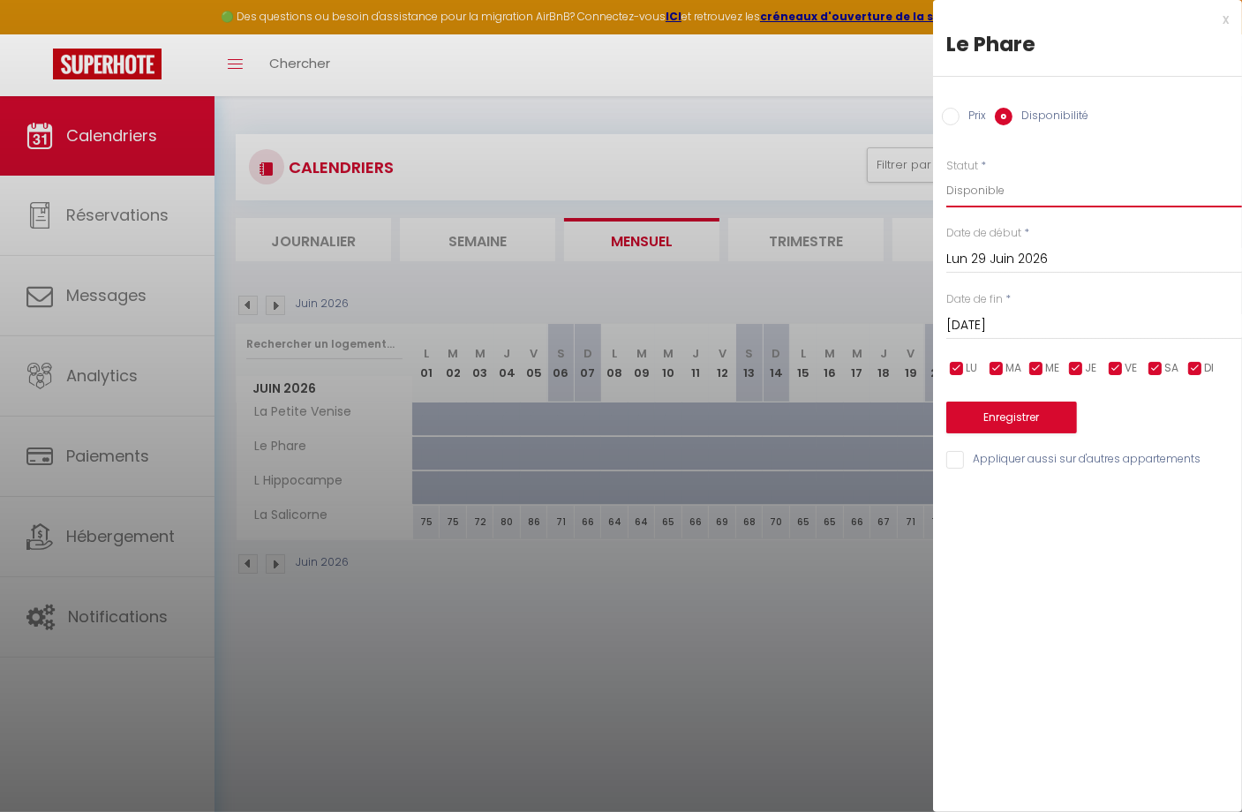
click at [1020, 193] on select "Disponible Indisponible" at bounding box center [1095, 191] width 296 height 34
select select "0"
click at [947, 174] on select "Disponible Indisponible" at bounding box center [1095, 191] width 296 height 34
click at [1036, 325] on input "[DATE]" at bounding box center [1095, 325] width 296 height 23
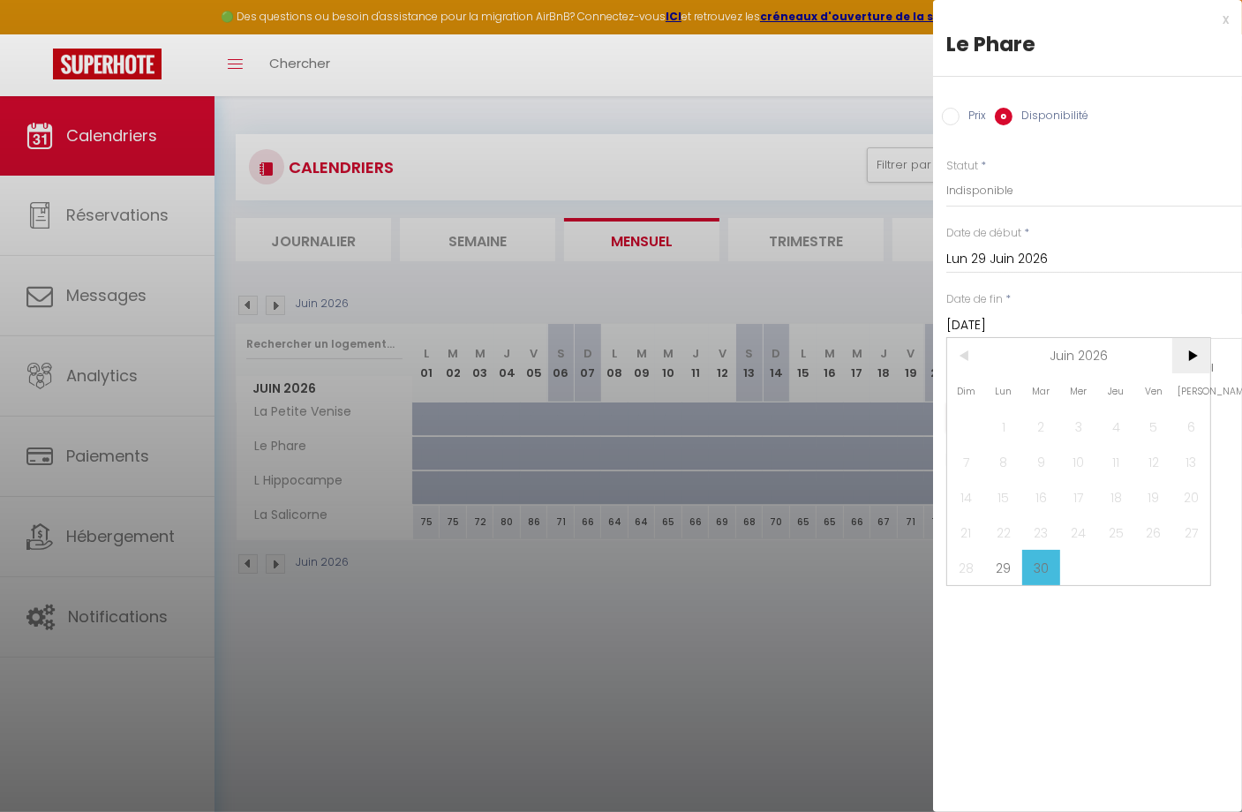
click at [1188, 362] on span ">" at bounding box center [1192, 355] width 38 height 35
click at [972, 497] on span "12" at bounding box center [966, 496] width 38 height 35
type input "Dim 12 Juillet 2026"
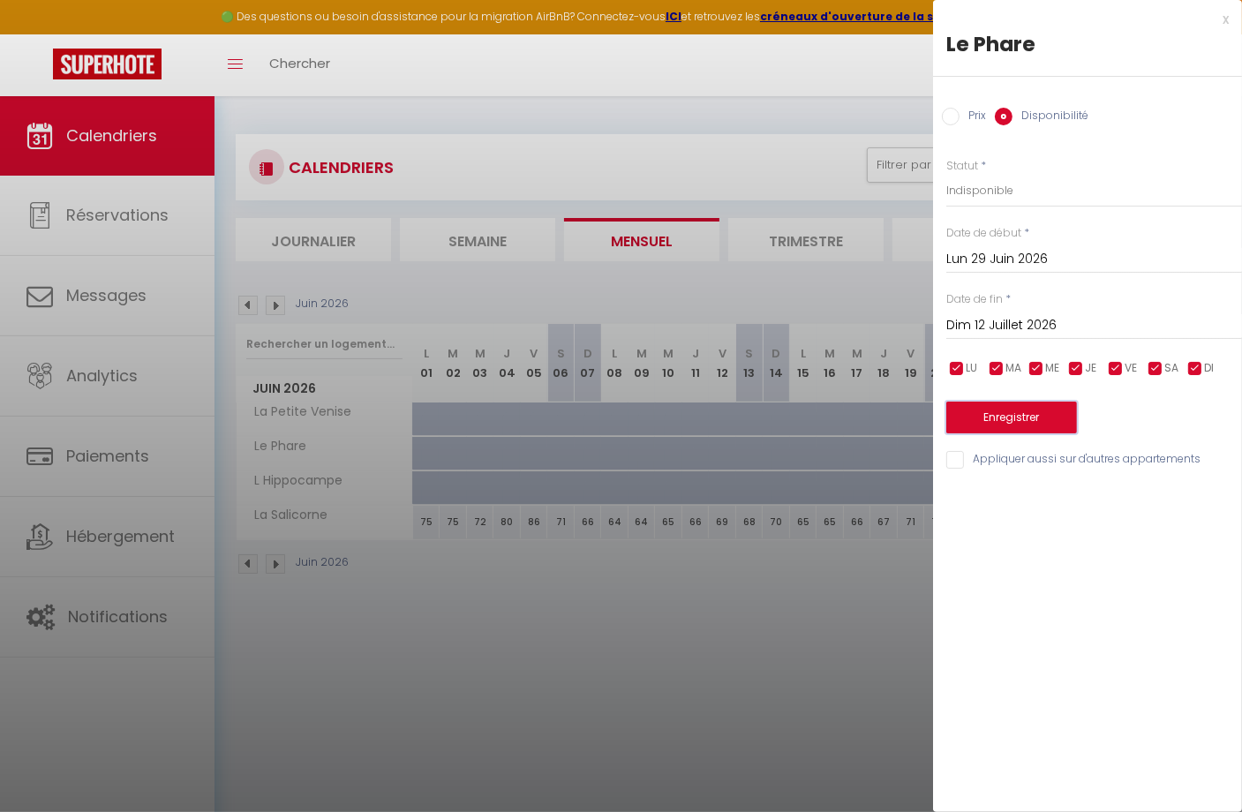
click at [1005, 409] on button "Enregistrer" at bounding box center [1012, 418] width 131 height 32
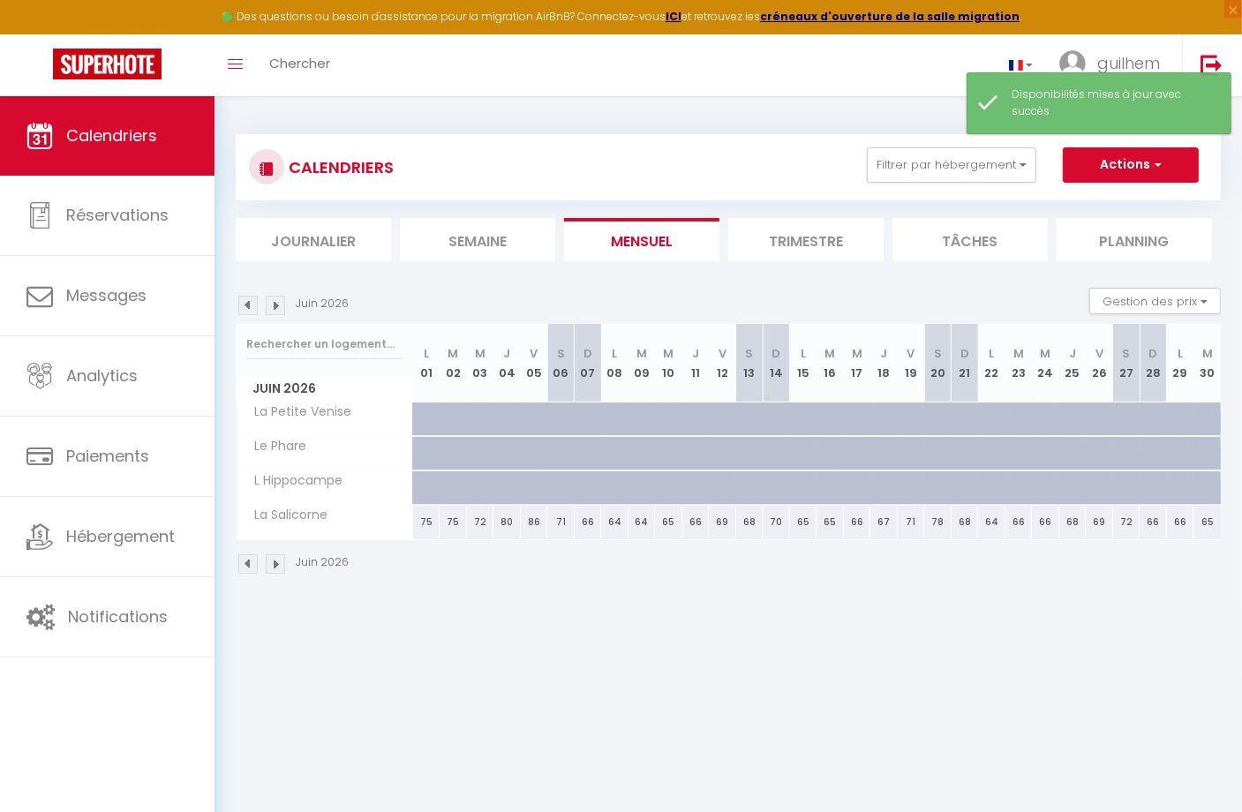
click at [1175, 446] on div at bounding box center [1180, 454] width 27 height 34
select select "1"
type input "Lun 29 Juin 2026"
type input "[DATE]"
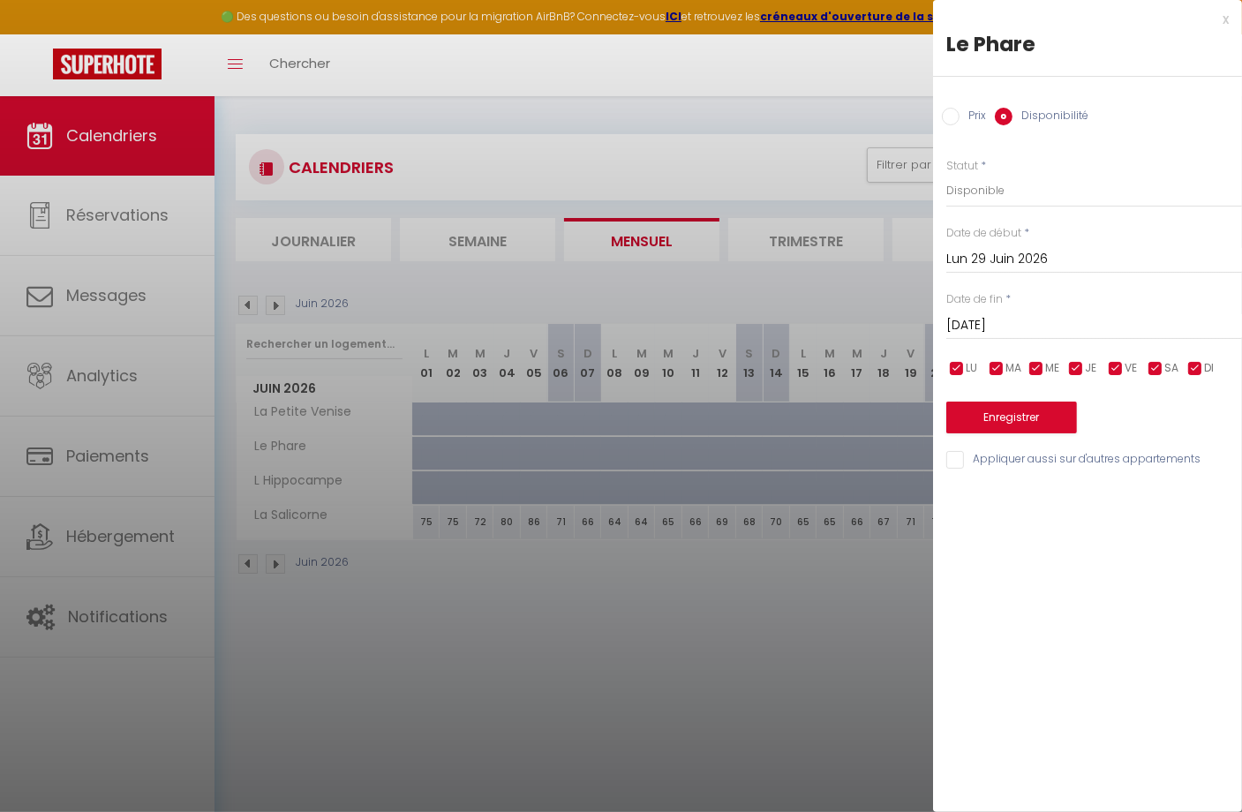
click at [849, 592] on div at bounding box center [621, 406] width 1242 height 812
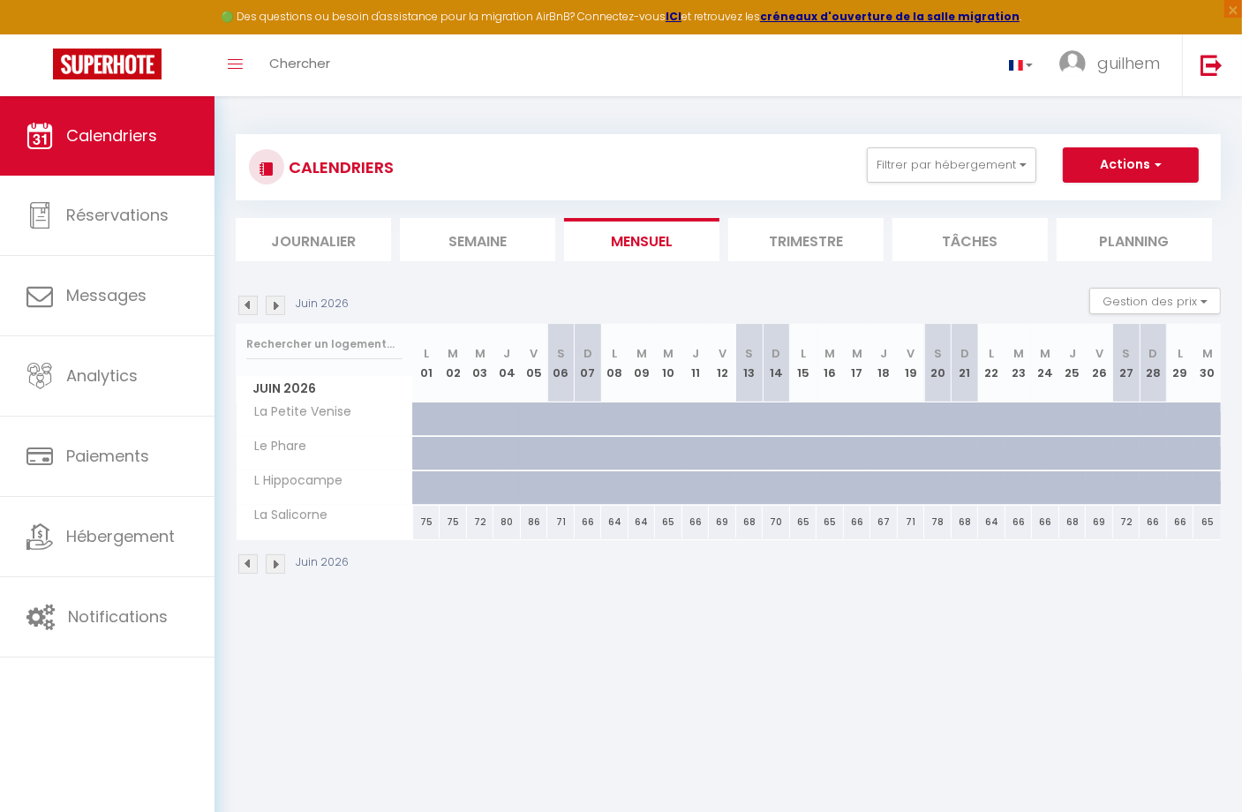
click at [279, 311] on img at bounding box center [275, 305] width 19 height 19
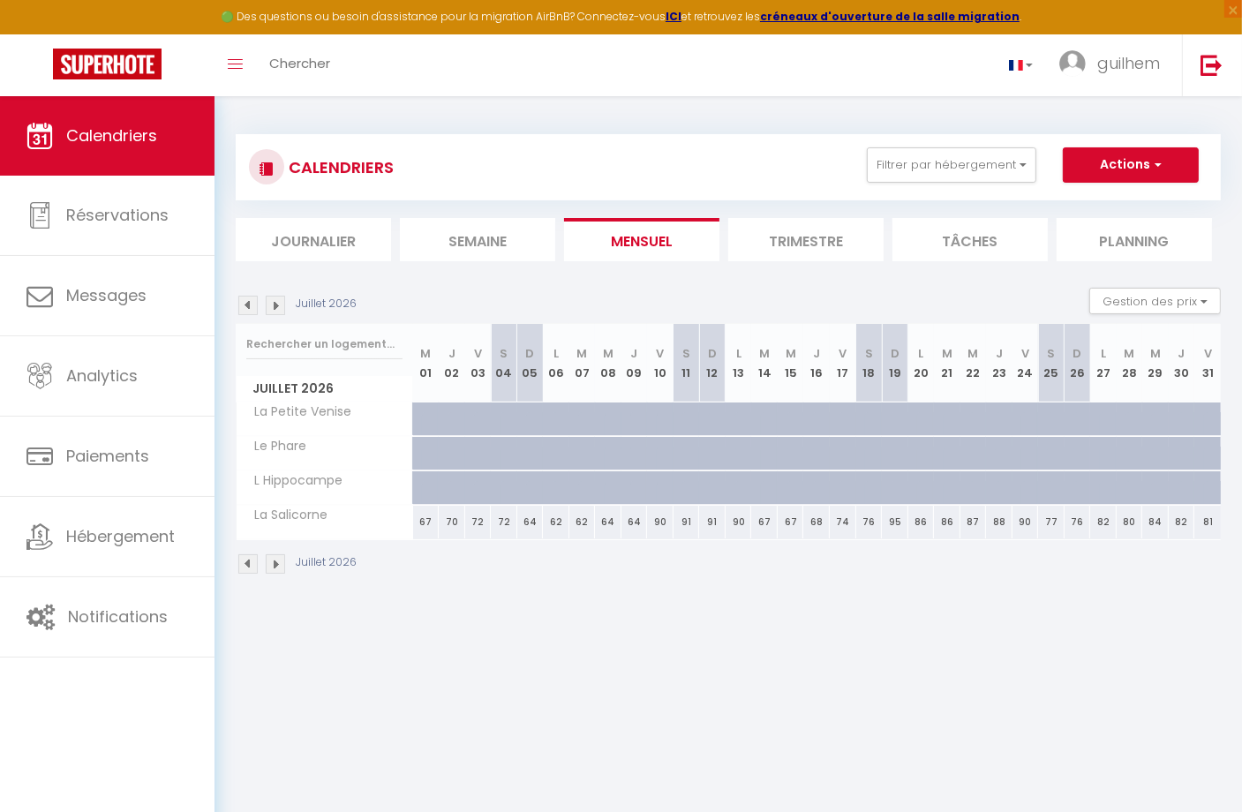
click at [250, 311] on img at bounding box center [247, 305] width 19 height 19
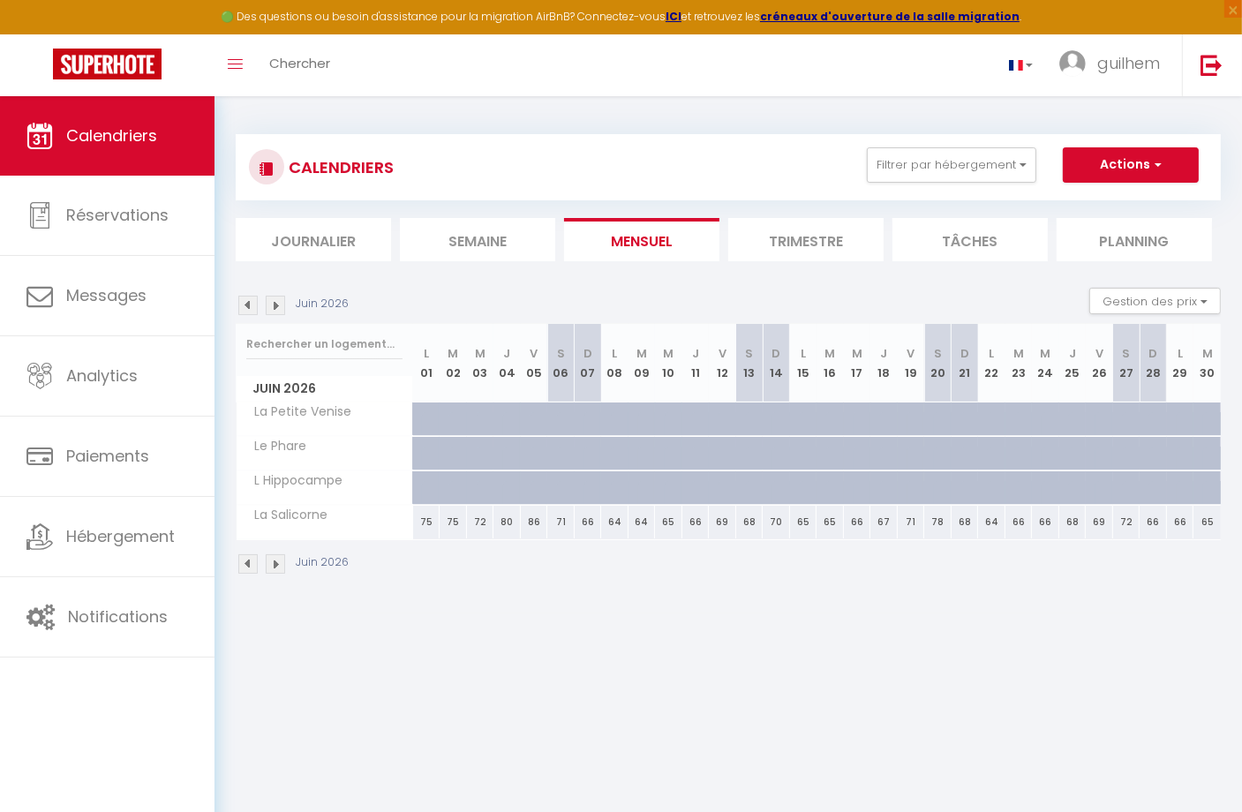
click at [1181, 450] on div at bounding box center [1190, 464] width 27 height 34
select select "1"
type input "Lun 29 Juin 2026"
type input "[DATE]"
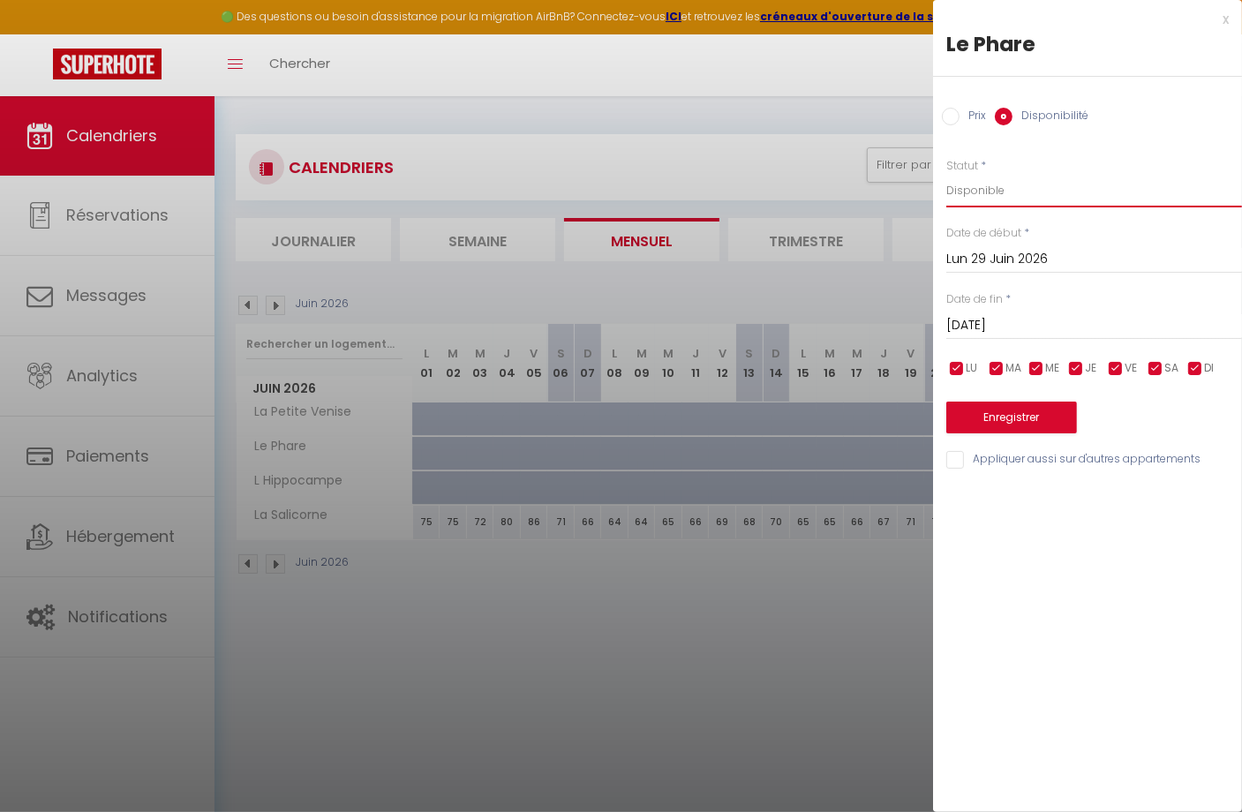
click at [1011, 197] on select "Disponible Indisponible" at bounding box center [1095, 191] width 296 height 34
select select "0"
click at [947, 174] on select "Disponible Indisponible" at bounding box center [1095, 191] width 296 height 34
click at [1010, 321] on input "[DATE]" at bounding box center [1095, 325] width 296 height 23
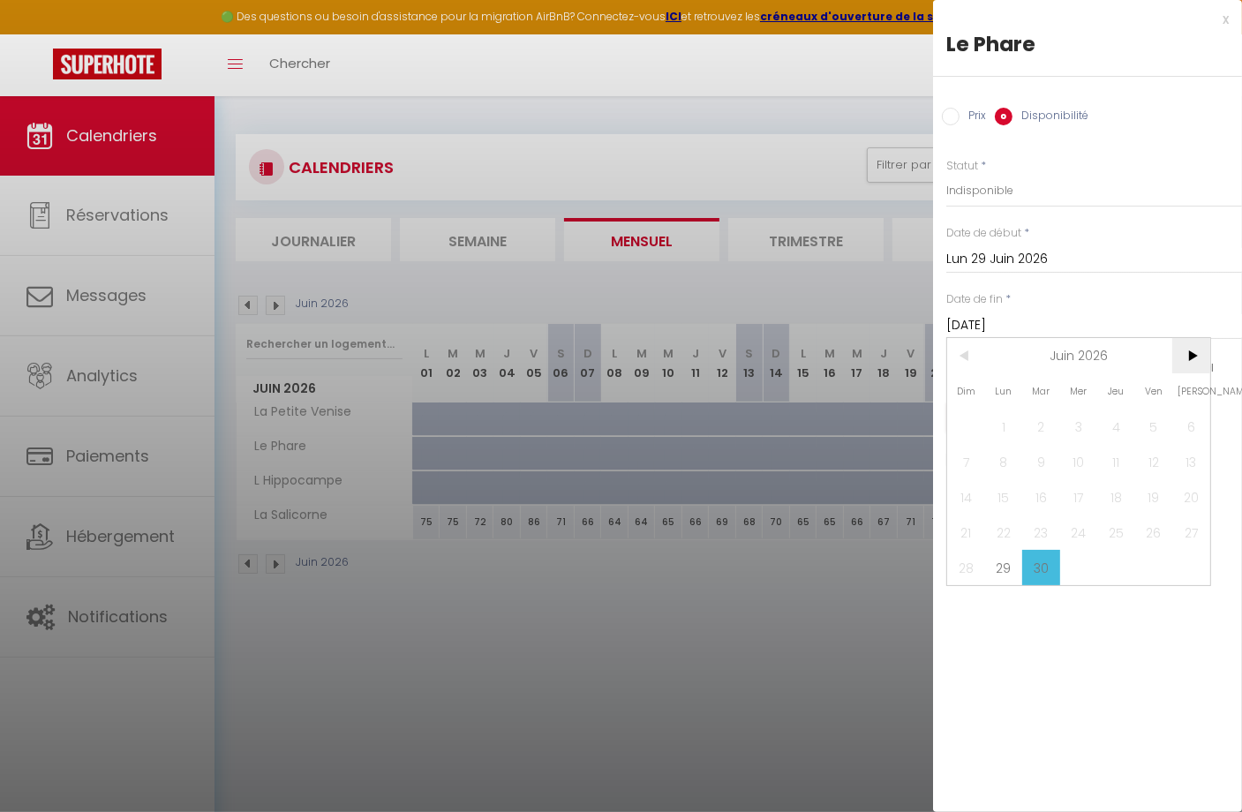
click at [1188, 360] on span ">" at bounding box center [1192, 355] width 38 height 35
click at [1000, 489] on span "13" at bounding box center [1004, 496] width 38 height 35
type input "[DATE]"
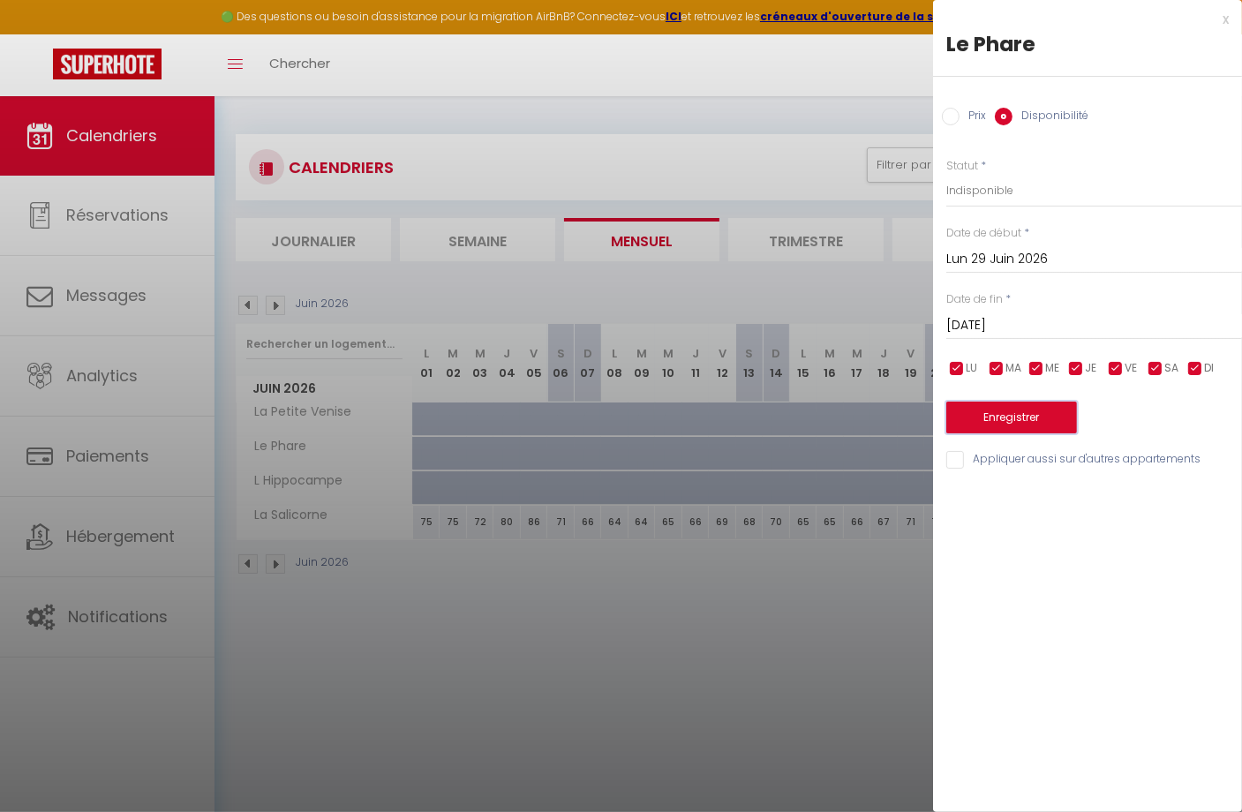
click at [993, 417] on button "Enregistrer" at bounding box center [1012, 418] width 131 height 32
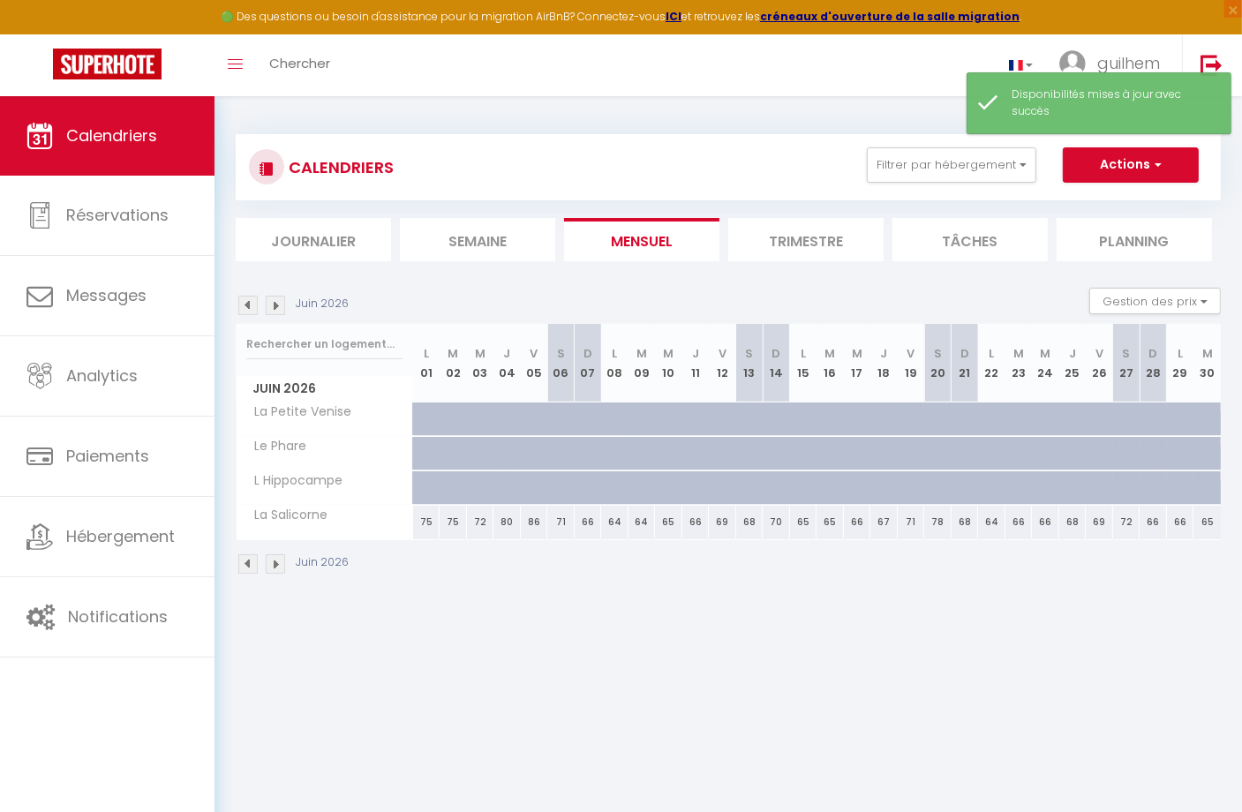
click at [1182, 444] on div at bounding box center [1180, 454] width 27 height 34
select select "1"
type input "Lun 29 Juin 2026"
type input "[DATE]"
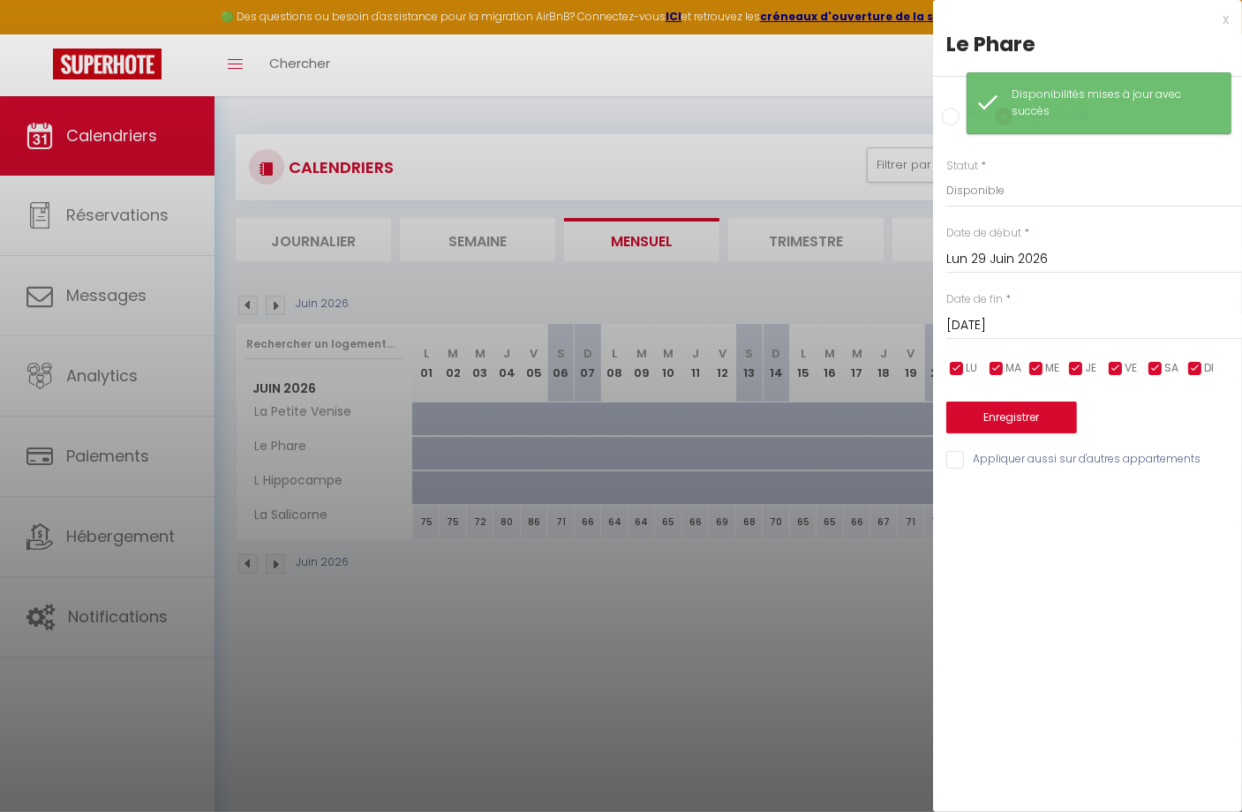
click at [693, 67] on div at bounding box center [621, 406] width 1242 height 812
